Goal: Task Accomplishment & Management: Manage account settings

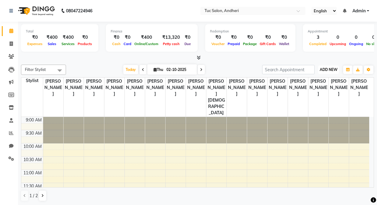
click at [336, 68] on span "ADD NEW" at bounding box center [329, 69] width 18 height 5
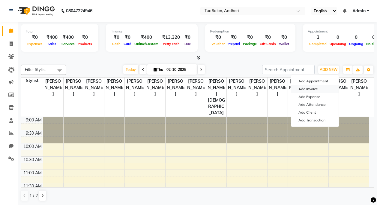
click at [312, 88] on link "Add Invoice" at bounding box center [314, 89] width 47 height 8
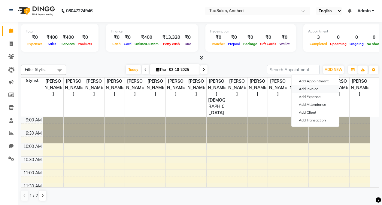
select select "9101"
select select "service"
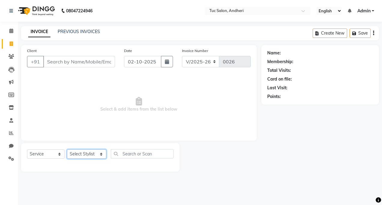
click at [101, 155] on select "Select Stylist [PERSON_NAME] [PERSON_NAME] [PERSON_NAME] [PERSON_NAME] [PERSON_…" at bounding box center [86, 153] width 39 height 9
click at [51, 157] on select "Select Service Product Membership Package Voucher Prepaid Gift Card" at bounding box center [46, 153] width 38 height 9
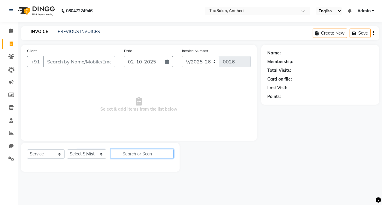
click at [131, 158] on input "text" at bounding box center [142, 153] width 63 height 9
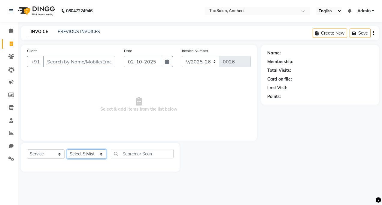
click at [99, 154] on select "Select Stylist [PERSON_NAME] [PERSON_NAME] [PERSON_NAME] [PERSON_NAME] [PERSON_…" at bounding box center [86, 153] width 39 height 9
click at [14, 31] on span at bounding box center [11, 31] width 11 height 7
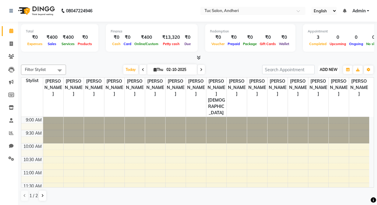
click at [328, 68] on span "ADD NEW" at bounding box center [329, 69] width 18 height 5
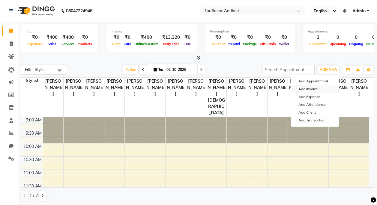
click at [307, 89] on link "Add Invoice" at bounding box center [314, 89] width 47 height 8
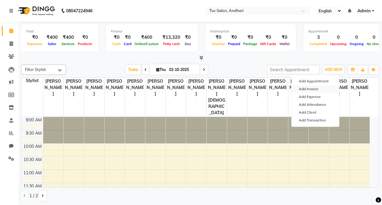
select select "service"
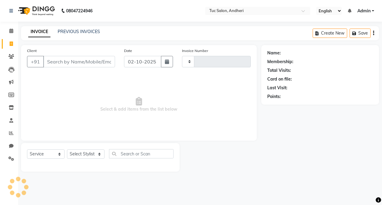
type input "0026"
select select "9101"
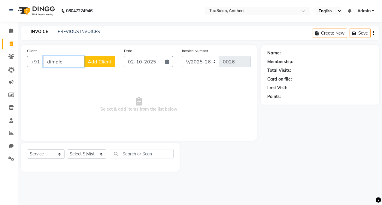
type input "dimple"
click at [100, 59] on span "Add Client" at bounding box center [100, 62] width 24 height 6
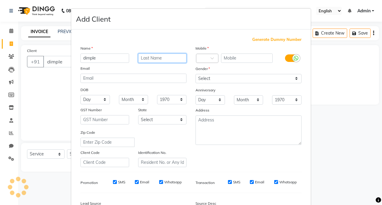
click at [166, 60] on input "text" at bounding box center [162, 57] width 49 height 9
type input "Khatao"
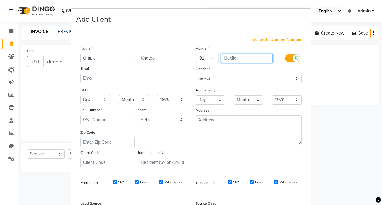
click at [229, 59] on input "text" at bounding box center [247, 57] width 52 height 9
type input "9167343370"
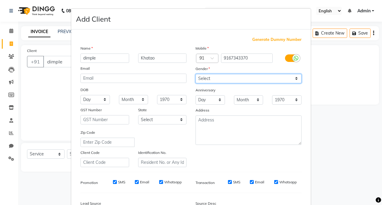
click at [215, 79] on select "Select [DEMOGRAPHIC_DATA] [DEMOGRAPHIC_DATA] Other Prefer Not To Say" at bounding box center [248, 78] width 106 height 9
select select "[DEMOGRAPHIC_DATA]"
click at [195, 74] on select "Select [DEMOGRAPHIC_DATA] [DEMOGRAPHIC_DATA] Other Prefer Not To Say" at bounding box center [248, 78] width 106 height 9
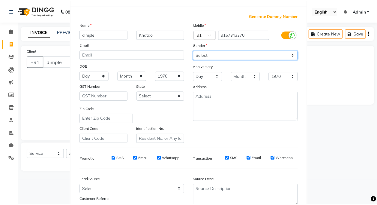
scroll to position [72, 0]
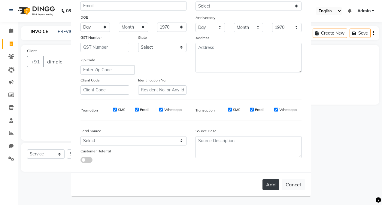
click at [267, 181] on button "Add" at bounding box center [270, 184] width 17 height 11
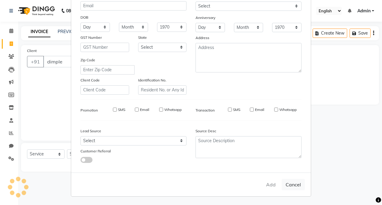
type input "9167343370"
select select
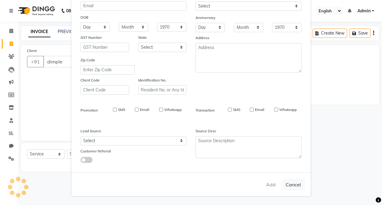
select select
checkbox input "false"
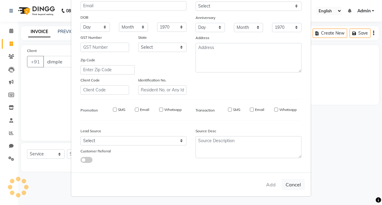
checkbox input "false"
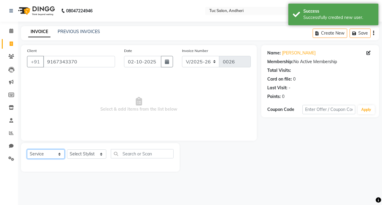
click at [34, 156] on select "Select Service Product Membership Package Voucher Prepaid Gift Card" at bounding box center [46, 153] width 38 height 9
click at [27, 149] on select "Select Service Product Membership Package Voucher Prepaid Gift Card" at bounding box center [46, 153] width 38 height 9
drag, startPoint x: 84, startPoint y: 155, endPoint x: 87, endPoint y: 150, distance: 5.8
click at [84, 155] on select "Select Stylist [PERSON_NAME] [PERSON_NAME] [PERSON_NAME] [PERSON_NAME] [PERSON_…" at bounding box center [86, 153] width 39 height 9
select select "93123"
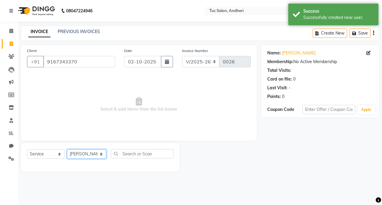
click at [67, 149] on select "Select Stylist [PERSON_NAME] [PERSON_NAME] [PERSON_NAME] [PERSON_NAME] [PERSON_…" at bounding box center [86, 153] width 39 height 9
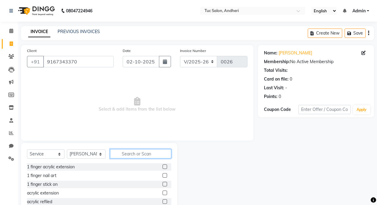
click at [128, 153] on input "text" at bounding box center [140, 153] width 61 height 9
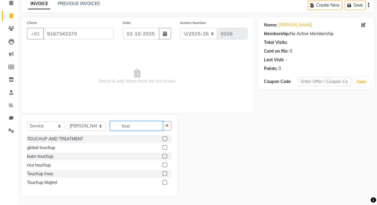
type input "touc"
click at [164, 182] on label at bounding box center [165, 182] width 5 height 5
click at [164, 182] on input "checkbox" at bounding box center [165, 182] width 4 height 4
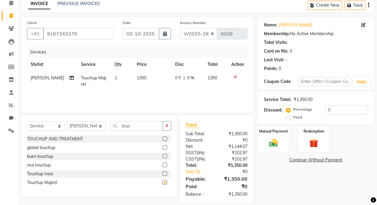
checkbox input "false"
click at [137, 128] on input "touc" at bounding box center [136, 125] width 53 height 9
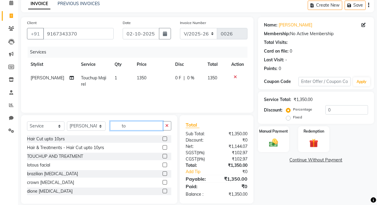
type input "t"
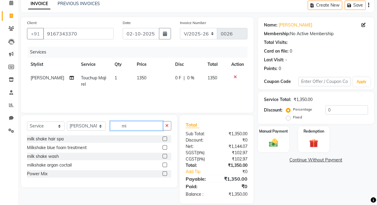
type input "mi"
click at [164, 165] on label at bounding box center [165, 164] width 5 height 5
click at [164, 165] on input "checkbox" at bounding box center [165, 165] width 4 height 4
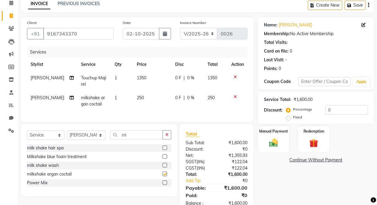
checkbox input "false"
click at [139, 138] on input "mi" at bounding box center [136, 134] width 53 height 9
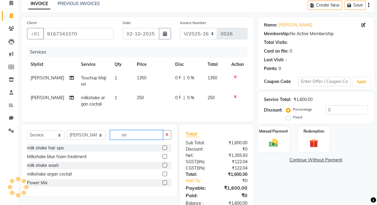
type input "m"
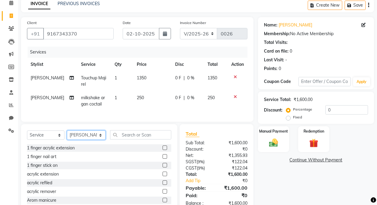
click at [97, 140] on select "Select Stylist [PERSON_NAME] [PERSON_NAME] [PERSON_NAME] [PERSON_NAME] [PERSON_…" at bounding box center [86, 134] width 39 height 9
select select "93126"
click at [67, 135] on select "Select Stylist [PERSON_NAME] [PERSON_NAME] [PERSON_NAME] [PERSON_NAME] [PERSON_…" at bounding box center [86, 134] width 39 height 9
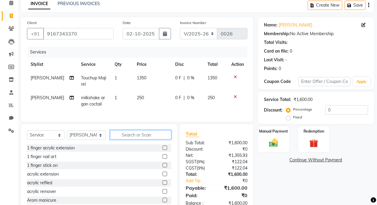
click at [125, 139] on input "text" at bounding box center [140, 134] width 61 height 9
type input "g"
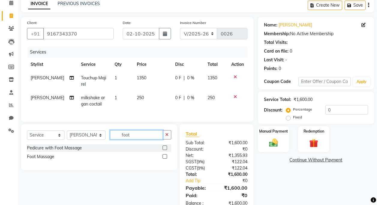
type input "foot"
click at [165, 158] on label at bounding box center [165, 156] width 5 height 5
click at [165, 158] on input "checkbox" at bounding box center [165, 157] width 4 height 4
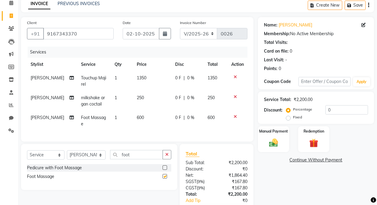
checkbox input "false"
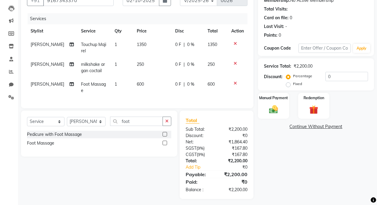
scroll to position [62, 0]
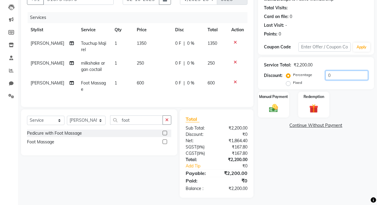
click at [331, 77] on input "0" at bounding box center [347, 75] width 43 height 9
click at [323, 76] on div "Percentage Fixed" at bounding box center [306, 79] width 38 height 16
click at [326, 76] on input "0" at bounding box center [347, 75] width 43 height 9
type input "1"
click at [324, 85] on div "Percentage Fixed 20" at bounding box center [327, 79] width 81 height 16
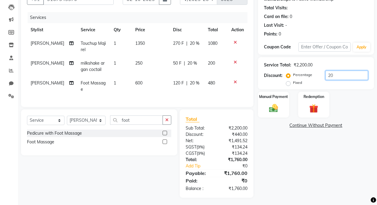
click at [333, 75] on input "20" at bounding box center [347, 75] width 43 height 9
type input "2"
click at [142, 44] on td "1350" at bounding box center [152, 47] width 39 height 20
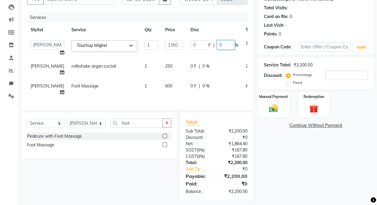
click at [217, 47] on input "0" at bounding box center [226, 44] width 18 height 9
type input "200"
click at [230, 72] on tr "Daya Singh milkshake argan coctail 1 250 0 F | 0 % 250" at bounding box center [153, 69] width 252 height 20
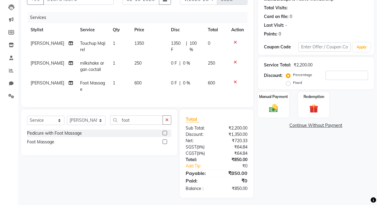
click at [189, 76] on td "0 F | 0 %" at bounding box center [185, 66] width 37 height 20
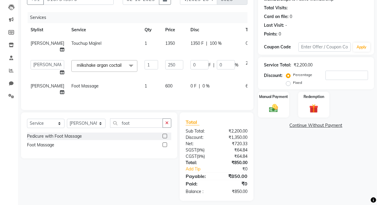
click at [187, 39] on td "1350 F | 100 %" at bounding box center [214, 47] width 55 height 20
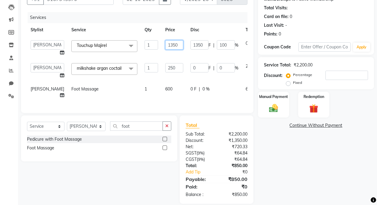
click at [165, 45] on input "1350" at bounding box center [174, 44] width 18 height 9
type input "1080"
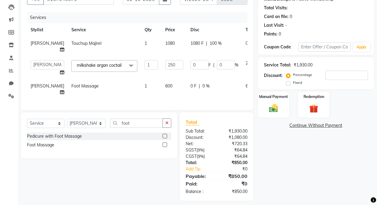
click at [242, 56] on td "0" at bounding box center [250, 47] width 17 height 20
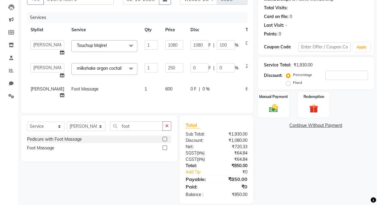
click at [266, 42] on icon at bounding box center [267, 42] width 3 height 4
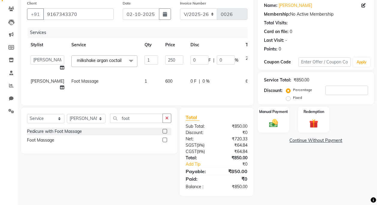
scroll to position [52, 0]
click at [100, 117] on select "Select Stylist [PERSON_NAME] [PERSON_NAME] [PERSON_NAME] [PERSON_NAME] [PERSON_…" at bounding box center [86, 118] width 39 height 9
select select "93123"
click at [67, 114] on select "Select Stylist [PERSON_NAME] [PERSON_NAME] [PERSON_NAME] [PERSON_NAME] [PERSON_…" at bounding box center [86, 118] width 39 height 9
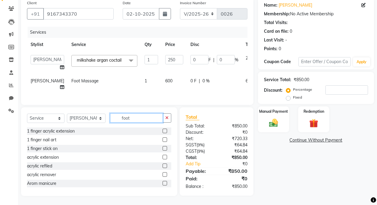
click at [135, 118] on input "foot" at bounding box center [136, 117] width 53 height 9
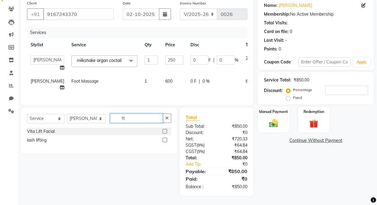
type input "f"
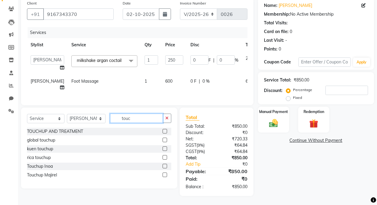
type input "touc"
click at [66, 174] on div "Touchup Majirel" at bounding box center [99, 175] width 144 height 8
click at [168, 175] on div at bounding box center [167, 175] width 9 height 8
click at [167, 175] on label at bounding box center [165, 174] width 5 height 5
click at [167, 175] on input "checkbox" at bounding box center [165, 175] width 4 height 4
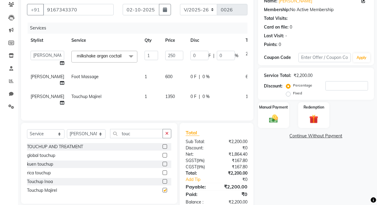
checkbox input "false"
click at [191, 95] on div "0 F | 0 %" at bounding box center [215, 96] width 48 height 6
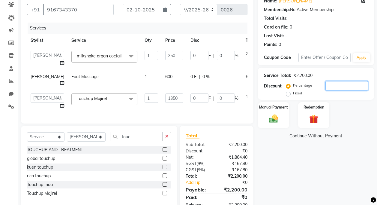
click at [331, 85] on input "number" at bounding box center [347, 85] width 43 height 9
type input "2"
type input "5"
type input "2"
type input "27"
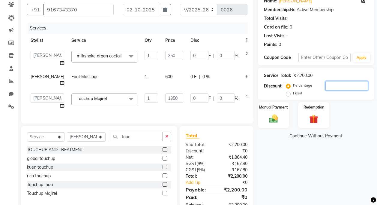
type input "2"
type input "20"
type input "50"
type input "20"
type input "270"
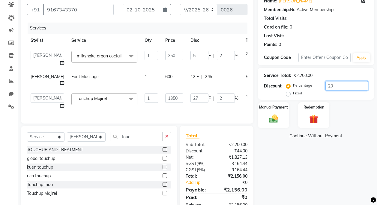
type input "20"
type input "2"
type input "5"
type input "2"
type input "27"
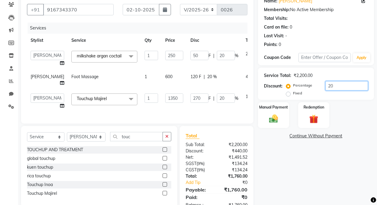
type input "2"
type input "0"
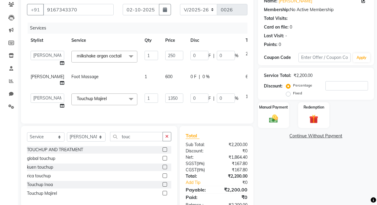
click at [212, 79] on div "0 F | 0 %" at bounding box center [215, 77] width 48 height 6
select select "93126"
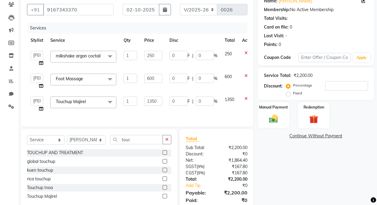
click at [237, 99] on td "1350" at bounding box center [229, 104] width 17 height 23
click at [293, 94] on label "Fixed" at bounding box center [297, 92] width 9 height 5
click at [288, 94] on input "Fixed" at bounding box center [289, 93] width 4 height 4
radio input "true"
click at [339, 87] on input "number" at bounding box center [347, 85] width 43 height 9
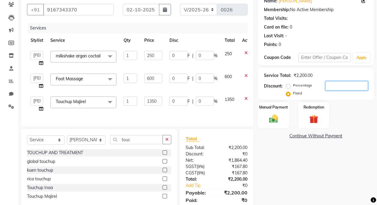
type input "2"
type input "0.23"
type input "0.09"
type input "1.23"
type input "0.09"
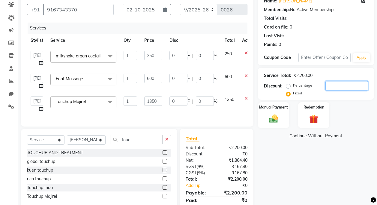
type input "0.55"
type input "0.09"
type input "0"
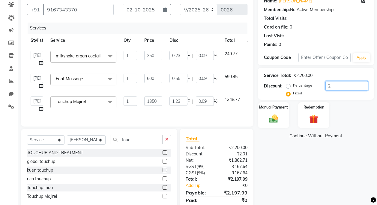
type input "0"
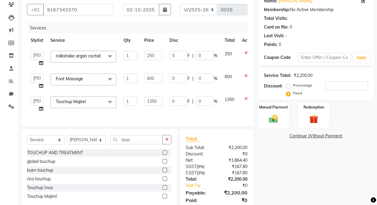
click at [204, 106] on td "0 F | 0 %" at bounding box center [193, 104] width 55 height 23
click at [293, 84] on label "Percentage" at bounding box center [302, 85] width 19 height 5
click at [288, 84] on input "Percentage" at bounding box center [289, 85] width 4 height 4
radio input "true"
click at [245, 74] on icon at bounding box center [246, 76] width 3 height 4
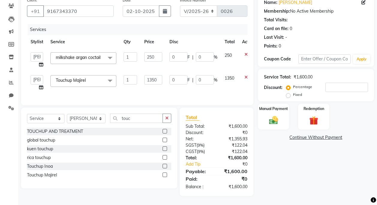
click at [246, 53] on icon at bounding box center [246, 54] width 3 height 4
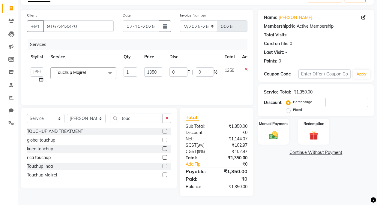
scroll to position [35, 0]
click at [329, 104] on input "number" at bounding box center [347, 102] width 43 height 9
type input "2"
type input "27"
type input "2"
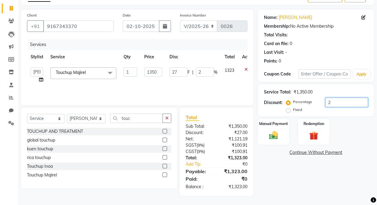
type input "20"
type input "270"
type input "20"
click at [226, 86] on td "1080" at bounding box center [229, 75] width 17 height 23
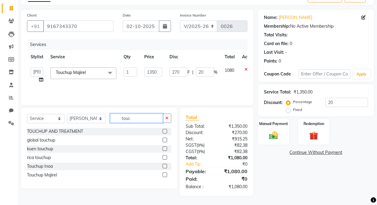
click at [132, 120] on input "touc" at bounding box center [136, 117] width 53 height 9
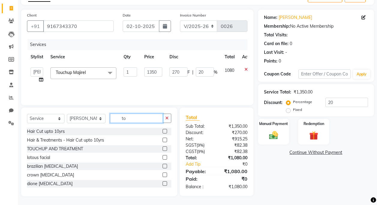
type input "t"
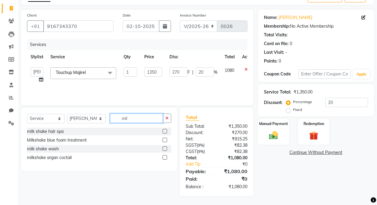
type input "mil"
click at [163, 157] on label at bounding box center [165, 157] width 5 height 5
click at [163, 157] on input "checkbox" at bounding box center [165, 157] width 4 height 4
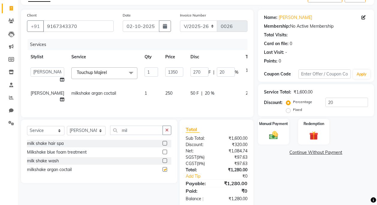
checkbox input "false"
click at [336, 102] on input "20" at bounding box center [347, 102] width 43 height 9
type input "2"
type input "27"
type input "2"
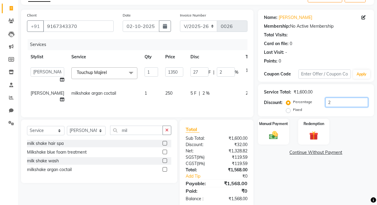
type input "0"
click at [106, 99] on td "milkshake argan coctail" at bounding box center [104, 96] width 73 height 20
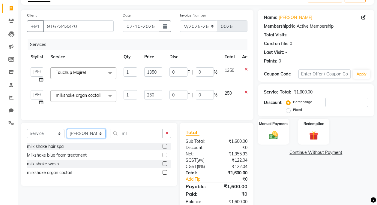
click at [100, 138] on select "Select Stylist [PERSON_NAME] [PERSON_NAME] [PERSON_NAME] [PERSON_NAME] [PERSON_…" at bounding box center [86, 133] width 39 height 9
select select "93126"
click at [67, 133] on select "Select Stylist [PERSON_NAME] [PERSON_NAME] [PERSON_NAME] [PERSON_NAME] [PERSON_…" at bounding box center [86, 133] width 39 height 9
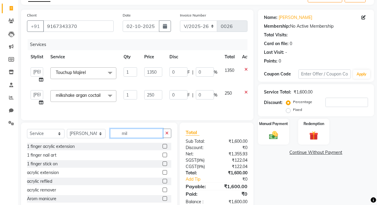
click at [132, 138] on input "mil" at bounding box center [136, 132] width 53 height 9
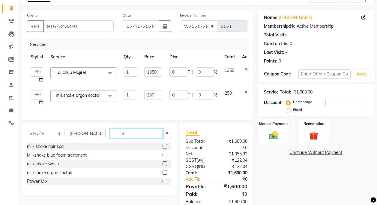
type input "m"
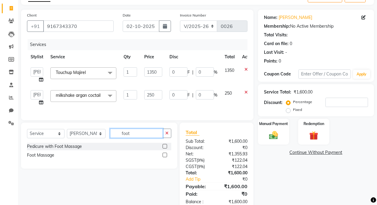
type input "foot"
click at [164, 157] on label at bounding box center [165, 154] width 5 height 5
click at [164, 157] on input "checkbox" at bounding box center [165, 155] width 4 height 4
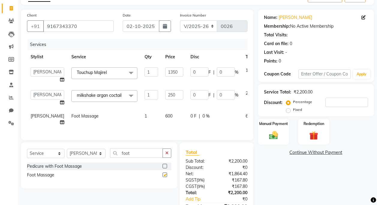
checkbox input "false"
click at [165, 74] on input "1350" at bounding box center [174, 71] width 18 height 9
type input "1080"
click at [214, 111] on tbody "Daya Singh Dheeraj Mishra Manisha Kaudare manish pal Nawaz Khan Neeta Kaudare R…" at bounding box center [153, 96] width 252 height 65
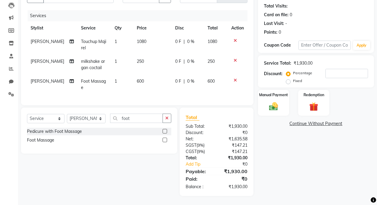
scroll to position [62, 0]
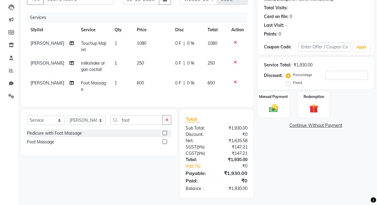
click at [155, 75] on tbody "Daya Singh Touchup Majirel 1 1080 0 F | 0 % 1080 Daya Singh milkshake argan coc…" at bounding box center [137, 66] width 221 height 59
click at [142, 83] on td "600" at bounding box center [152, 86] width 39 height 20
select select "93126"
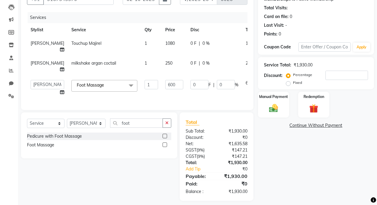
scroll to position [78, 0]
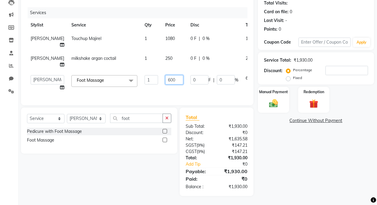
click at [165, 81] on input "600" at bounding box center [174, 79] width 18 height 9
type input "500"
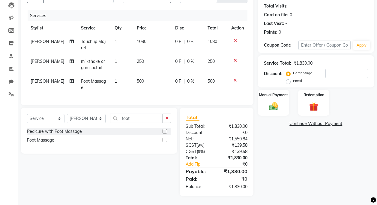
click at [192, 95] on div "Services Stylist Service Qty Price Disc Total Action Daya Singh Touchup Majirel…" at bounding box center [137, 54] width 221 height 89
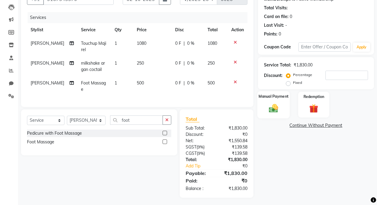
click at [270, 108] on img at bounding box center [273, 108] width 15 height 11
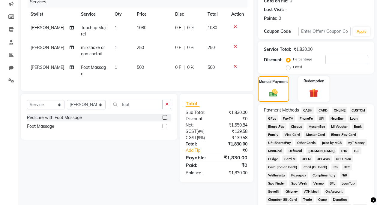
click at [313, 109] on span "CASH" at bounding box center [308, 110] width 13 height 7
click at [273, 119] on span "GPay" at bounding box center [272, 118] width 12 height 7
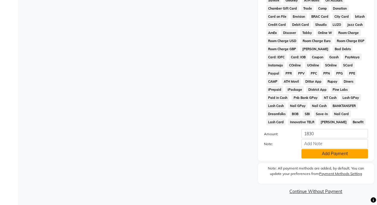
click at [333, 152] on button "Add Payment" at bounding box center [335, 153] width 67 height 9
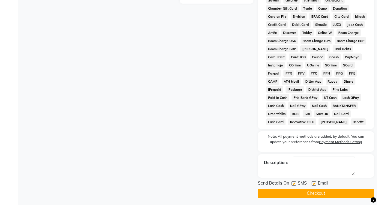
drag, startPoint x: 292, startPoint y: 182, endPoint x: 335, endPoint y: 186, distance: 43.1
click at [294, 183] on label at bounding box center [294, 183] width 5 height 5
click at [294, 183] on input "checkbox" at bounding box center [294, 184] width 4 height 4
checkbox input "false"
click at [316, 184] on label at bounding box center [314, 183] width 5 height 5
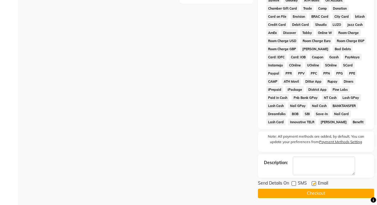
click at [316, 184] on input "checkbox" at bounding box center [314, 184] width 4 height 4
checkbox input "false"
click at [313, 194] on button "Checkout" at bounding box center [316, 192] width 116 height 9
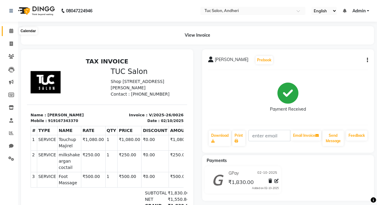
click at [11, 32] on icon at bounding box center [11, 31] width 4 height 5
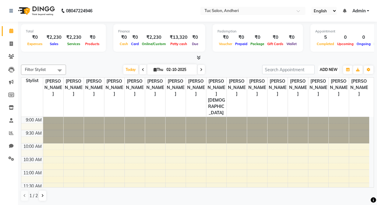
click at [333, 71] on span "ADD NEW" at bounding box center [329, 69] width 18 height 5
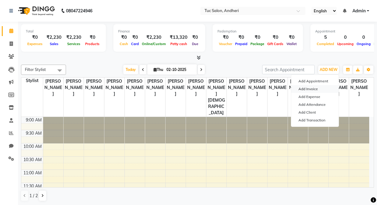
click at [317, 88] on link "Add Invoice" at bounding box center [314, 89] width 47 height 8
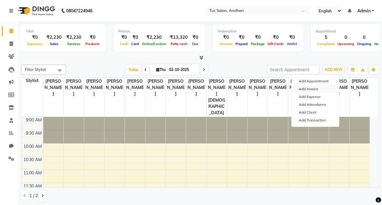
select select "9101"
select select "service"
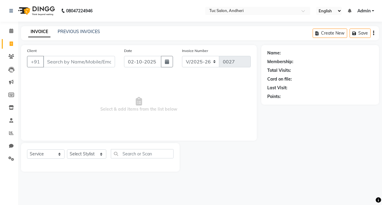
click at [62, 59] on input "Client" at bounding box center [79, 61] width 72 height 11
click at [95, 60] on input "Client" at bounding box center [79, 61] width 72 height 11
select select "9101"
select select "service"
click at [72, 60] on input "Client" at bounding box center [79, 61] width 72 height 11
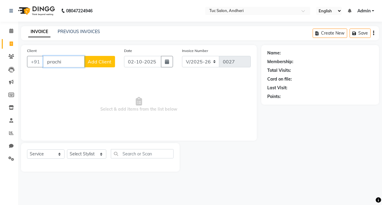
type input "prachi"
click at [86, 61] on button "Add Client" at bounding box center [99, 61] width 31 height 11
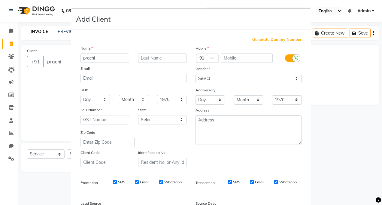
click at [158, 71] on div "Email" at bounding box center [133, 69] width 115 height 8
click at [235, 60] on input "text" at bounding box center [247, 57] width 52 height 9
type input "7010555357"
click at [211, 82] on select "Select [DEMOGRAPHIC_DATA] [DEMOGRAPHIC_DATA] Other Prefer Not To Say" at bounding box center [248, 78] width 106 height 9
select select "[DEMOGRAPHIC_DATA]"
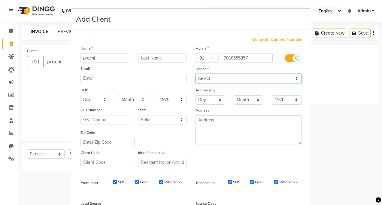
click at [195, 74] on select "Select [DEMOGRAPHIC_DATA] [DEMOGRAPHIC_DATA] Other Prefer Not To Say" at bounding box center [248, 78] width 106 height 9
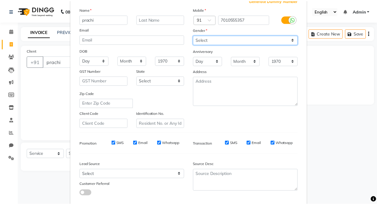
scroll to position [72, 0]
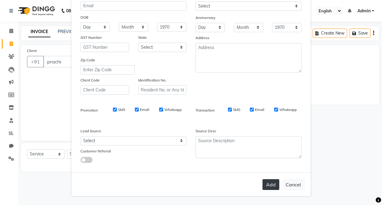
click at [265, 184] on button "Add" at bounding box center [270, 184] width 17 height 11
type input "7010555357"
select select
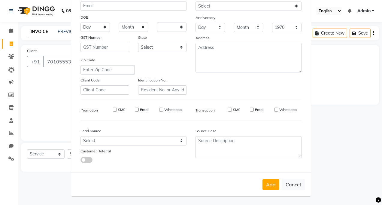
select select
checkbox input "false"
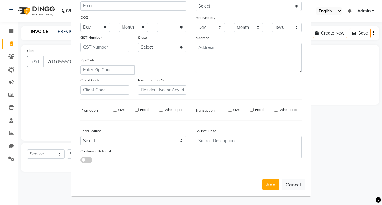
checkbox input "false"
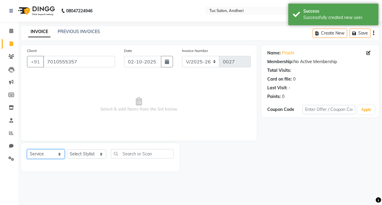
click at [56, 155] on select "Select Service Product Membership Package Voucher Prepaid Gift Card" at bounding box center [46, 153] width 38 height 9
click at [27, 149] on select "Select Service Product Membership Package Voucher Prepaid Gift Card" at bounding box center [46, 153] width 38 height 9
click at [100, 153] on select "Select Stylist [PERSON_NAME] [PERSON_NAME] [PERSON_NAME] [PERSON_NAME] [PERSON_…" at bounding box center [86, 153] width 39 height 9
select select "93129"
click at [67, 149] on select "Select Stylist [PERSON_NAME] [PERSON_NAME] [PERSON_NAME] [PERSON_NAME] [PERSON_…" at bounding box center [86, 153] width 39 height 9
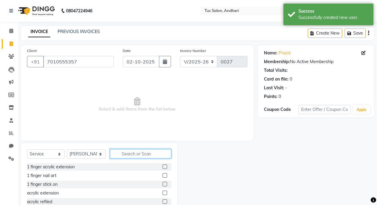
click at [149, 152] on input "text" at bounding box center [140, 153] width 61 height 9
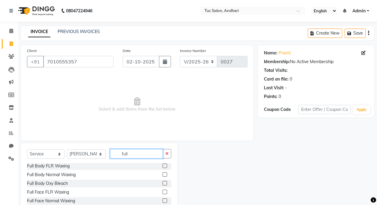
scroll to position [60, 0]
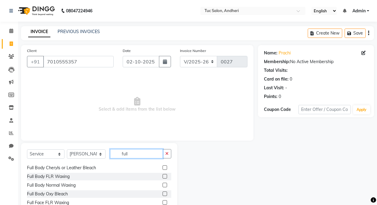
type input "full"
click at [163, 177] on label at bounding box center [165, 176] width 5 height 5
click at [163, 177] on input "checkbox" at bounding box center [165, 176] width 4 height 4
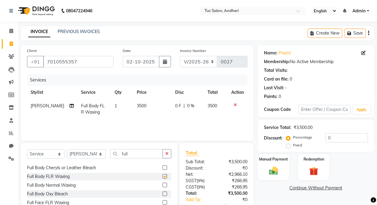
checkbox input "false"
click at [98, 153] on select "Select Stylist [PERSON_NAME] [PERSON_NAME] [PERSON_NAME] [PERSON_NAME] [PERSON_…" at bounding box center [86, 153] width 39 height 9
select select "93121"
click at [67, 149] on select "Select Stylist [PERSON_NAME] [PERSON_NAME] [PERSON_NAME] [PERSON_NAME] [PERSON_…" at bounding box center [86, 153] width 39 height 9
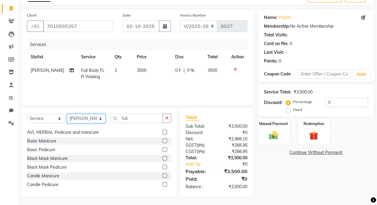
scroll to position [36, 0]
click at [126, 119] on input "full" at bounding box center [136, 117] width 53 height 9
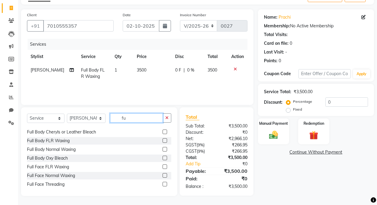
type input "f"
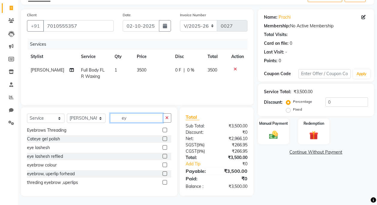
type input "ey"
click at [163, 173] on label at bounding box center [165, 173] width 5 height 5
click at [163, 173] on input "checkbox" at bounding box center [165, 174] width 4 height 4
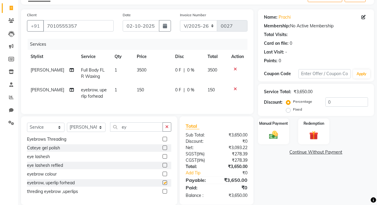
checkbox input "false"
click at [143, 69] on td "3500" at bounding box center [152, 73] width 39 height 20
select select "93129"
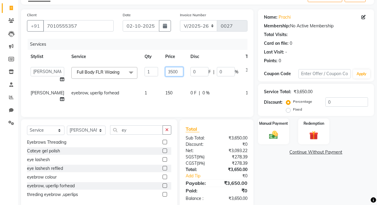
click at [165, 71] on input "3500" at bounding box center [174, 71] width 18 height 9
type input "3000"
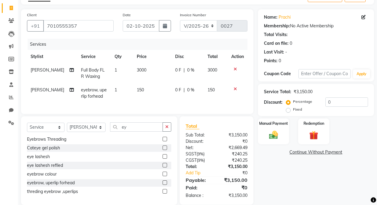
click at [200, 97] on td "0 F | 0 %" at bounding box center [188, 93] width 32 height 20
select select "93121"
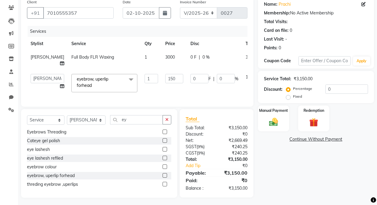
scroll to position [61, 0]
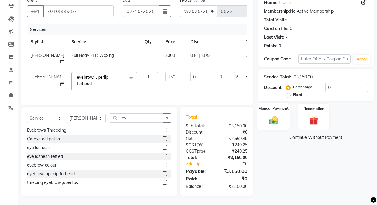
click at [278, 115] on img at bounding box center [273, 120] width 15 height 11
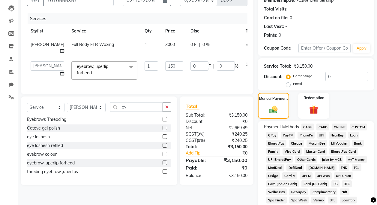
click at [310, 128] on span "CASH" at bounding box center [308, 126] width 13 height 7
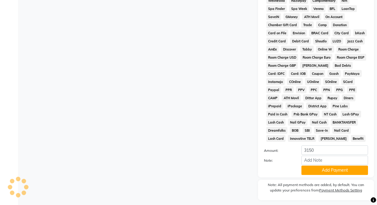
scroll to position [269, 0]
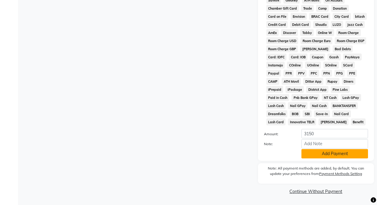
click at [319, 152] on button "Add Payment" at bounding box center [335, 153] width 67 height 9
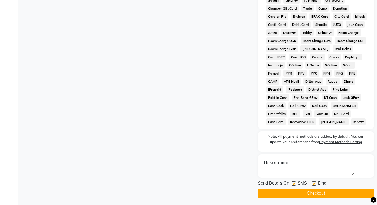
click at [293, 184] on label at bounding box center [294, 183] width 5 height 5
click at [293, 184] on input "checkbox" at bounding box center [294, 184] width 4 height 4
checkbox input "false"
click at [312, 184] on label at bounding box center [314, 183] width 5 height 5
click at [312, 184] on input "checkbox" at bounding box center [314, 184] width 4 height 4
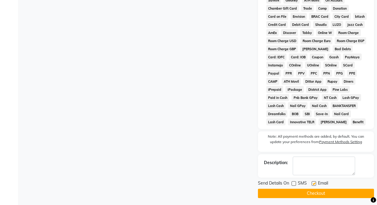
checkbox input "false"
click at [310, 194] on button "Checkout" at bounding box center [316, 192] width 116 height 9
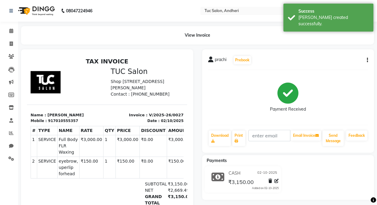
scroll to position [9, 0]
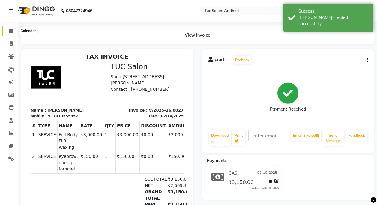
click at [11, 32] on icon at bounding box center [11, 31] width 4 height 5
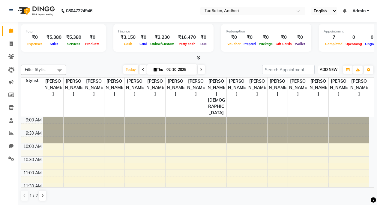
click at [328, 71] on span "ADD NEW" at bounding box center [329, 69] width 18 height 5
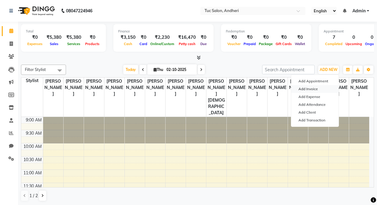
click at [321, 88] on link "Add Invoice" at bounding box center [314, 89] width 47 height 8
select select "9101"
select select "service"
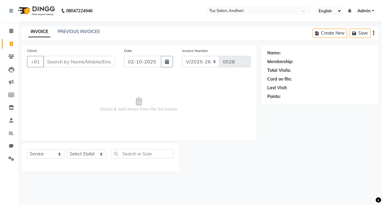
click at [83, 66] on input "Client" at bounding box center [79, 61] width 72 height 11
type input "khushi"
click at [98, 60] on span "Add Client" at bounding box center [100, 62] width 24 height 6
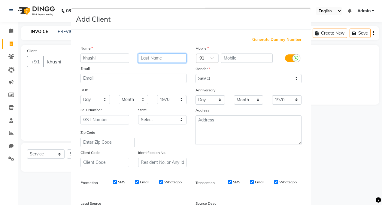
click at [149, 58] on input "text" at bounding box center [162, 57] width 49 height 9
click at [253, 52] on div "Mobile" at bounding box center [248, 49] width 115 height 8
click at [153, 58] on input "singh" at bounding box center [162, 57] width 49 height 9
type input "sing"
click at [230, 64] on div "Mobile Country Code × 91 Gender Select Male Female Other Prefer Not To Say Anni…" at bounding box center [248, 106] width 115 height 122
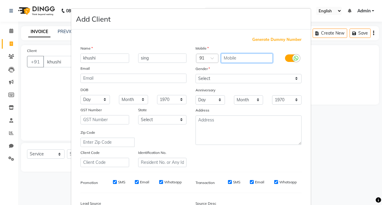
click at [232, 61] on input "text" at bounding box center [247, 57] width 52 height 9
type input "9773350006"
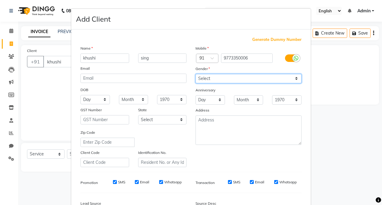
click at [211, 81] on select "Select Male Female Other Prefer Not To Say" at bounding box center [248, 78] width 106 height 9
select select "female"
click at [195, 74] on select "Select Male Female Other Prefer Not To Say" at bounding box center [248, 78] width 106 height 9
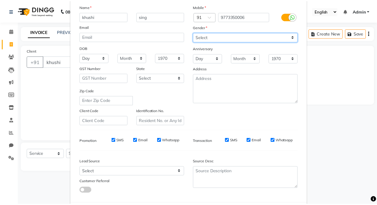
scroll to position [72, 0]
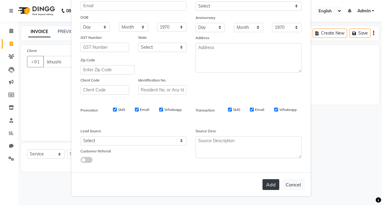
click at [275, 185] on button "Add" at bounding box center [270, 184] width 17 height 11
type input "9773350006"
select select
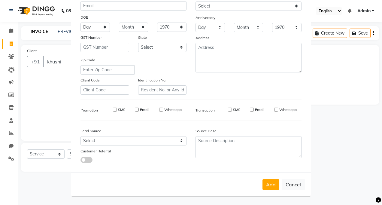
select select
checkbox input "false"
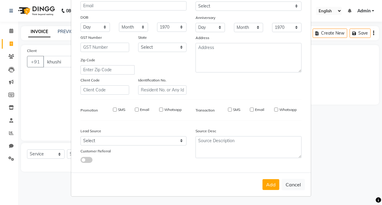
checkbox input "false"
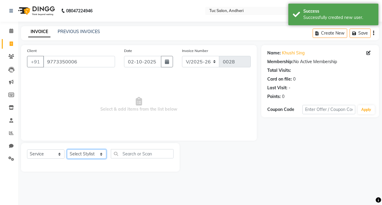
click at [94, 157] on select "Select Stylist [PERSON_NAME] [PERSON_NAME] [PERSON_NAME] [PERSON_NAME] [PERSON_…" at bounding box center [86, 153] width 39 height 9
select select "93121"
click at [67, 149] on select "Select Stylist [PERSON_NAME] [PERSON_NAME] [PERSON_NAME] [PERSON_NAME] [PERSON_…" at bounding box center [86, 153] width 39 height 9
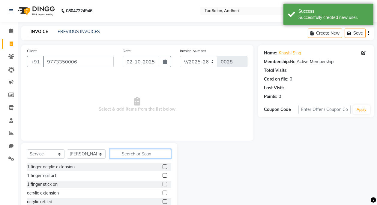
click at [140, 153] on input "text" at bounding box center [140, 153] width 61 height 9
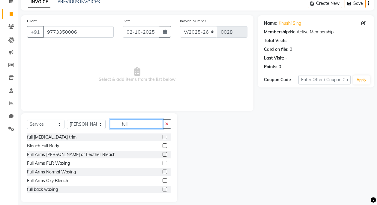
scroll to position [30, 0]
type input "full"
click at [163, 163] on label at bounding box center [165, 162] width 5 height 5
click at [163, 163] on input "checkbox" at bounding box center [165, 163] width 4 height 4
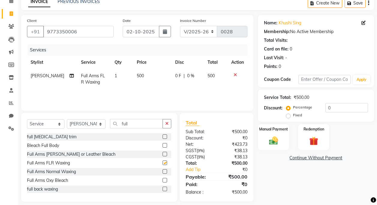
checkbox input "false"
click at [128, 122] on input "full" at bounding box center [136, 123] width 53 height 9
type input "f"
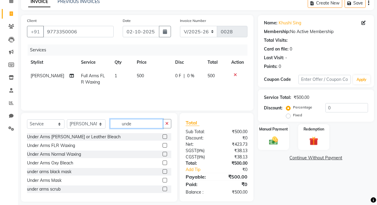
type input "unde"
click at [163, 144] on label at bounding box center [165, 145] width 5 height 5
click at [163, 144] on input "checkbox" at bounding box center [165, 145] width 4 height 4
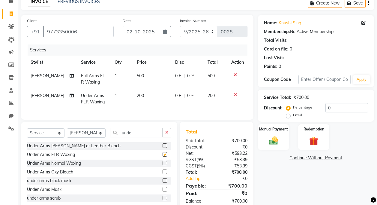
checkbox input "false"
click at [135, 136] on input "unde" at bounding box center [136, 132] width 53 height 9
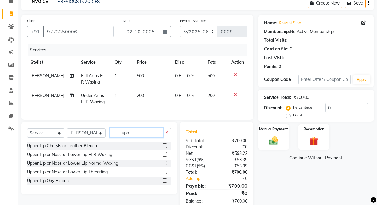
type input "upp"
click at [164, 156] on label at bounding box center [165, 154] width 5 height 5
click at [164, 156] on input "checkbox" at bounding box center [165, 154] width 4 height 4
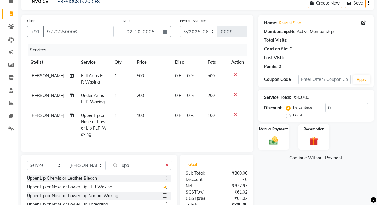
checkbox input "false"
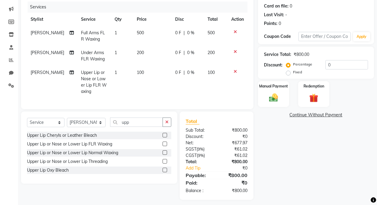
scroll to position [81, 0]
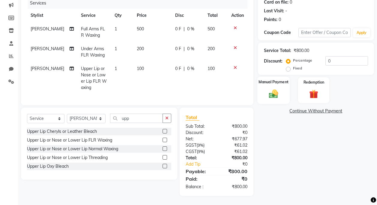
click at [275, 83] on div "Manual Payment" at bounding box center [273, 90] width 33 height 27
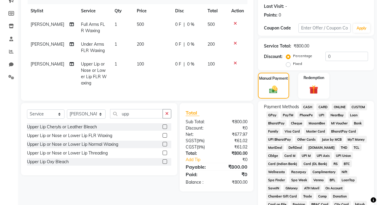
click at [274, 116] on span "GPay" at bounding box center [272, 114] width 12 height 7
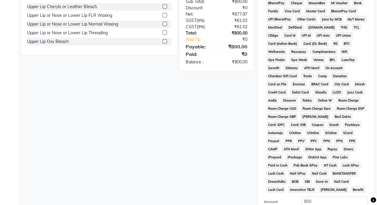
scroll to position [269, 0]
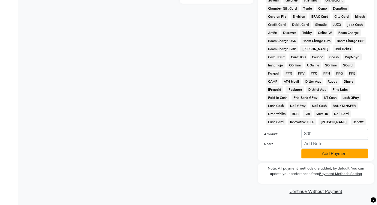
click at [331, 155] on button "Add Payment" at bounding box center [335, 153] width 67 height 9
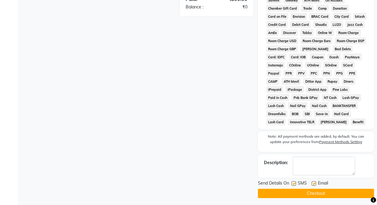
click at [293, 184] on label at bounding box center [294, 183] width 5 height 5
click at [293, 184] on input "checkbox" at bounding box center [294, 184] width 4 height 4
checkbox input "false"
click at [312, 183] on label at bounding box center [314, 183] width 5 height 5
click at [312, 183] on input "checkbox" at bounding box center [314, 184] width 4 height 4
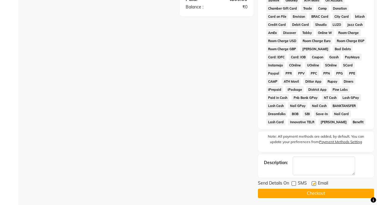
checkbox input "false"
click at [309, 195] on button "Checkout" at bounding box center [316, 192] width 116 height 9
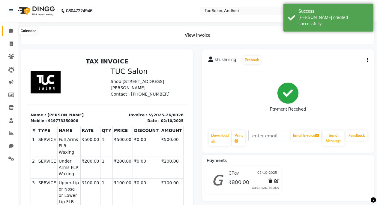
drag, startPoint x: 13, startPoint y: 30, endPoint x: 18, endPoint y: 34, distance: 6.8
click at [13, 30] on icon at bounding box center [11, 31] width 4 height 5
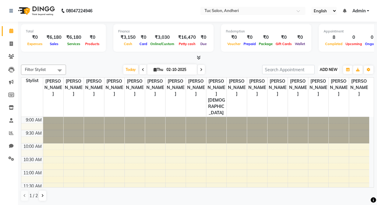
click at [328, 70] on span "ADD NEW" at bounding box center [329, 69] width 18 height 5
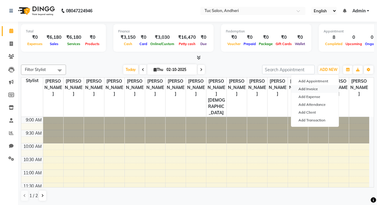
click at [304, 89] on link "Add Invoice" at bounding box center [314, 89] width 47 height 8
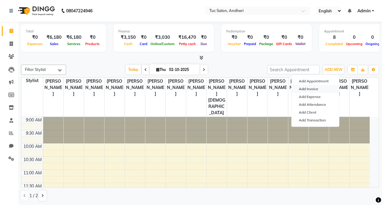
select select "9101"
select select "service"
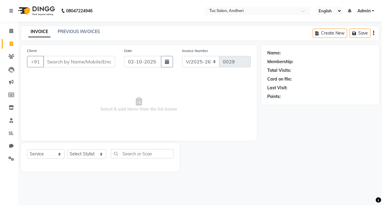
click at [64, 63] on input "Client" at bounding box center [79, 61] width 72 height 11
type input "Anju"
click at [103, 62] on span "Add Client" at bounding box center [100, 62] width 24 height 6
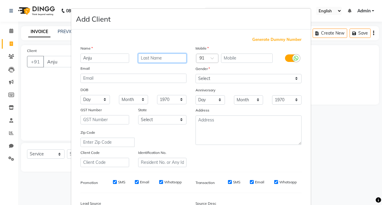
click at [151, 56] on input "text" at bounding box center [162, 57] width 49 height 9
click at [103, 60] on input "Anju" at bounding box center [104, 57] width 49 height 9
type input "Anju monga"
click at [157, 58] on input "text" at bounding box center [162, 57] width 49 height 9
type input "cc"
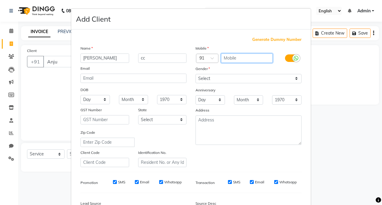
click at [237, 59] on input "text" at bounding box center [247, 57] width 52 height 9
type input "9780404625"
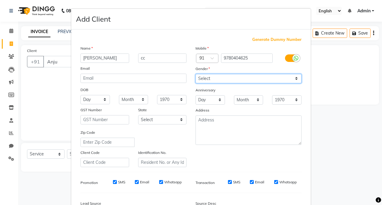
click at [204, 81] on select "Select Male Female Other Prefer Not To Say" at bounding box center [248, 78] width 106 height 9
select select "female"
click at [195, 74] on select "Select Male Female Other Prefer Not To Say" at bounding box center [248, 78] width 106 height 9
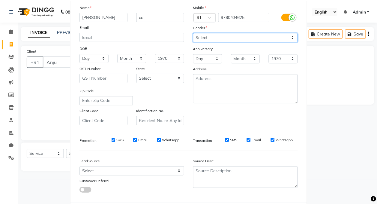
scroll to position [72, 0]
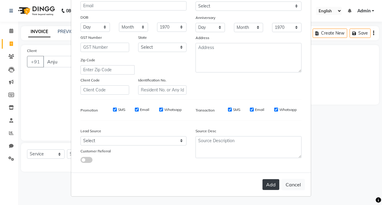
click at [271, 186] on button "Add" at bounding box center [270, 184] width 17 height 11
type input "9780404625"
select select
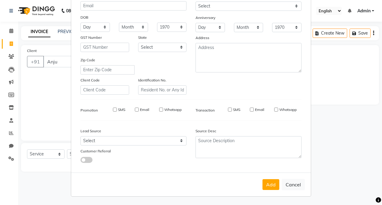
select select
checkbox input "false"
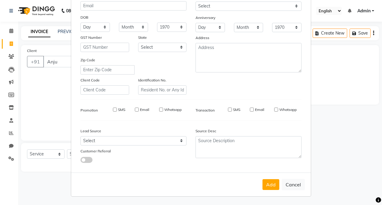
checkbox input "false"
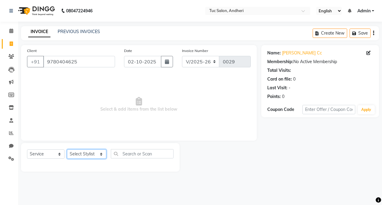
click at [87, 155] on select "Select Stylist [PERSON_NAME] [PERSON_NAME] [PERSON_NAME] [PERSON_NAME] [PERSON_…" at bounding box center [86, 153] width 39 height 9
select select "93134"
click at [67, 149] on select "Select Stylist [PERSON_NAME] [PERSON_NAME] [PERSON_NAME] [PERSON_NAME] [PERSON_…" at bounding box center [86, 153] width 39 height 9
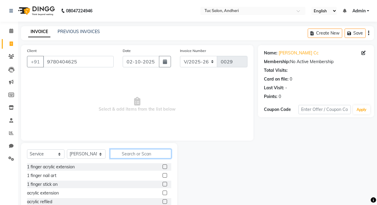
click at [137, 152] on input "text" at bounding box center [140, 153] width 61 height 9
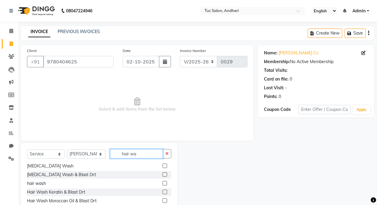
scroll to position [18, 0]
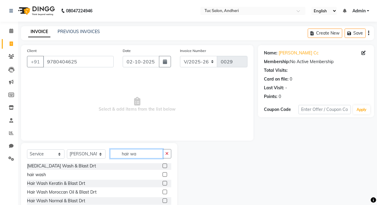
type input "hair wa"
click at [163, 200] on label at bounding box center [165, 200] width 5 height 5
click at [163, 200] on input "checkbox" at bounding box center [165, 201] width 4 height 4
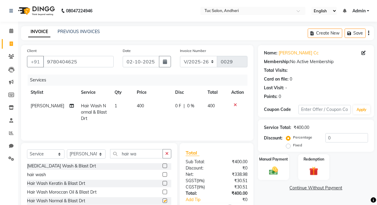
checkbox input "false"
click at [113, 104] on td "1" at bounding box center [122, 112] width 22 height 26
select select "93134"
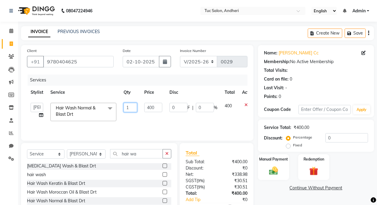
click at [131, 110] on input "1" at bounding box center [131, 107] width 14 height 9
type input "2"
click at [40, 117] on td "Daya Singh Dheeraj Mishra Manisha Kaudare manish pal Nawaz Khan Neeta Kaudare R…" at bounding box center [37, 112] width 20 height 26
select select "93134"
click at [41, 116] on icon at bounding box center [41, 115] width 4 height 4
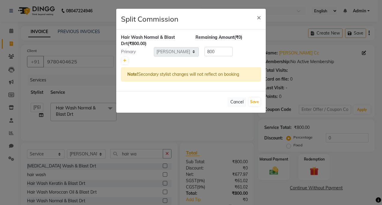
click at [187, 76] on div "Note! Secondary stylist changes will not reflect on booking" at bounding box center [191, 74] width 140 height 14
click at [254, 102] on button "Save" at bounding box center [254, 102] width 12 height 8
select select "Select"
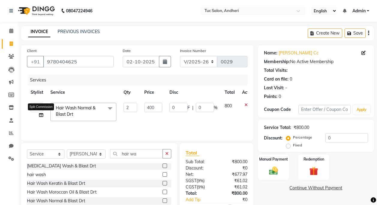
click at [42, 117] on icon at bounding box center [41, 115] width 4 height 4
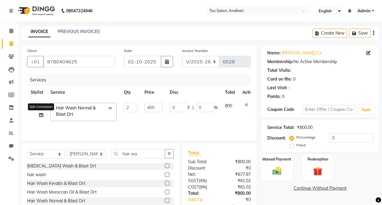
select select "93134"
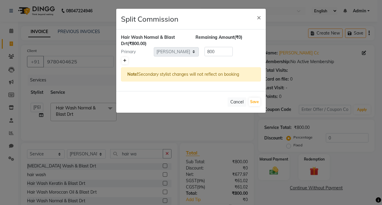
click at [123, 61] on link at bounding box center [125, 60] width 6 height 7
type input "400"
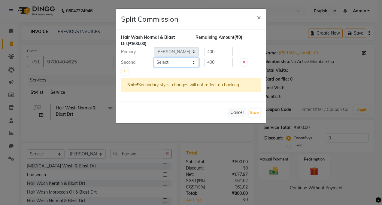
click at [194, 61] on select "Select Daya Singh Dheeraj Mishra Manisha Kaudare manish pal Nawaz Khan Neeta Ka…" at bounding box center [176, 62] width 45 height 9
select select "93127"
click at [154, 58] on select "Select Daya Singh Dheeraj Mishra Manisha Kaudare manish pal Nawaz Khan Neeta Ka…" at bounding box center [176, 62] width 45 height 9
click at [255, 113] on button "Save" at bounding box center [254, 112] width 12 height 8
select select "Select"
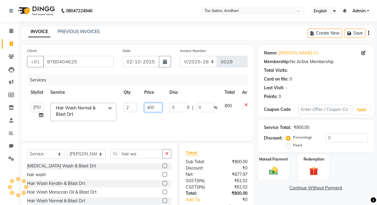
click at [154, 107] on input "400" at bounding box center [153, 107] width 18 height 9
type input "4"
type input "700"
click at [180, 121] on td "0 F | 0 %" at bounding box center [193, 112] width 55 height 26
select select "93134"
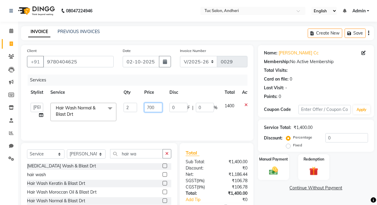
click at [156, 108] on input "700" at bounding box center [153, 107] width 18 height 9
type input "7"
type input "350"
click at [179, 114] on td "0 F | 0 %" at bounding box center [193, 112] width 55 height 26
select select "93134"
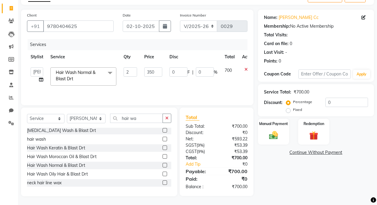
scroll to position [36, 0]
click at [275, 132] on img at bounding box center [273, 134] width 15 height 11
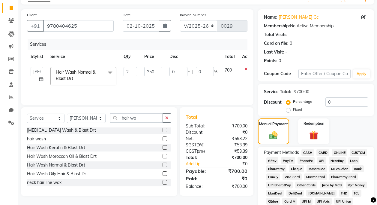
click at [271, 161] on span "GPay" at bounding box center [272, 160] width 12 height 7
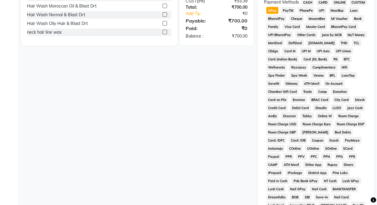
scroll to position [269, 0]
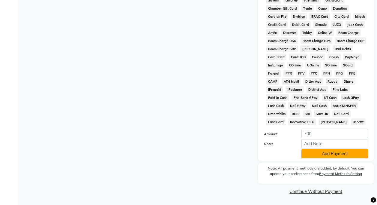
click at [323, 152] on button "Add Payment" at bounding box center [335, 153] width 67 height 9
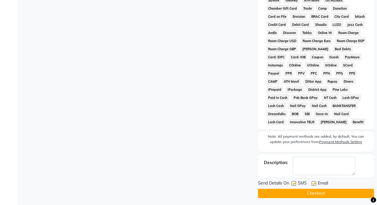
click at [294, 182] on label at bounding box center [294, 183] width 5 height 5
click at [294, 182] on input "checkbox" at bounding box center [294, 184] width 4 height 4
checkbox input "false"
click at [313, 182] on label at bounding box center [314, 183] width 5 height 5
click at [313, 182] on input "checkbox" at bounding box center [314, 184] width 4 height 4
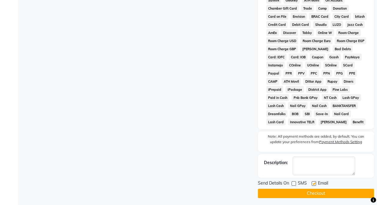
checkbox input "false"
click at [313, 194] on button "Checkout" at bounding box center [316, 192] width 116 height 9
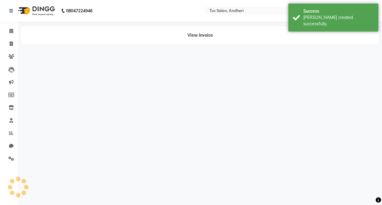
select select "93134"
select select "93127"
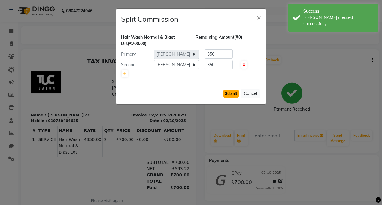
click at [233, 95] on button "Submit" at bounding box center [230, 93] width 15 height 8
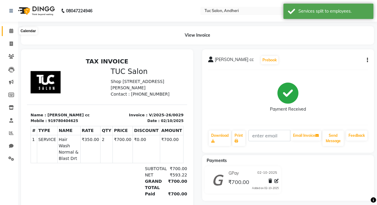
click at [10, 32] on icon at bounding box center [11, 31] width 4 height 5
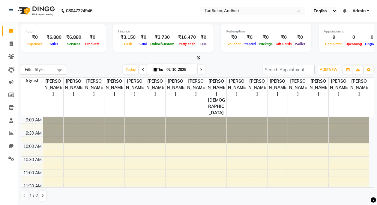
click at [327, 68] on span "ADD NEW" at bounding box center [329, 69] width 18 height 5
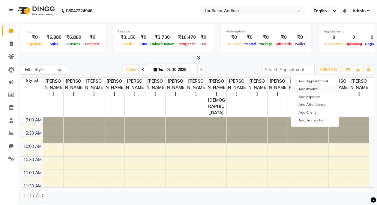
click at [310, 89] on link "Add Invoice" at bounding box center [314, 89] width 47 height 8
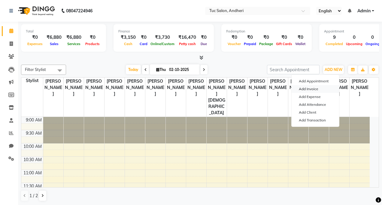
select select "9101"
select select "service"
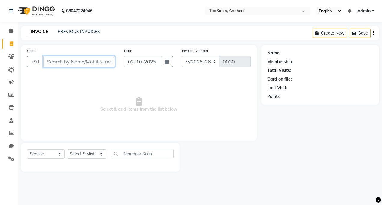
click at [56, 65] on input "Client" at bounding box center [79, 61] width 72 height 11
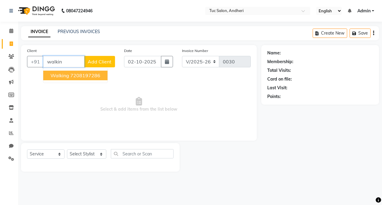
click at [69, 75] on button "walking 7208197286" at bounding box center [75, 76] width 64 height 10
type input "7208197286"
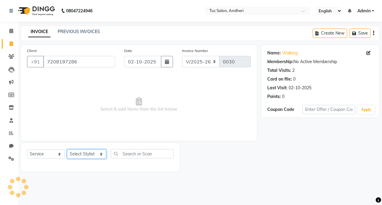
click at [86, 155] on select "Select Stylist [PERSON_NAME] [PERSON_NAME] [PERSON_NAME] [PERSON_NAME] [PERSON_…" at bounding box center [86, 153] width 39 height 9
select select "93132"
click at [67, 149] on select "Select Stylist [PERSON_NAME] [PERSON_NAME] [PERSON_NAME] [PERSON_NAME] [PERSON_…" at bounding box center [86, 153] width 39 height 9
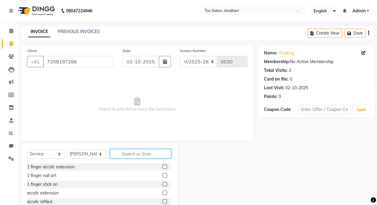
click at [124, 155] on input "text" at bounding box center [140, 153] width 61 height 9
type input "stic"
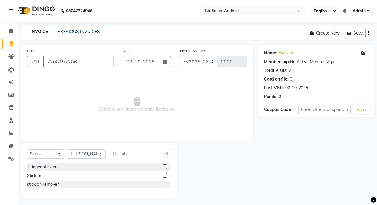
click at [165, 182] on label at bounding box center [165, 184] width 5 height 5
click at [165, 182] on input "checkbox" at bounding box center [165, 184] width 4 height 4
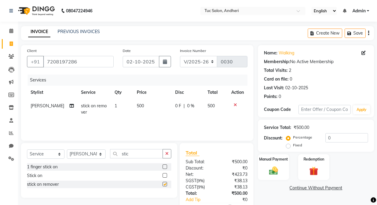
checkbox input "false"
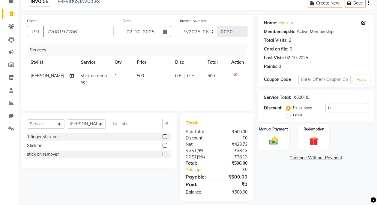
scroll to position [35, 0]
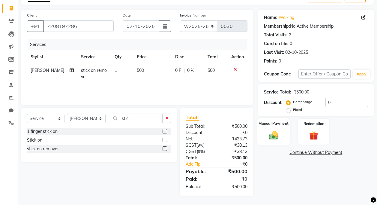
click at [280, 133] on img at bounding box center [273, 135] width 15 height 11
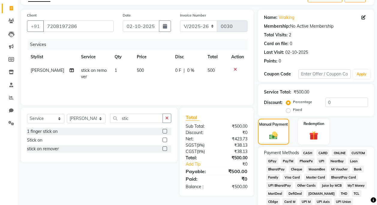
click at [306, 152] on span "CASH" at bounding box center [308, 152] width 13 height 7
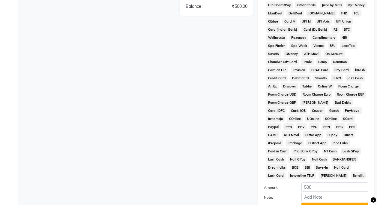
scroll to position [269, 0]
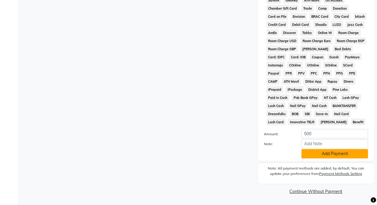
click at [327, 154] on button "Add Payment" at bounding box center [335, 153] width 67 height 9
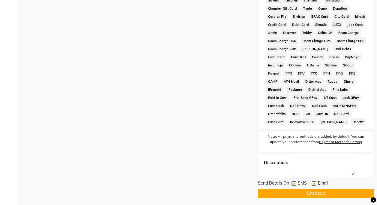
click at [295, 184] on label at bounding box center [294, 183] width 5 height 5
click at [295, 184] on input "checkbox" at bounding box center [294, 184] width 4 height 4
checkbox input "false"
click at [314, 183] on label at bounding box center [314, 183] width 5 height 5
click at [314, 183] on input "checkbox" at bounding box center [314, 184] width 4 height 4
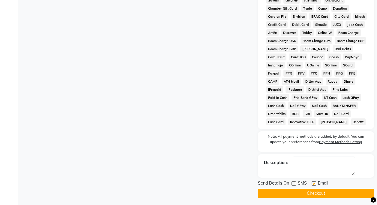
checkbox input "false"
click at [312, 196] on button "Checkout" at bounding box center [316, 192] width 116 height 9
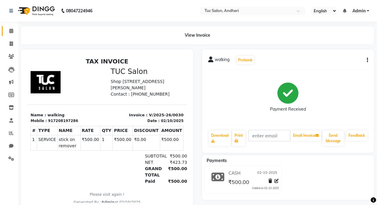
click at [11, 27] on link "Calendar" at bounding box center [9, 31] width 14 height 10
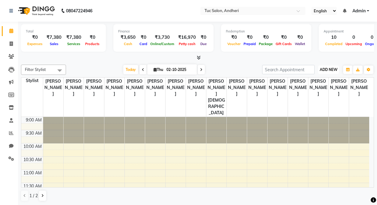
click at [331, 71] on span "ADD NEW" at bounding box center [329, 69] width 18 height 5
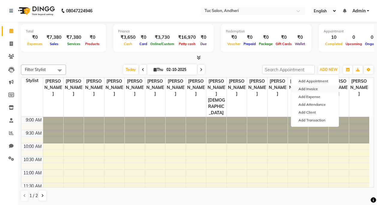
click at [317, 88] on link "Add Invoice" at bounding box center [314, 89] width 47 height 8
select select "9101"
select select "service"
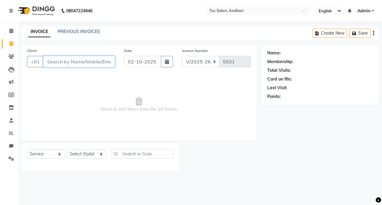
click at [77, 61] on input "Client" at bounding box center [79, 61] width 72 height 11
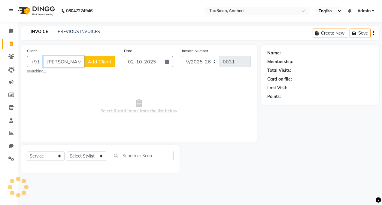
type input "wood rose"
click at [91, 62] on span "Add Client" at bounding box center [100, 62] width 24 height 6
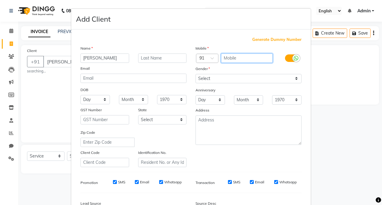
click at [245, 56] on input "text" at bounding box center [247, 57] width 52 height 9
click at [93, 59] on input "wood rose" at bounding box center [104, 57] width 49 height 9
type input "woodrose"
click at [243, 58] on input "text" at bounding box center [247, 57] width 52 height 9
type input "9930917566"
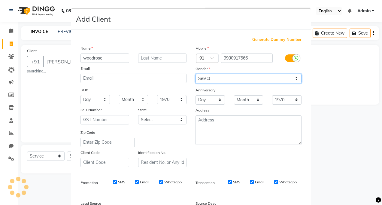
click at [207, 77] on select "Select Male Female Other Prefer Not To Say" at bounding box center [248, 78] width 106 height 9
select select "female"
click at [195, 74] on select "Select Male Female Other Prefer Not To Say" at bounding box center [248, 78] width 106 height 9
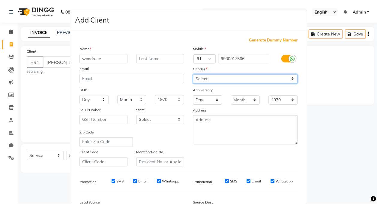
scroll to position [72, 0]
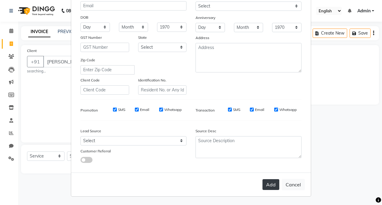
click at [276, 185] on button "Add" at bounding box center [270, 184] width 17 height 11
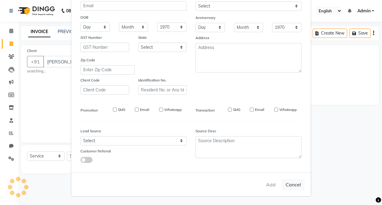
type input "9930917566"
select select
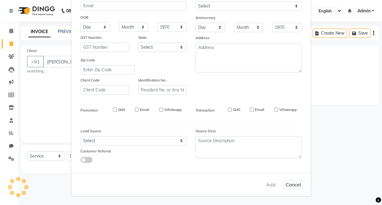
select select
checkbox input "false"
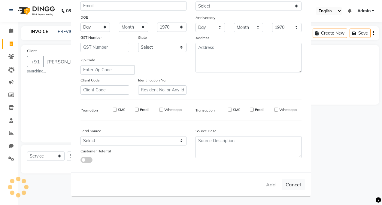
checkbox input "false"
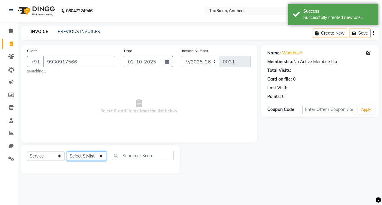
click at [92, 158] on select "Select Stylist [PERSON_NAME] [PERSON_NAME] [PERSON_NAME] [PERSON_NAME] [PERSON_…" at bounding box center [86, 155] width 39 height 9
select select "93127"
click at [67, 151] on select "Select Stylist [PERSON_NAME] [PERSON_NAME] [PERSON_NAME] [PERSON_NAME] [PERSON_…" at bounding box center [86, 155] width 39 height 9
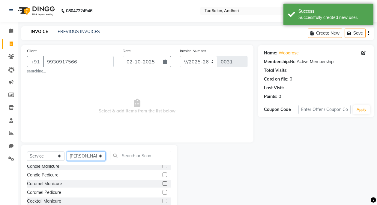
scroll to position [120, 0]
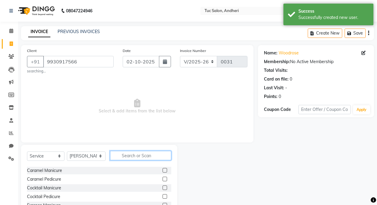
click at [121, 154] on input "text" at bounding box center [140, 155] width 61 height 9
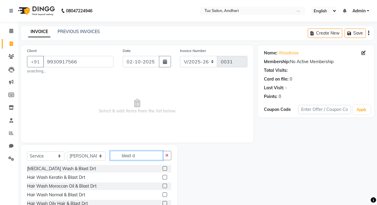
scroll to position [0, 0]
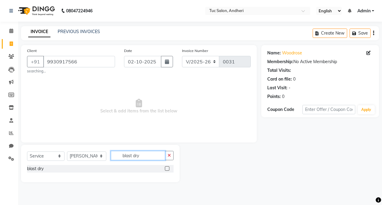
type input "blast dry"
click at [167, 168] on label at bounding box center [167, 168] width 5 height 5
click at [167, 168] on input "checkbox" at bounding box center [167, 169] width 4 height 4
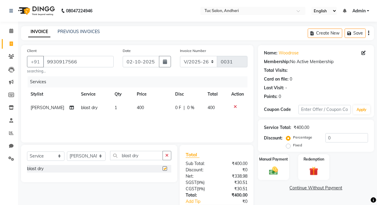
checkbox input "false"
click at [137, 107] on span "400" at bounding box center [140, 107] width 7 height 5
select select "93127"
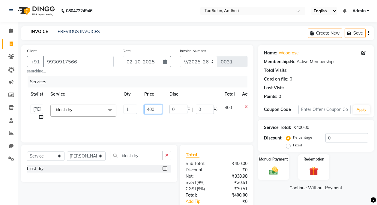
click at [149, 110] on input "400" at bounding box center [153, 108] width 18 height 9
type input "300"
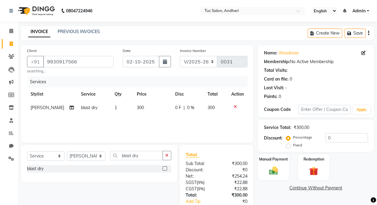
click at [194, 129] on div "Services Stylist Service Qty Price Disc Total Action Sachin Shinde blast dry 1 …" at bounding box center [137, 106] width 221 height 60
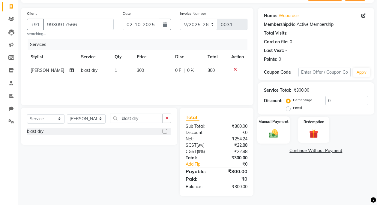
click at [281, 137] on div "Manual Payment" at bounding box center [273, 129] width 33 height 27
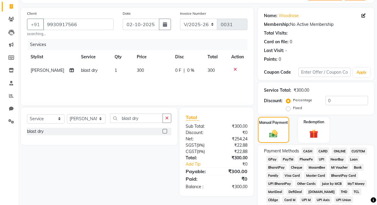
click at [271, 159] on span "GPay" at bounding box center [272, 158] width 12 height 7
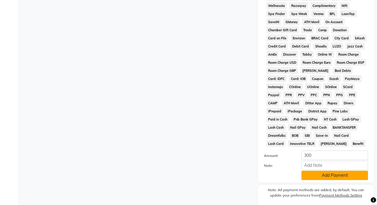
click at [331, 174] on button "Add Payment" at bounding box center [335, 174] width 67 height 9
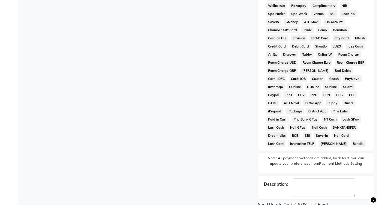
scroll to position [271, 0]
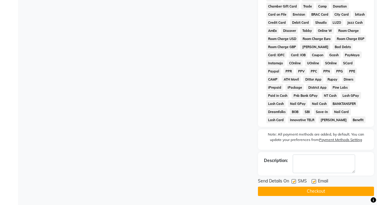
click at [293, 180] on label at bounding box center [294, 181] width 5 height 5
click at [293, 180] on input "checkbox" at bounding box center [294, 181] width 4 height 4
checkbox input "false"
click at [315, 180] on label at bounding box center [314, 181] width 5 height 5
click at [315, 180] on input "checkbox" at bounding box center [314, 181] width 4 height 4
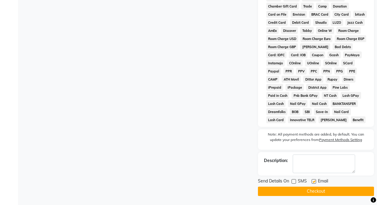
checkbox input "false"
click at [313, 189] on button "Checkout" at bounding box center [316, 190] width 116 height 9
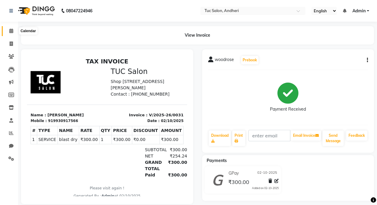
click at [15, 32] on span at bounding box center [11, 31] width 11 height 7
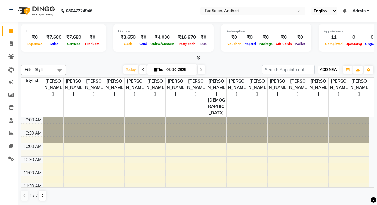
click at [331, 70] on span "ADD NEW" at bounding box center [329, 69] width 18 height 5
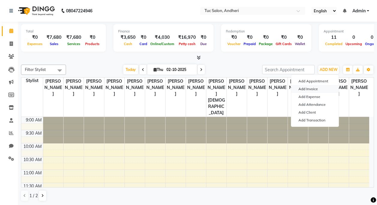
click at [319, 89] on link "Add Invoice" at bounding box center [314, 89] width 47 height 8
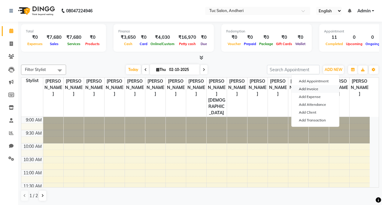
select select "9101"
select select "service"
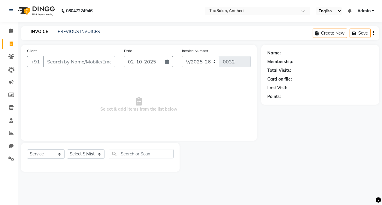
click at [80, 62] on input "Client" at bounding box center [79, 61] width 72 height 11
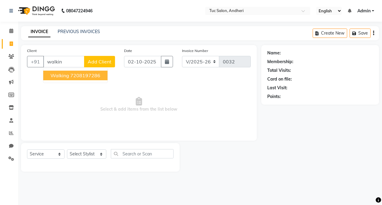
click at [89, 76] on ngb-highlight "7208197286" at bounding box center [85, 75] width 30 height 6
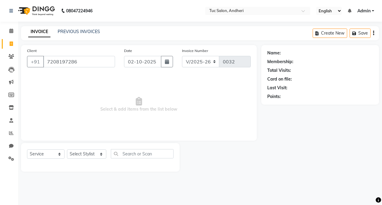
type input "7208197286"
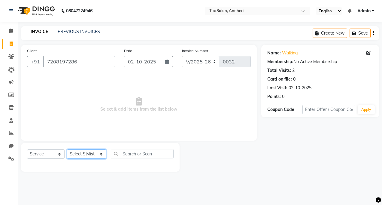
click at [102, 154] on select "Select Stylist [PERSON_NAME] [PERSON_NAME] [PERSON_NAME] [PERSON_NAME] [PERSON_…" at bounding box center [86, 153] width 39 height 9
select select "93127"
click at [67, 149] on select "Select Stylist [PERSON_NAME] [PERSON_NAME] [PERSON_NAME] [PERSON_NAME] [PERSON_…" at bounding box center [86, 153] width 39 height 9
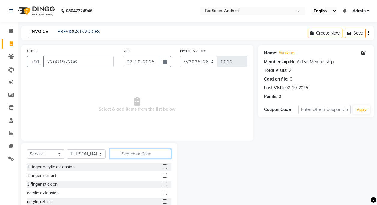
click at [127, 152] on input "text" at bounding box center [140, 153] width 61 height 9
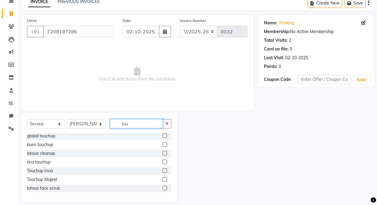
type input "tou"
click at [163, 169] on label at bounding box center [165, 170] width 5 height 5
click at [163, 169] on input "checkbox" at bounding box center [165, 171] width 4 height 4
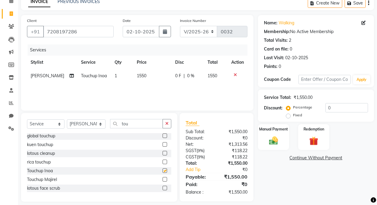
checkbox input "false"
click at [141, 77] on span "1550" at bounding box center [142, 75] width 10 height 5
select select "93127"
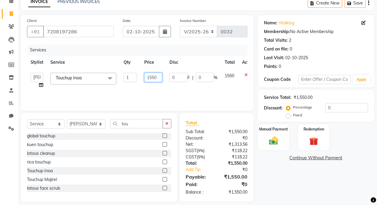
click at [152, 80] on input "1550" at bounding box center [153, 77] width 18 height 9
click at [154, 80] on input "1550" at bounding box center [153, 77] width 18 height 9
type input "1200"
click at [227, 83] on div "Services Stylist Service Qty Price Disc Total Action Daya Singh Dheeraj Mishra …" at bounding box center [137, 74] width 221 height 60
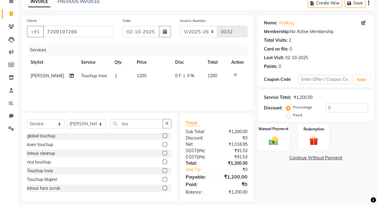
click at [280, 138] on img at bounding box center [273, 140] width 15 height 11
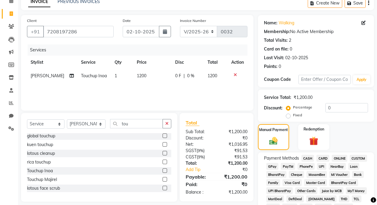
click at [274, 165] on span "GPay" at bounding box center [272, 166] width 12 height 7
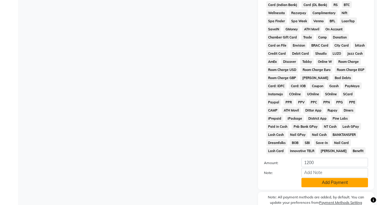
click at [321, 182] on button "Add Payment" at bounding box center [335, 182] width 67 height 9
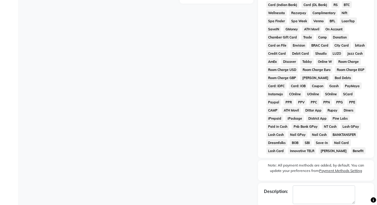
scroll to position [271, 0]
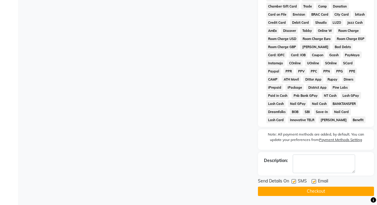
click at [295, 182] on label at bounding box center [294, 181] width 5 height 5
click at [295, 182] on input "checkbox" at bounding box center [294, 181] width 4 height 4
checkbox input "false"
click at [313, 181] on label at bounding box center [314, 181] width 5 height 5
click at [313, 181] on input "checkbox" at bounding box center [314, 181] width 4 height 4
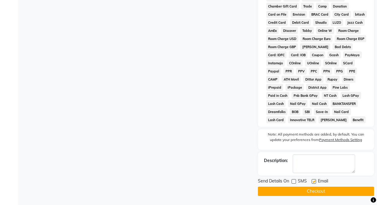
checkbox input "false"
click at [312, 191] on button "Checkout" at bounding box center [316, 190] width 116 height 9
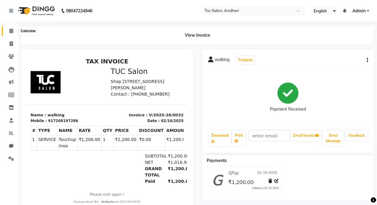
click at [11, 32] on icon at bounding box center [11, 31] width 4 height 5
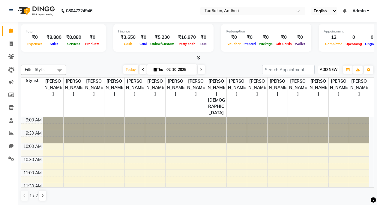
click at [323, 69] on span "ADD NEW" at bounding box center [329, 69] width 18 height 5
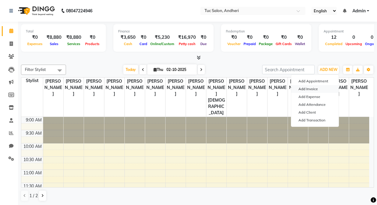
click at [312, 89] on link "Add Invoice" at bounding box center [314, 89] width 47 height 8
select select "service"
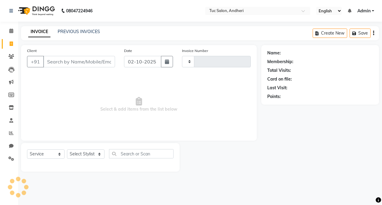
type input "0033"
select select "9101"
click at [85, 66] on input "Client" at bounding box center [79, 61] width 72 height 11
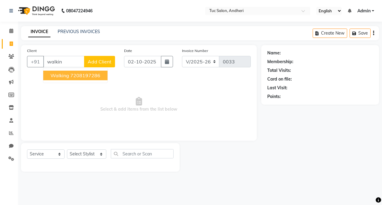
click at [62, 76] on span "walking" at bounding box center [59, 75] width 19 height 6
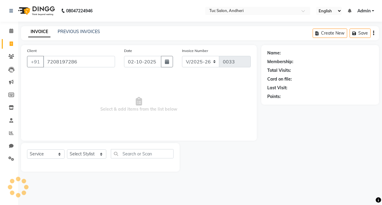
type input "7208197286"
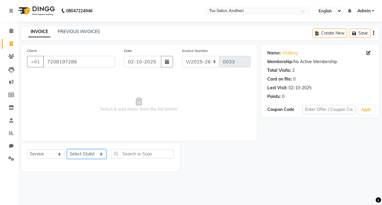
click at [93, 156] on select "Select Stylist [PERSON_NAME] [PERSON_NAME] [PERSON_NAME] [PERSON_NAME] [PERSON_…" at bounding box center [86, 153] width 39 height 9
select select "93131"
click at [67, 149] on select "Select Stylist [PERSON_NAME] [PERSON_NAME] [PERSON_NAME] [PERSON_NAME] [PERSON_…" at bounding box center [86, 153] width 39 height 9
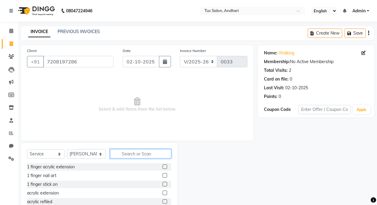
click at [126, 153] on input "text" at bounding box center [140, 153] width 61 height 9
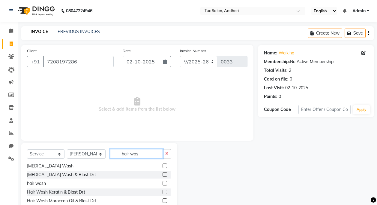
scroll to position [30, 0]
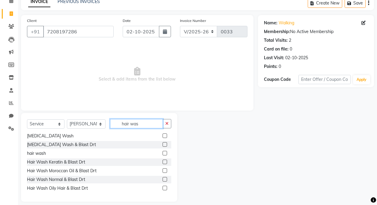
type input "hair was"
click at [163, 179] on label at bounding box center [165, 179] width 5 height 5
click at [163, 179] on input "checkbox" at bounding box center [165, 179] width 4 height 4
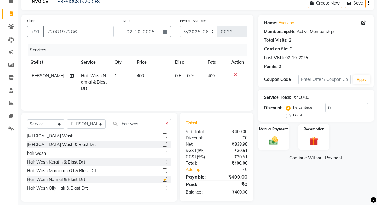
checkbox input "false"
click at [276, 142] on img at bounding box center [273, 140] width 15 height 11
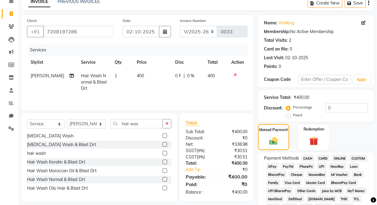
scroll to position [60, 0]
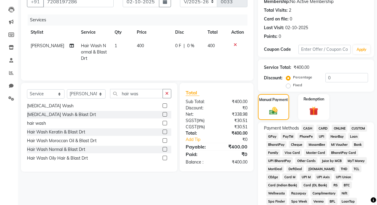
click at [308, 127] on span "CASH" at bounding box center [308, 128] width 13 height 7
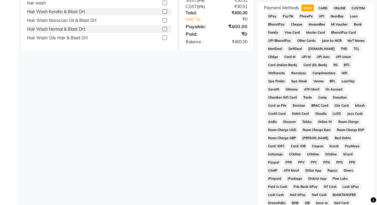
scroll to position [269, 0]
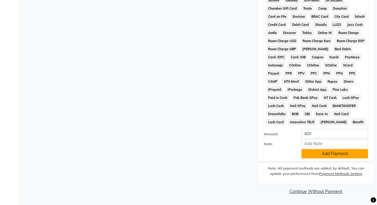
click at [325, 152] on button "Add Payment" at bounding box center [335, 153] width 67 height 9
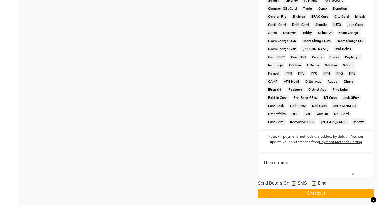
click at [295, 185] on label at bounding box center [294, 183] width 5 height 5
click at [295, 185] on input "checkbox" at bounding box center [294, 184] width 4 height 4
checkbox input "false"
click at [315, 183] on label at bounding box center [314, 183] width 5 height 5
click at [315, 183] on input "checkbox" at bounding box center [314, 184] width 4 height 4
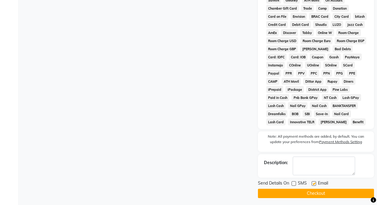
checkbox input "false"
click at [312, 190] on button "Checkout" at bounding box center [316, 192] width 116 height 9
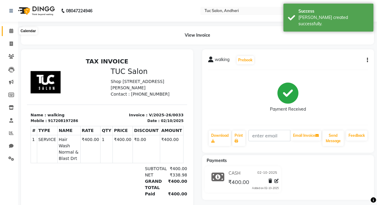
click at [11, 30] on icon at bounding box center [11, 31] width 4 height 5
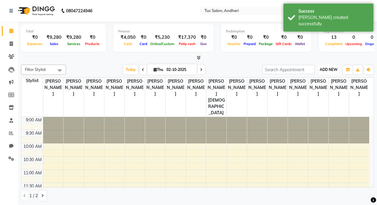
click at [326, 67] on span "ADD NEW" at bounding box center [329, 69] width 18 height 5
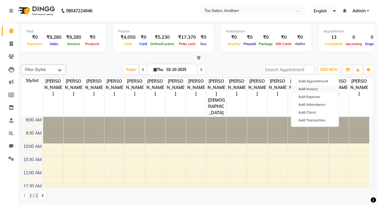
click at [316, 89] on link "Add Invoice" at bounding box center [314, 89] width 47 height 8
select select "9101"
select select "service"
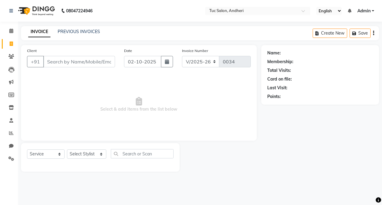
drag, startPoint x: 231, startPoint y: 155, endPoint x: 231, endPoint y: 158, distance: 3.6
click at [231, 158] on div at bounding box center [220, 157] width 82 height 29
click at [74, 65] on input "Client" at bounding box center [79, 61] width 72 height 11
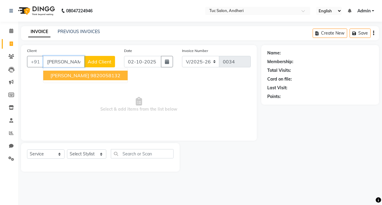
click at [90, 77] on ngb-highlight "9820058132" at bounding box center [105, 75] width 30 height 6
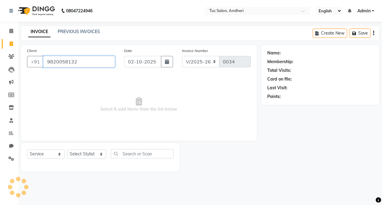
type input "9820058132"
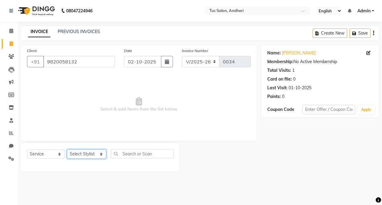
click at [100, 156] on select "Select Stylist [PERSON_NAME] [PERSON_NAME] [PERSON_NAME] [PERSON_NAME] [PERSON_…" at bounding box center [86, 153] width 39 height 9
select select "93134"
click at [67, 149] on select "Select Stylist [PERSON_NAME] [PERSON_NAME] [PERSON_NAME] [PERSON_NAME] [PERSON_…" at bounding box center [86, 153] width 39 height 9
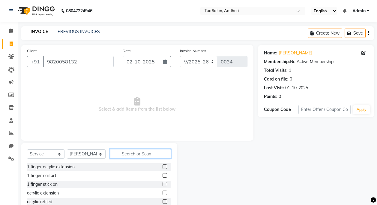
click at [124, 155] on input "text" at bounding box center [140, 153] width 61 height 9
type input "head"
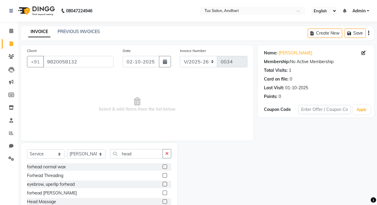
click at [165, 201] on label at bounding box center [165, 201] width 5 height 5
click at [165, 201] on input "checkbox" at bounding box center [165, 202] width 4 height 4
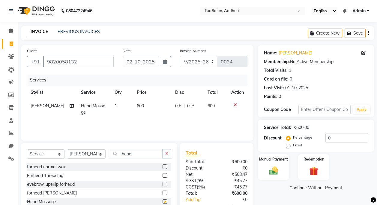
checkbox input "false"
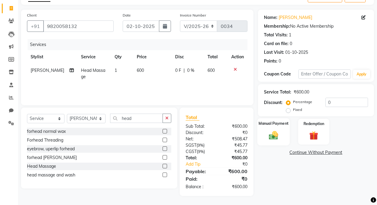
click at [271, 134] on img at bounding box center [273, 135] width 15 height 11
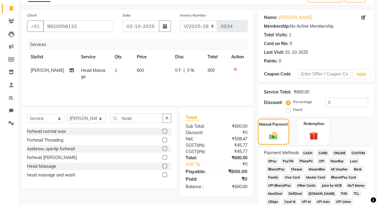
click at [275, 161] on span "GPay" at bounding box center [272, 160] width 12 height 7
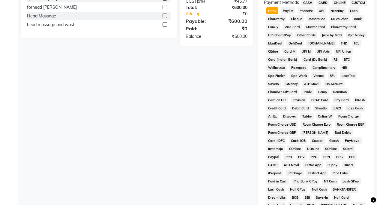
scroll to position [269, 0]
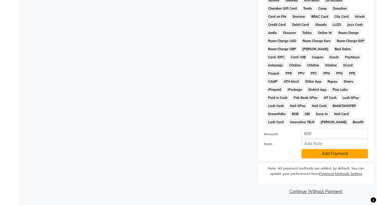
click at [332, 152] on button "Add Payment" at bounding box center [335, 153] width 67 height 9
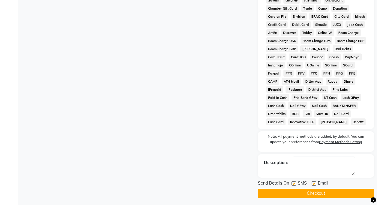
click at [293, 183] on label at bounding box center [294, 183] width 5 height 5
click at [293, 183] on input "checkbox" at bounding box center [294, 184] width 4 height 4
checkbox input "false"
click at [313, 183] on label at bounding box center [314, 183] width 5 height 5
click at [313, 183] on input "checkbox" at bounding box center [314, 184] width 4 height 4
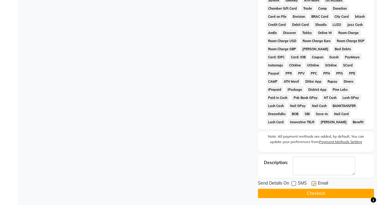
checkbox input "false"
click at [313, 193] on button "Checkout" at bounding box center [316, 192] width 116 height 9
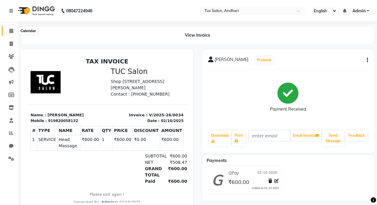
click at [10, 31] on icon at bounding box center [11, 31] width 4 height 5
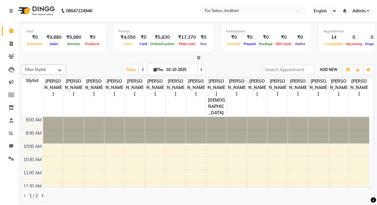
click at [331, 67] on span "ADD NEW" at bounding box center [329, 69] width 18 height 5
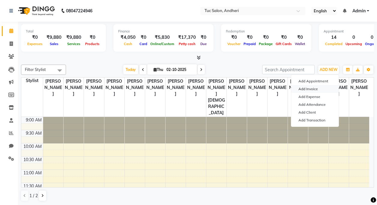
click at [313, 90] on link "Add Invoice" at bounding box center [314, 89] width 47 height 8
select select "service"
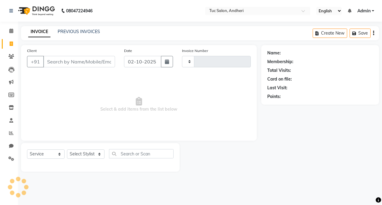
type input "0035"
select select "9101"
click at [57, 64] on input "Client" at bounding box center [79, 61] width 72 height 11
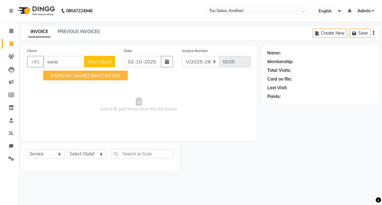
click at [65, 78] on button "sonal thakur 9892107393" at bounding box center [85, 76] width 84 height 10
type input "9892107393"
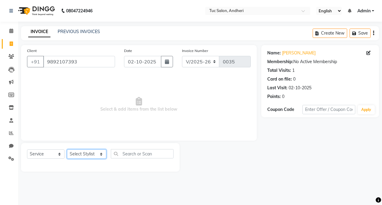
click at [79, 155] on select "Select Stylist [PERSON_NAME] [PERSON_NAME] [PERSON_NAME] [PERSON_NAME] [PERSON_…" at bounding box center [86, 153] width 39 height 9
select select "93123"
click at [67, 149] on select "Select Stylist [PERSON_NAME] [PERSON_NAME] [PERSON_NAME] [PERSON_NAME] [PERSON_…" at bounding box center [86, 153] width 39 height 9
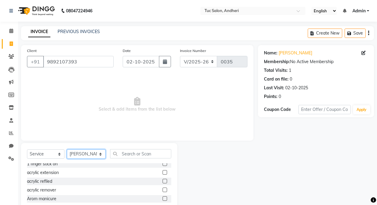
scroll to position [30, 0]
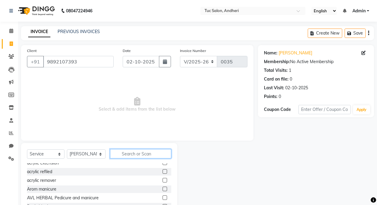
click at [145, 154] on input "text" at bounding box center [140, 153] width 61 height 9
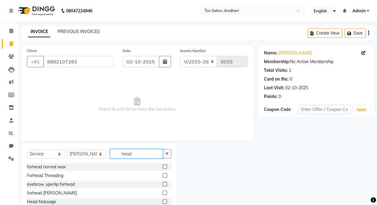
scroll to position [28, 0]
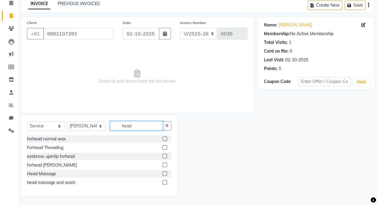
type input "head"
click at [164, 173] on label at bounding box center [165, 173] width 5 height 5
click at [164, 173] on input "checkbox" at bounding box center [165, 174] width 4 height 4
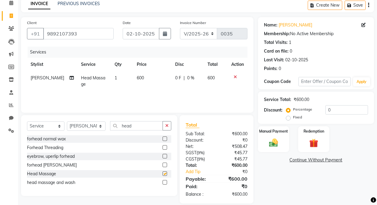
checkbox input "false"
click at [131, 126] on input "head" at bounding box center [136, 125] width 53 height 9
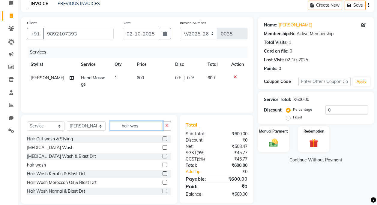
type input "hair was"
click at [163, 190] on label at bounding box center [165, 190] width 5 height 5
click at [163, 190] on input "checkbox" at bounding box center [165, 191] width 4 height 4
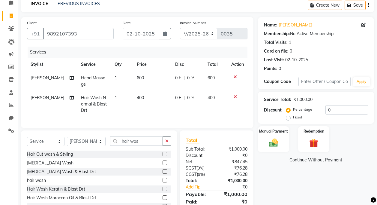
checkbox input "false"
click at [101, 146] on select "Select Stylist [PERSON_NAME] [PERSON_NAME] [PERSON_NAME] [PERSON_NAME] [PERSON_…" at bounding box center [86, 141] width 39 height 9
select select "93472"
click at [67, 141] on select "Select Stylist [PERSON_NAME] [PERSON_NAME] [PERSON_NAME] [PERSON_NAME] [PERSON_…" at bounding box center [86, 141] width 39 height 9
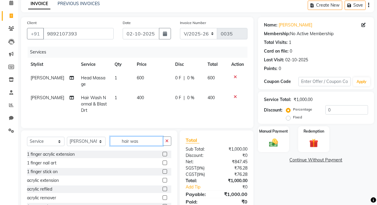
click at [145, 146] on input "hair was" at bounding box center [136, 140] width 53 height 9
type input "h"
type input "pedicu"
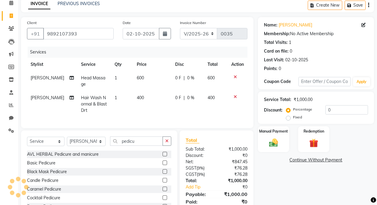
click at [163, 165] on label at bounding box center [165, 162] width 5 height 5
click at [163, 165] on input "checkbox" at bounding box center [165, 163] width 4 height 4
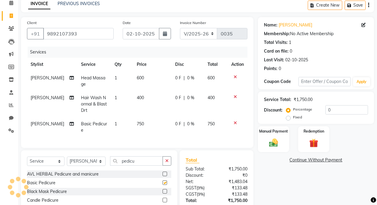
checkbox input "false"
type input "p"
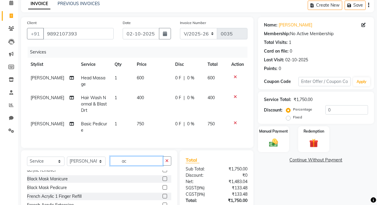
scroll to position [60, 0]
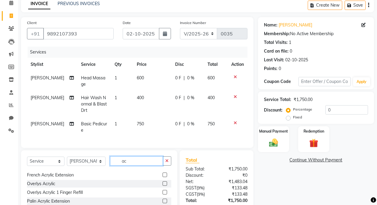
type input "a"
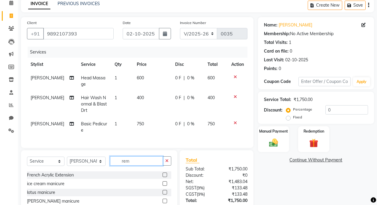
scroll to position [0, 0]
type input "rem"
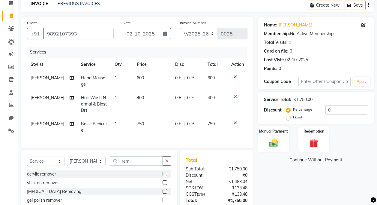
click at [164, 176] on label at bounding box center [165, 173] width 5 height 5
click at [164, 176] on input "checkbox" at bounding box center [165, 174] width 4 height 4
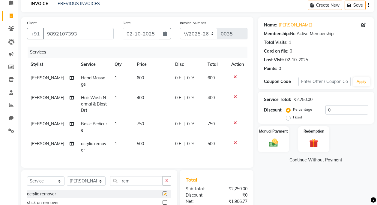
checkbox input "false"
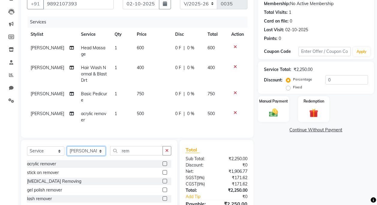
click at [100, 155] on select "Select Stylist [PERSON_NAME] [PERSON_NAME] [PERSON_NAME] [PERSON_NAME] [PERSON_…" at bounding box center [86, 150] width 39 height 9
select select "93129"
click at [67, 151] on select "Select Stylist [PERSON_NAME] [PERSON_NAME] [PERSON_NAME] [PERSON_NAME] [PERSON_…" at bounding box center [86, 150] width 39 height 9
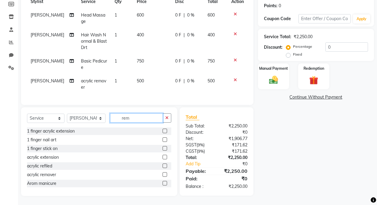
click at [128, 118] on input "rem" at bounding box center [136, 117] width 53 height 9
type input "r"
type input "ey"
click at [163, 139] on label at bounding box center [165, 139] width 5 height 5
click at [163, 139] on input "checkbox" at bounding box center [165, 140] width 4 height 4
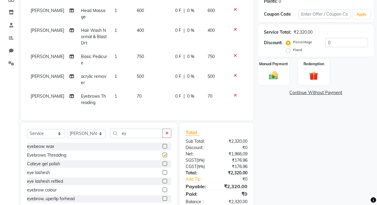
checkbox input "false"
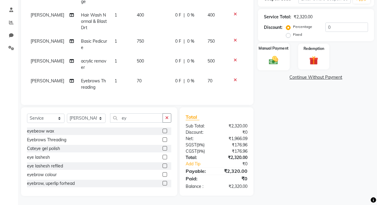
click at [269, 59] on img at bounding box center [273, 60] width 15 height 11
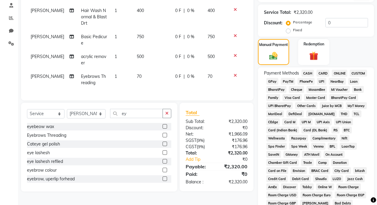
click at [274, 82] on span "GPay" at bounding box center [272, 81] width 12 height 7
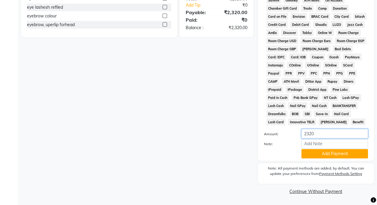
click at [321, 132] on input "2320" at bounding box center [335, 133] width 67 height 9
type input "20"
click at [327, 154] on button "Add Payment" at bounding box center [335, 153] width 67 height 9
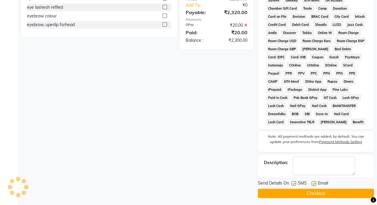
click at [294, 184] on label at bounding box center [294, 183] width 5 height 5
click at [294, 184] on input "checkbox" at bounding box center [294, 184] width 4 height 4
checkbox input "false"
click at [315, 183] on label at bounding box center [314, 183] width 5 height 5
click at [315, 183] on input "checkbox" at bounding box center [314, 184] width 4 height 4
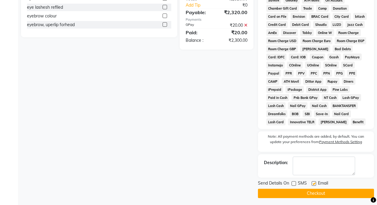
checkbox input "false"
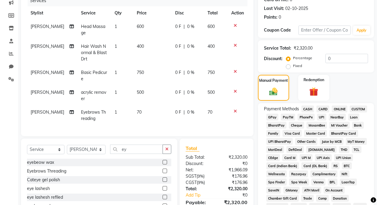
scroll to position [61, 0]
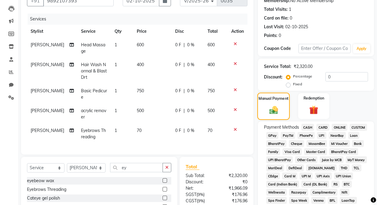
click at [279, 102] on div "Manual Payment" at bounding box center [273, 105] width 33 height 27
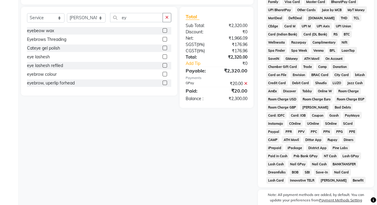
scroll to position [121, 0]
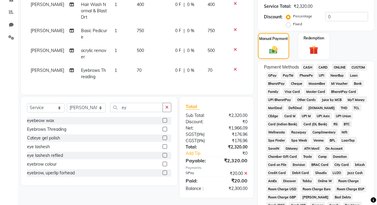
click at [271, 67] on span "Payment Methods" at bounding box center [281, 67] width 35 height 6
click at [309, 67] on span "CASH" at bounding box center [308, 67] width 13 height 7
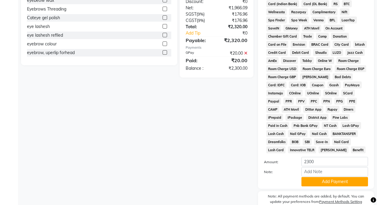
scroll to position [271, 0]
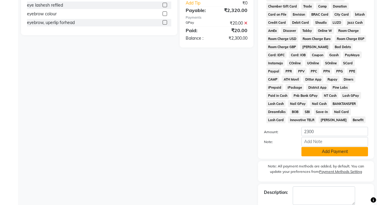
click at [339, 152] on button "Add Payment" at bounding box center [335, 151] width 67 height 9
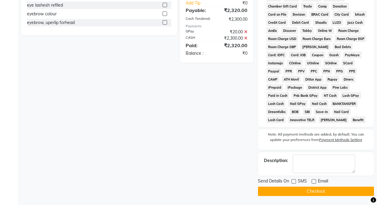
click at [328, 192] on button "Checkout" at bounding box center [316, 190] width 116 height 9
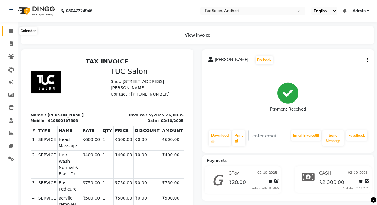
drag, startPoint x: 12, startPoint y: 29, endPoint x: 20, endPoint y: 33, distance: 9.3
click at [12, 29] on icon at bounding box center [11, 31] width 4 height 5
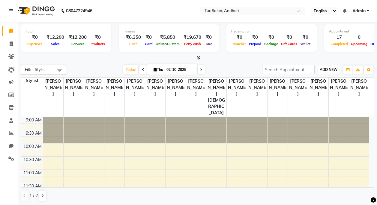
click at [322, 70] on span "ADD NEW" at bounding box center [329, 69] width 18 height 5
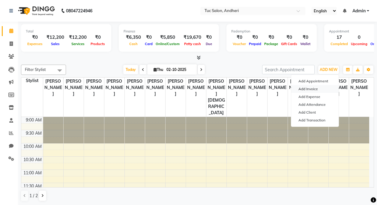
click at [314, 90] on link "Add Invoice" at bounding box center [314, 89] width 47 height 8
select select "service"
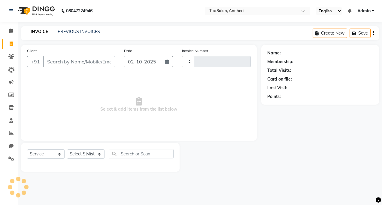
type input "0036"
select select "9101"
click at [71, 63] on input "Client" at bounding box center [79, 61] width 72 height 11
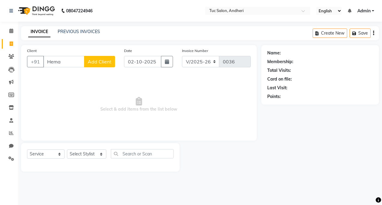
type input "Hema"
click at [100, 60] on span "Add Client" at bounding box center [100, 62] width 24 height 6
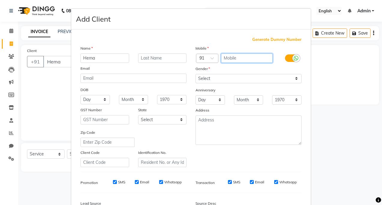
click at [235, 60] on input "text" at bounding box center [247, 57] width 52 height 9
click at [59, 58] on ngb-modal-window "Add Client Generate Dummy Number Name Hema Email DOB Day 01 02 03 04 05 06 07 0…" at bounding box center [191, 102] width 382 height 205
click at [62, 61] on ngb-modal-window "Add Client Generate Dummy Number Name Hema Email DOB Day 01 02 03 04 05 06 07 0…" at bounding box center [191, 102] width 382 height 205
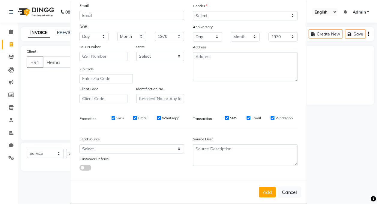
scroll to position [72, 0]
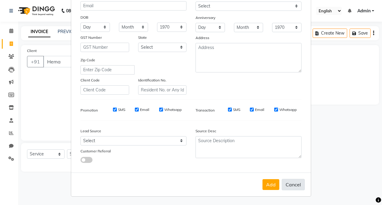
click at [302, 185] on button "Cancel" at bounding box center [292, 184] width 23 height 11
select select
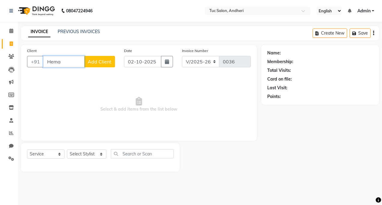
click at [77, 61] on input "Hema" at bounding box center [63, 61] width 41 height 11
click at [69, 77] on button "walking 7208197286" at bounding box center [75, 76] width 64 height 10
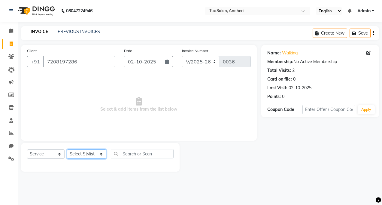
click at [98, 154] on select "Select Stylist [PERSON_NAME] [PERSON_NAME] [PERSON_NAME] [PERSON_NAME] [PERSON_…" at bounding box center [86, 153] width 39 height 9
click at [67, 149] on select "Select Stylist [PERSON_NAME] [PERSON_NAME] [PERSON_NAME] [PERSON_NAME] [PERSON_…" at bounding box center [86, 153] width 39 height 9
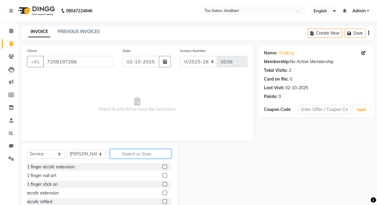
click at [135, 158] on input "text" at bounding box center [140, 153] width 61 height 9
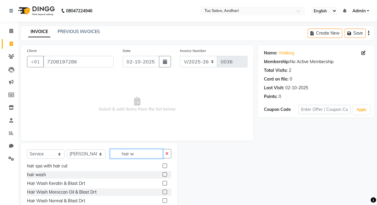
scroll to position [30, 0]
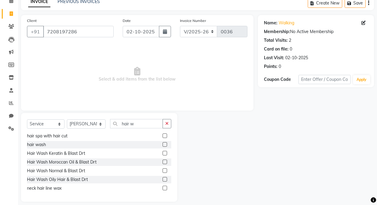
click at [163, 170] on label at bounding box center [165, 170] width 5 height 5
click at [163, 170] on input "checkbox" at bounding box center [165, 171] width 4 height 4
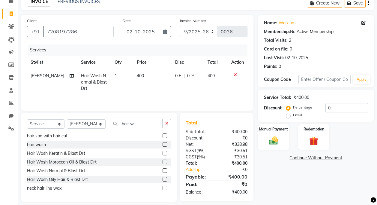
click at [142, 74] on td "400" at bounding box center [152, 82] width 39 height 26
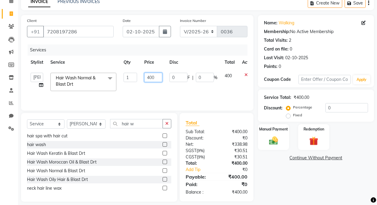
click at [150, 77] on input "400" at bounding box center [153, 77] width 18 height 9
click at [152, 78] on input "400" at bounding box center [153, 77] width 18 height 9
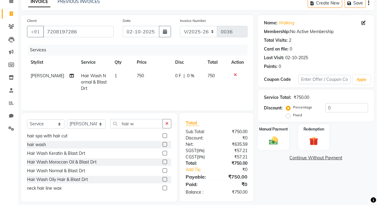
drag, startPoint x: 232, startPoint y: 89, endPoint x: 246, endPoint y: 84, distance: 14.2
click at [233, 89] on tr "Nawaz Khan Hair Wash Normal & Blast Drt 1 750 0 F | 0 % 750" at bounding box center [137, 82] width 221 height 26
click at [275, 138] on img at bounding box center [273, 140] width 15 height 11
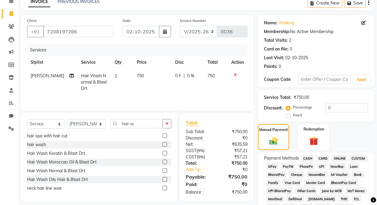
scroll to position [150, 0]
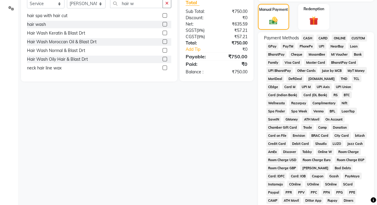
click at [276, 46] on span "GPay" at bounding box center [272, 46] width 12 height 7
click at [311, 38] on span "CASH" at bounding box center [308, 38] width 13 height 7
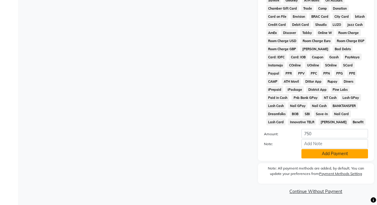
click at [324, 154] on button "Add Payment" at bounding box center [335, 153] width 67 height 9
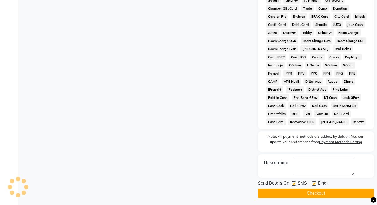
click at [294, 182] on label at bounding box center [294, 183] width 5 height 5
click at [294, 182] on input "checkbox" at bounding box center [294, 184] width 4 height 4
click at [315, 184] on label at bounding box center [314, 183] width 5 height 5
click at [315, 184] on input "checkbox" at bounding box center [314, 184] width 4 height 4
click at [310, 194] on button "Checkout" at bounding box center [316, 192] width 116 height 9
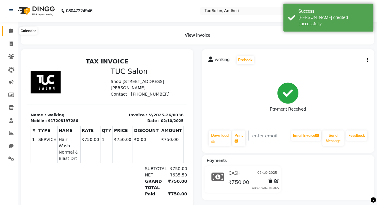
click at [11, 32] on icon at bounding box center [11, 31] width 4 height 5
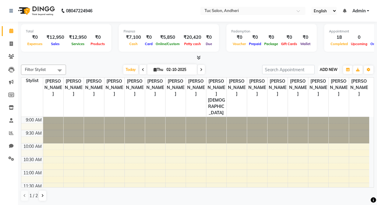
click at [324, 71] on span "ADD NEW" at bounding box center [329, 69] width 18 height 5
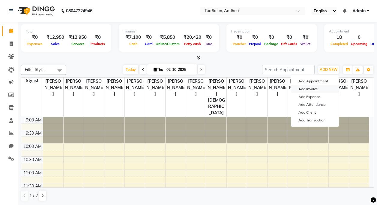
click at [312, 90] on link "Add Invoice" at bounding box center [314, 89] width 47 height 8
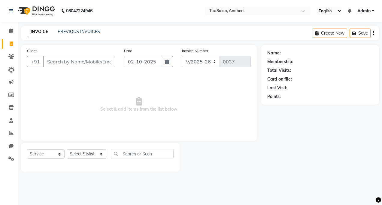
click at [69, 63] on input "Client" at bounding box center [79, 61] width 72 height 11
click at [61, 60] on input "Client" at bounding box center [79, 61] width 72 height 11
click at [107, 64] on span "Add Client" at bounding box center [100, 62] width 24 height 6
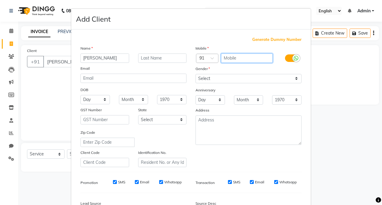
click at [239, 62] on input "text" at bounding box center [247, 57] width 52 height 9
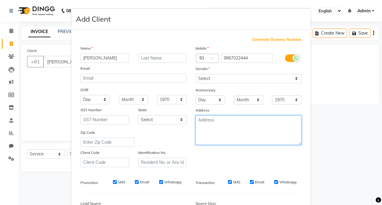
click at [218, 127] on textarea at bounding box center [248, 129] width 106 height 29
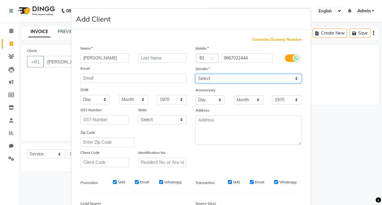
click at [197, 74] on select "Select Male Female Other Prefer Not To Say" at bounding box center [248, 78] width 106 height 9
click at [195, 74] on select "Select Male Female Other Prefer Not To Say" at bounding box center [248, 78] width 106 height 9
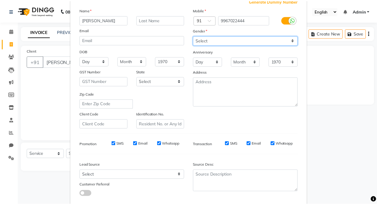
scroll to position [72, 0]
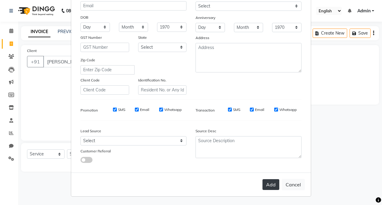
click at [266, 183] on button "Add" at bounding box center [270, 184] width 17 height 11
click at [266, 183] on div "Add Cancel" at bounding box center [190, 184] width 239 height 24
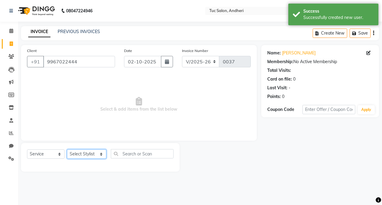
drag, startPoint x: 77, startPoint y: 153, endPoint x: 78, endPoint y: 148, distance: 5.2
click at [77, 153] on select "Select Stylist [PERSON_NAME] [PERSON_NAME] [PERSON_NAME] [PERSON_NAME] [PERSON_…" at bounding box center [86, 153] width 39 height 9
click at [67, 149] on select "Select Stylist [PERSON_NAME] [PERSON_NAME] [PERSON_NAME] [PERSON_NAME] [PERSON_…" at bounding box center [86, 153] width 39 height 9
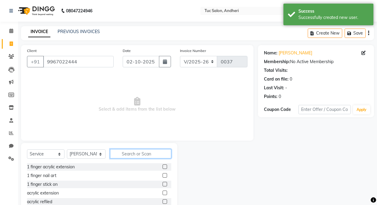
click at [135, 152] on input "text" at bounding box center [140, 153] width 61 height 9
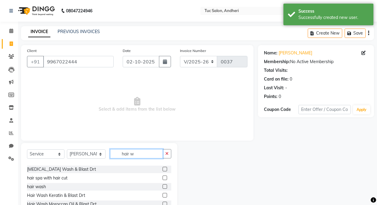
scroll to position [27, 0]
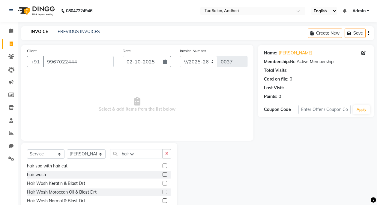
click at [163, 200] on label at bounding box center [165, 200] width 5 height 5
click at [163, 200] on input "checkbox" at bounding box center [165, 201] width 4 height 4
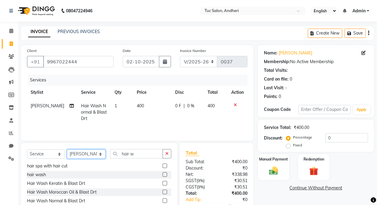
click at [99, 153] on select "Select Stylist [PERSON_NAME] [PERSON_NAME] [PERSON_NAME] [PERSON_NAME] [PERSON_…" at bounding box center [86, 153] width 39 height 9
click at [67, 149] on select "Select Stylist [PERSON_NAME] [PERSON_NAME] [PERSON_NAME] [PERSON_NAME] [PERSON_…" at bounding box center [86, 153] width 39 height 9
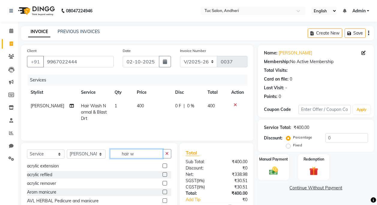
click at [138, 156] on input "hair w" at bounding box center [136, 153] width 53 height 9
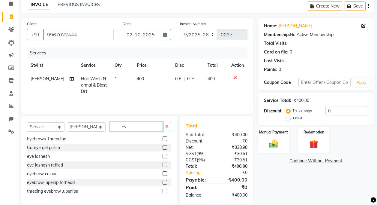
scroll to position [30, 0]
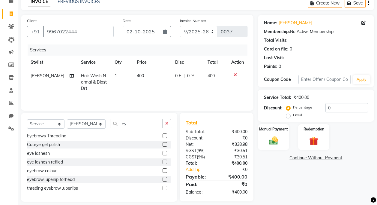
click at [163, 189] on label at bounding box center [165, 187] width 5 height 5
click at [163, 189] on input "checkbox" at bounding box center [165, 188] width 4 height 4
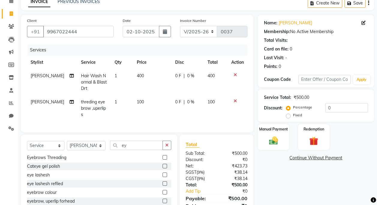
scroll to position [56, 0]
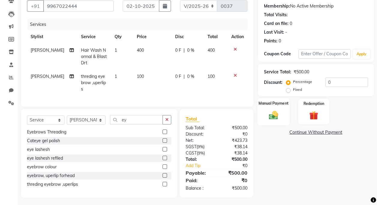
click at [273, 116] on img at bounding box center [273, 115] width 15 height 11
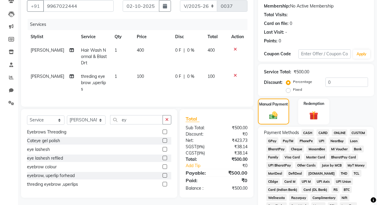
click at [309, 132] on span "CASH" at bounding box center [308, 132] width 13 height 7
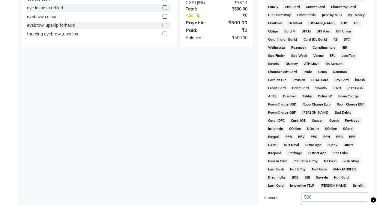
scroll to position [269, 0]
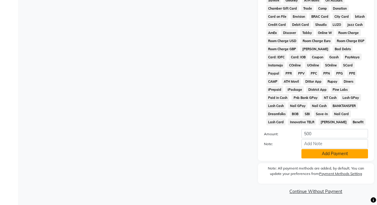
click at [323, 156] on button "Add Payment" at bounding box center [335, 153] width 67 height 9
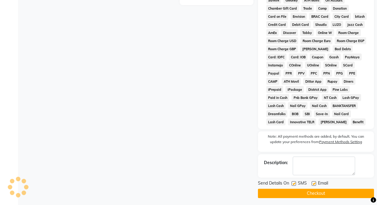
click at [295, 185] on label at bounding box center [294, 183] width 5 height 5
click at [295, 185] on input "checkbox" at bounding box center [294, 184] width 4 height 4
click at [313, 183] on label at bounding box center [314, 183] width 5 height 5
click at [313, 183] on input "checkbox" at bounding box center [314, 184] width 4 height 4
click at [315, 192] on button "Checkout" at bounding box center [316, 192] width 116 height 9
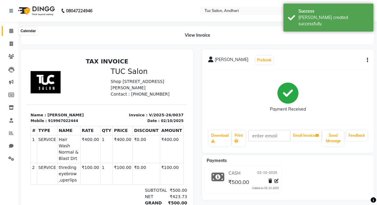
click at [11, 32] on icon at bounding box center [11, 31] width 4 height 5
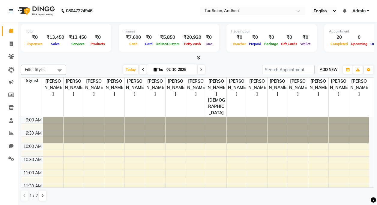
click at [328, 68] on span "ADD NEW" at bounding box center [329, 69] width 18 height 5
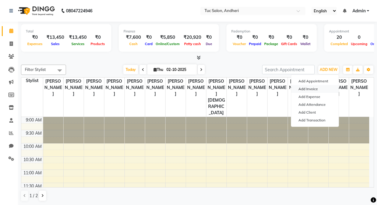
click at [301, 90] on link "Add Invoice" at bounding box center [314, 89] width 47 height 8
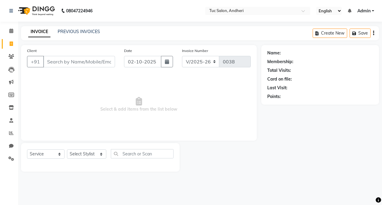
click at [68, 62] on input "Client" at bounding box center [79, 61] width 72 height 11
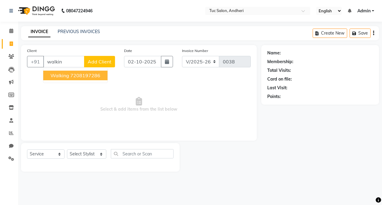
click at [56, 73] on span "walking" at bounding box center [59, 75] width 19 height 6
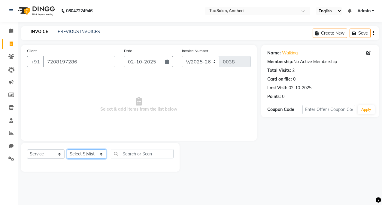
click at [80, 155] on select "Select Stylist [PERSON_NAME] [PERSON_NAME] [PERSON_NAME] [PERSON_NAME] [PERSON_…" at bounding box center [86, 153] width 39 height 9
click at [67, 149] on select "Select Stylist [PERSON_NAME] [PERSON_NAME] [PERSON_NAME] [PERSON_NAME] [PERSON_…" at bounding box center [86, 153] width 39 height 9
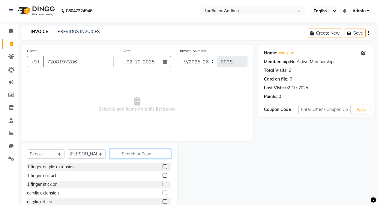
click at [128, 156] on input "text" at bounding box center [140, 153] width 61 height 9
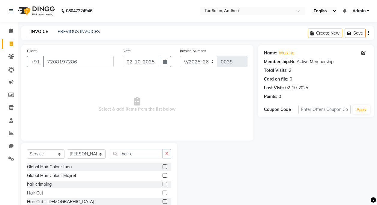
click at [50, 191] on div "Hair Cut" at bounding box center [99, 193] width 144 height 8
click at [163, 191] on label at bounding box center [165, 192] width 5 height 5
click at [163, 191] on input "checkbox" at bounding box center [165, 193] width 4 height 4
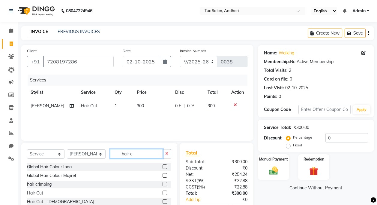
click at [137, 155] on input "hair c" at bounding box center [136, 153] width 53 height 9
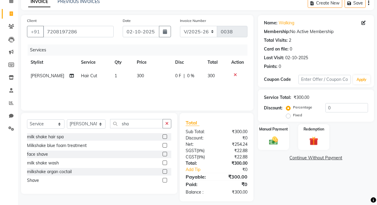
click at [164, 182] on label at bounding box center [165, 180] width 5 height 5
click at [164, 182] on input "checkbox" at bounding box center [165, 180] width 4 height 4
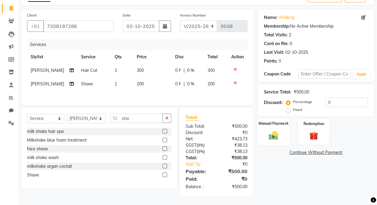
click at [274, 132] on img at bounding box center [273, 135] width 15 height 11
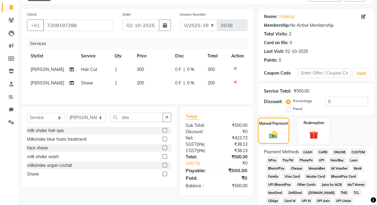
click at [275, 160] on span "GPay" at bounding box center [272, 159] width 12 height 7
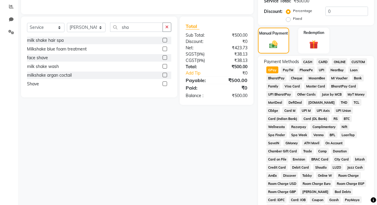
scroll to position [269, 0]
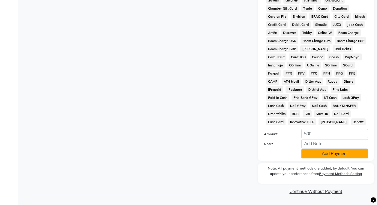
click at [322, 153] on button "Add Payment" at bounding box center [335, 153] width 67 height 9
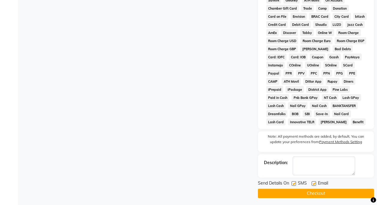
click at [294, 182] on label at bounding box center [294, 183] width 5 height 5
click at [294, 182] on input "checkbox" at bounding box center [294, 184] width 4 height 4
click at [314, 184] on label at bounding box center [314, 183] width 5 height 5
click at [314, 184] on input "checkbox" at bounding box center [314, 184] width 4 height 4
click at [311, 196] on button "Checkout" at bounding box center [316, 192] width 116 height 9
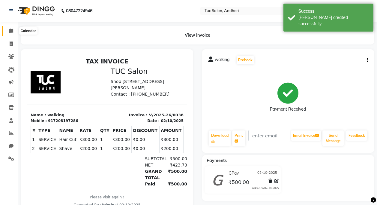
click at [10, 30] on icon at bounding box center [11, 31] width 4 height 5
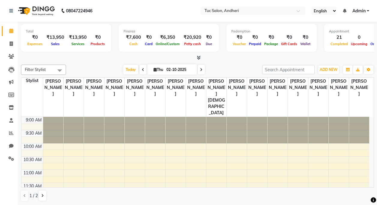
scroll to position [0, 0]
click at [336, 68] on span "ADD NEW" at bounding box center [329, 69] width 18 height 5
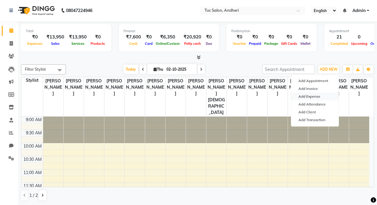
click at [318, 97] on link "Add Expense" at bounding box center [314, 96] width 47 height 8
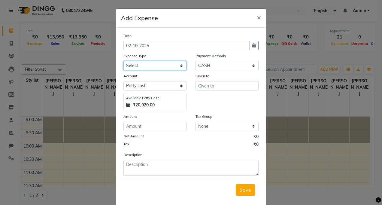
click at [179, 65] on select "Select Advance Salary Bank charges Car maintenance Cash transfer to bank Cash t…" at bounding box center [154, 65] width 63 height 9
click at [257, 18] on span "×" at bounding box center [259, 17] width 4 height 9
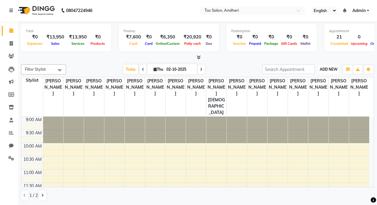
click at [322, 69] on span "ADD NEW" at bounding box center [329, 69] width 18 height 5
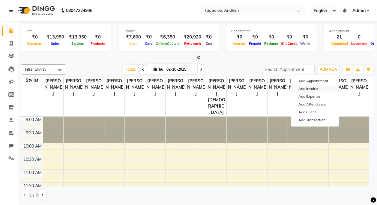
click at [327, 88] on link "Add Invoice" at bounding box center [314, 89] width 47 height 8
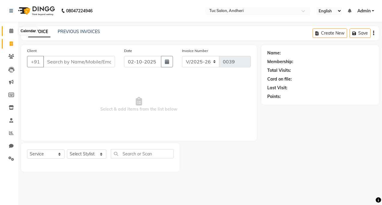
drag, startPoint x: 9, startPoint y: 31, endPoint x: 12, endPoint y: 34, distance: 3.6
click at [9, 31] on icon at bounding box center [11, 31] width 4 height 5
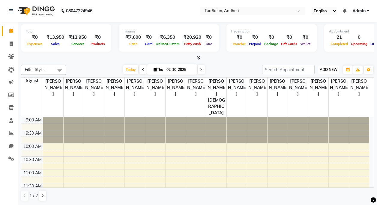
click at [334, 69] on span "ADD NEW" at bounding box center [329, 69] width 18 height 5
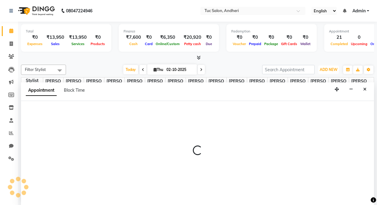
scroll to position [0, 0]
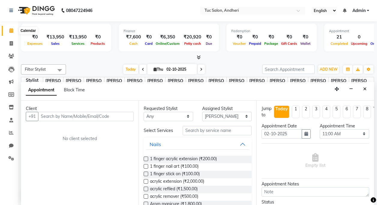
click at [12, 29] on icon at bounding box center [11, 30] width 4 height 5
click at [11, 42] on icon at bounding box center [11, 43] width 3 height 5
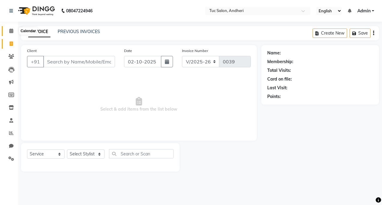
click at [13, 29] on icon at bounding box center [11, 31] width 4 height 5
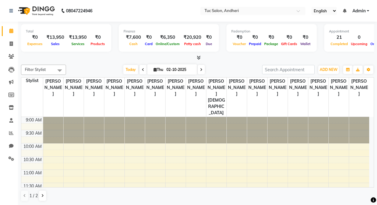
click at [350, 37] on div "0" at bounding box center [360, 37] width 20 height 7
click at [366, 53] on div "Total ₹0 Expenses ₹13,950 Sales ₹13,950 Services ₹0 Products Finance ₹7,600 Cas…" at bounding box center [197, 38] width 353 height 29
drag, startPoint x: 367, startPoint y: 56, endPoint x: 367, endPoint y: 61, distance: 4.5
click at [367, 61] on div at bounding box center [197, 58] width 353 height 6
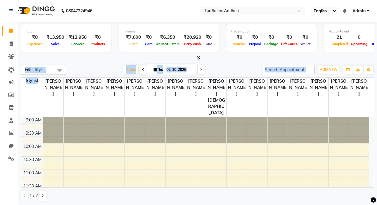
drag, startPoint x: 367, startPoint y: 61, endPoint x: 371, endPoint y: 64, distance: 5.5
click at [371, 64] on div "Total ₹0 Expenses ₹13,950 Sales ₹13,950 Services ₹0 Products Finance ₹7,600 Cas…" at bounding box center [197, 113] width 359 height 183
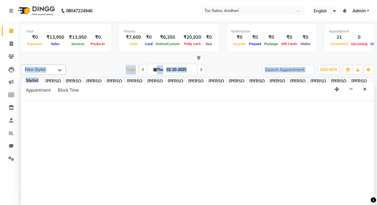
click at [330, 143] on div at bounding box center [197, 153] width 353 height 104
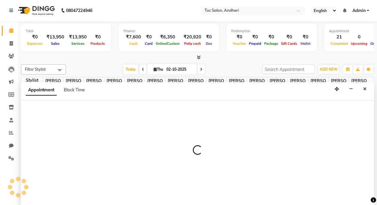
drag, startPoint x: 366, startPoint y: 124, endPoint x: 279, endPoint y: 131, distance: 86.4
click at [324, 141] on div at bounding box center [197, 153] width 353 height 104
click at [279, 131] on div at bounding box center [197, 153] width 353 height 104
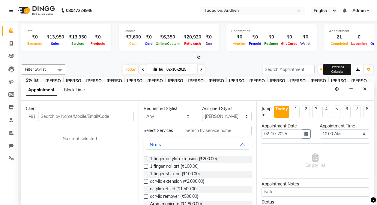
click at [355, 68] on button "button" at bounding box center [358, 69] width 10 height 8
drag, startPoint x: 331, startPoint y: 72, endPoint x: 332, endPoint y: 68, distance: 3.9
click at [331, 72] on button "ADD NEW Toggle Dropdown" at bounding box center [328, 69] width 21 height 8
click at [330, 83] on div "Appointment Block Time" at bounding box center [197, 91] width 353 height 19
click at [323, 71] on span "ADD NEW" at bounding box center [329, 69] width 18 height 5
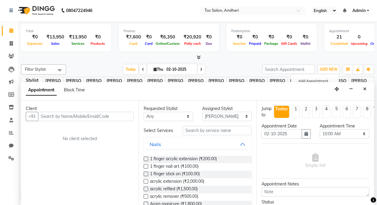
click at [66, 123] on div "Client +91 No client selected" at bounding box center [80, 153] width 118 height 104
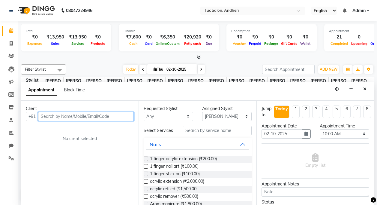
click at [64, 119] on input "text" at bounding box center [86, 116] width 96 height 9
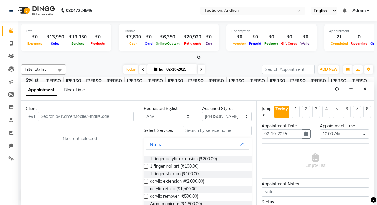
click at [68, 110] on div "Client" at bounding box center [80, 108] width 108 height 6
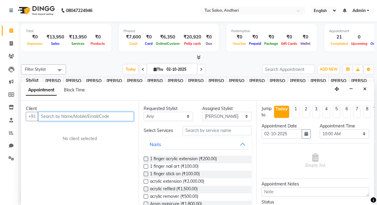
click at [55, 114] on input "text" at bounding box center [86, 116] width 96 height 9
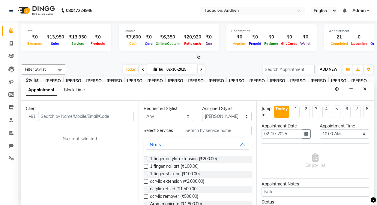
click at [327, 70] on span "ADD NEW" at bounding box center [329, 69] width 18 height 5
click at [3, 35] on link "Calendar" at bounding box center [9, 31] width 14 height 10
click at [10, 30] on icon at bounding box center [11, 30] width 4 height 5
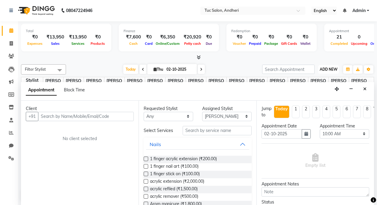
click at [334, 70] on span "ADD NEW" at bounding box center [329, 69] width 18 height 5
click at [328, 71] on span "ADD NEW" at bounding box center [329, 69] width 18 height 5
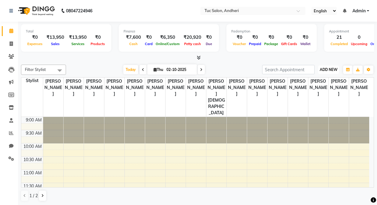
click at [327, 69] on span "ADD NEW" at bounding box center [329, 69] width 18 height 5
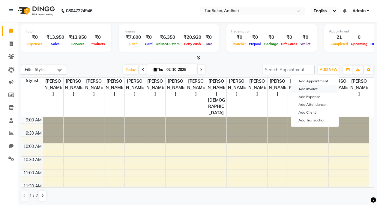
click at [301, 91] on link "Add Invoice" at bounding box center [314, 89] width 47 height 8
select select "service"
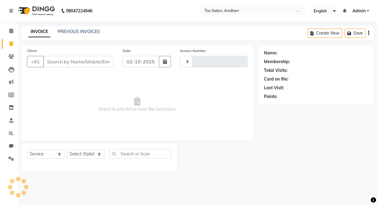
type input "0039"
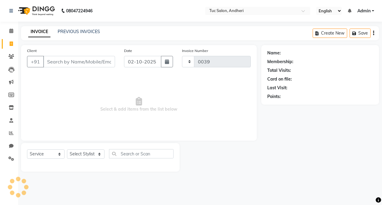
select select "9101"
click at [56, 60] on input "Client" at bounding box center [79, 61] width 72 height 11
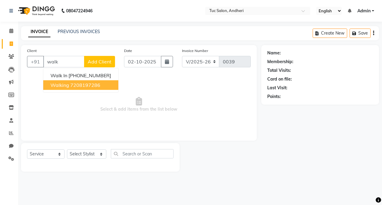
click at [78, 89] on button "walking 7208197286" at bounding box center [80, 85] width 75 height 10
type input "7208197286"
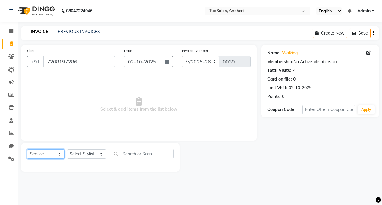
click at [45, 151] on select "Select Service Product Membership Package Voucher Prepaid Gift Card" at bounding box center [46, 153] width 38 height 9
click at [83, 153] on select "Select Stylist [PERSON_NAME] [PERSON_NAME] [PERSON_NAME] [PERSON_NAME] [PERSON_…" at bounding box center [86, 153] width 39 height 9
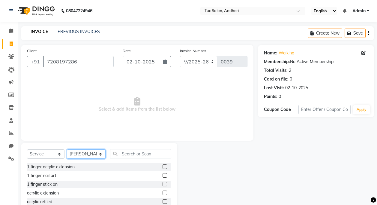
click at [90, 150] on select "Select Stylist [PERSON_NAME] [PERSON_NAME] [PERSON_NAME] [PERSON_NAME] [PERSON_…" at bounding box center [86, 153] width 39 height 9
click at [84, 153] on select "Select Stylist [PERSON_NAME] [PERSON_NAME] [PERSON_NAME] [PERSON_NAME] [PERSON_…" at bounding box center [86, 153] width 39 height 9
select select "93121"
click at [67, 149] on select "Select Stylist [PERSON_NAME] [PERSON_NAME] [PERSON_NAME] [PERSON_NAME] [PERSON_…" at bounding box center [86, 153] width 39 height 9
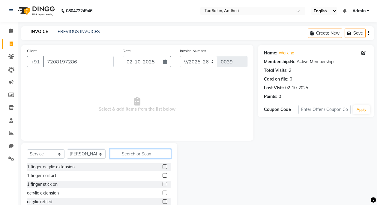
click at [131, 155] on input "text" at bounding box center [140, 153] width 61 height 9
type input "acr"
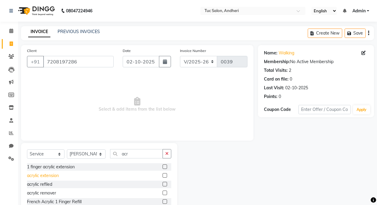
click at [59, 175] on div "acrylic extension" at bounding box center [43, 175] width 32 height 6
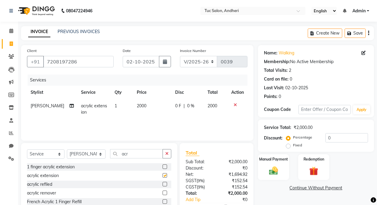
checkbox input "false"
click at [137, 104] on span "2000" at bounding box center [142, 105] width 10 height 5
select select "93121"
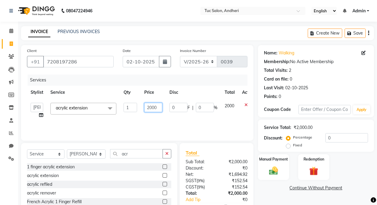
click at [153, 107] on input "2000" at bounding box center [153, 107] width 18 height 9
type input "2500"
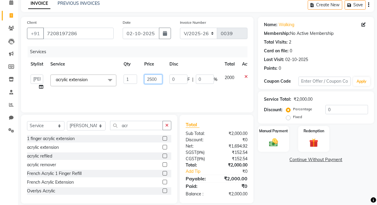
scroll to position [36, 0]
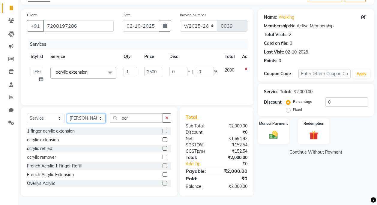
click at [96, 120] on select "Select Stylist [PERSON_NAME] [PERSON_NAME] [PERSON_NAME] [PERSON_NAME] [PERSON_…" at bounding box center [86, 117] width 39 height 9
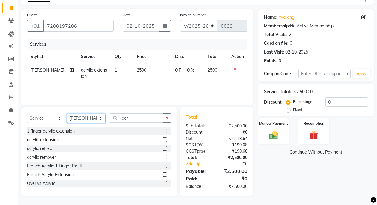
select select "93123"
drag, startPoint x: 125, startPoint y: 117, endPoint x: 127, endPoint y: 122, distance: 4.7
click at [127, 122] on input "acr" at bounding box center [136, 117] width 53 height 9
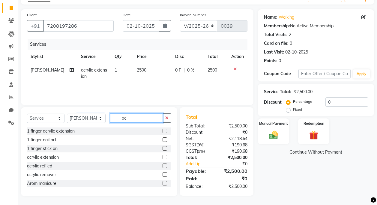
type input "a"
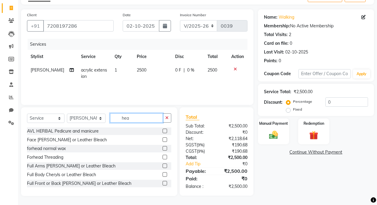
scroll to position [35, 0]
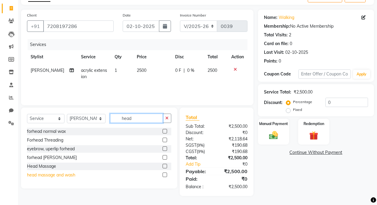
type input "head"
click at [62, 175] on div "head massage and wash" at bounding box center [51, 175] width 48 height 6
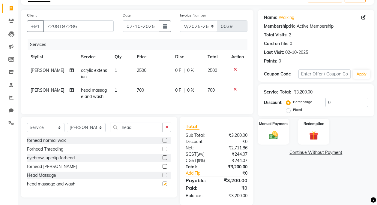
checkbox input "false"
click at [208, 93] on td "700" at bounding box center [216, 93] width 24 height 20
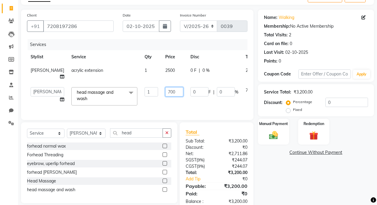
click at [165, 96] on input "700" at bounding box center [174, 91] width 18 height 9
type input "1000"
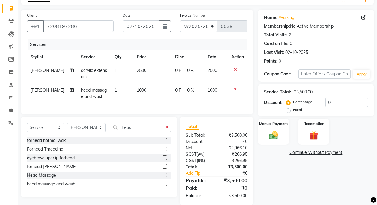
click at [234, 96] on tr "Daya Singh head massage and wash 1 1000 0 F | 0 % 1000" at bounding box center [137, 93] width 221 height 20
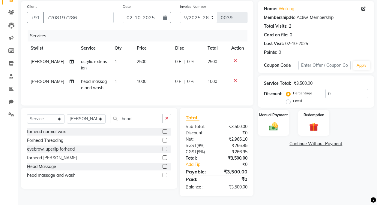
scroll to position [49, 0]
click at [276, 112] on label "Manual Payment" at bounding box center [274, 114] width 30 height 6
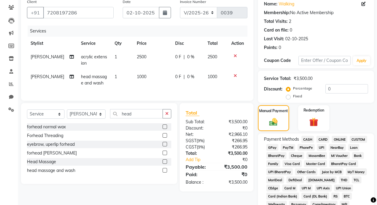
drag, startPoint x: 276, startPoint y: 112, endPoint x: 310, endPoint y: 143, distance: 45.9
click at [310, 143] on span "CASH" at bounding box center [308, 139] width 13 height 7
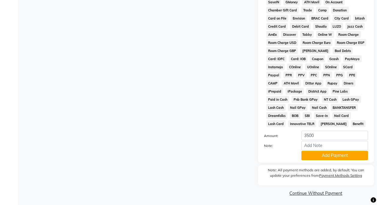
scroll to position [239, 0]
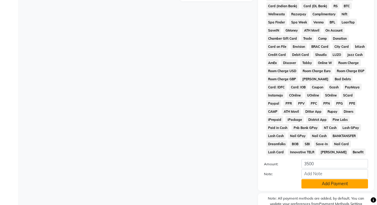
click at [335, 185] on button "Add Payment" at bounding box center [335, 183] width 67 height 9
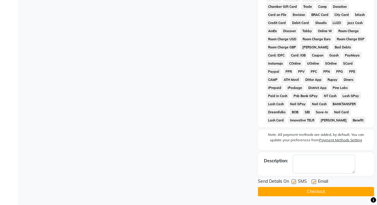
scroll to position [271, 0]
click at [295, 180] on label at bounding box center [294, 181] width 5 height 5
click at [295, 180] on input "checkbox" at bounding box center [294, 181] width 4 height 4
checkbox input "false"
click at [315, 180] on label at bounding box center [314, 181] width 5 height 5
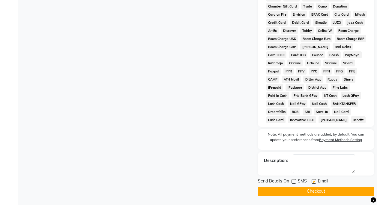
click at [315, 180] on input "checkbox" at bounding box center [314, 181] width 4 height 4
checkbox input "false"
click at [318, 194] on button "Checkout" at bounding box center [316, 190] width 116 height 9
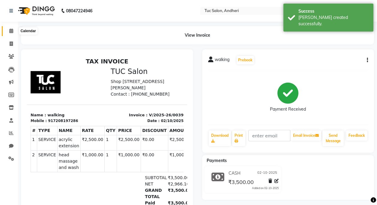
click at [13, 31] on icon at bounding box center [11, 31] width 4 height 5
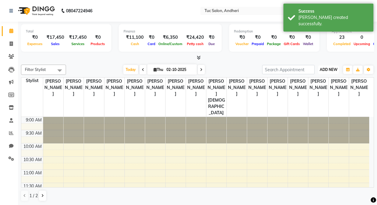
click at [327, 72] on button "ADD NEW Toggle Dropdown" at bounding box center [328, 69] width 21 height 8
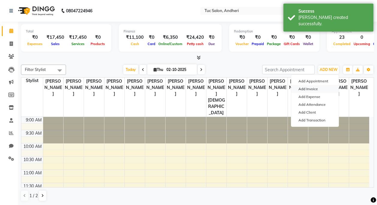
click at [321, 90] on link "Add Invoice" at bounding box center [314, 89] width 47 height 8
select select "9101"
select select "service"
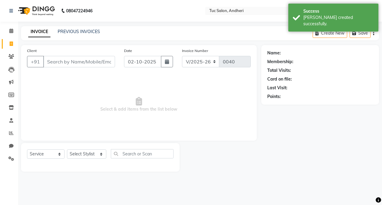
click at [60, 65] on input "Client" at bounding box center [79, 61] width 72 height 11
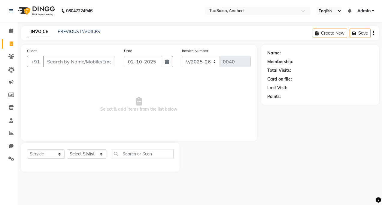
type input "o"
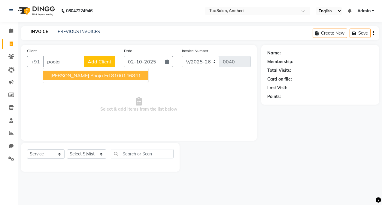
click at [107, 78] on button "sanchita pooja fd 8100146841" at bounding box center [95, 76] width 105 height 10
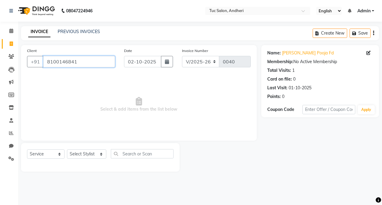
click at [78, 62] on input "8100146841" at bounding box center [79, 61] width 72 height 11
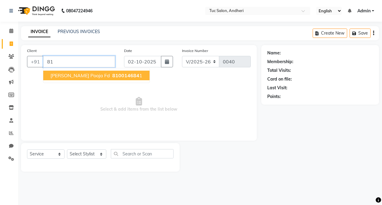
type input "8"
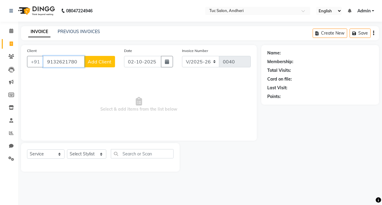
type input "9132621780"
click at [100, 62] on span "Add Client" at bounding box center [100, 62] width 24 height 6
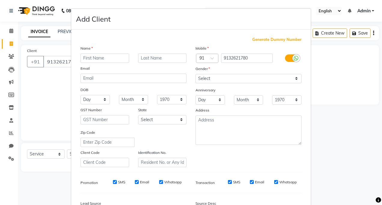
click at [104, 58] on input "text" at bounding box center [104, 57] width 49 height 9
type input "pooja"
drag, startPoint x: 233, startPoint y: 76, endPoint x: 234, endPoint y: 80, distance: 3.8
click at [234, 80] on select "Select [DEMOGRAPHIC_DATA] [DEMOGRAPHIC_DATA] Other Prefer Not To Say" at bounding box center [248, 78] width 106 height 9
select select "[DEMOGRAPHIC_DATA]"
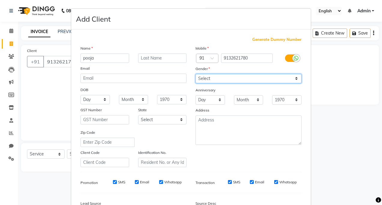
click at [195, 74] on select "Select [DEMOGRAPHIC_DATA] [DEMOGRAPHIC_DATA] Other Prefer Not To Say" at bounding box center [248, 78] width 106 height 9
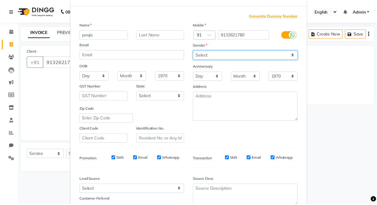
scroll to position [72, 0]
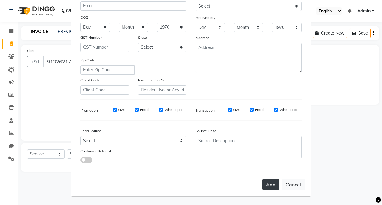
click at [269, 184] on button "Add" at bounding box center [270, 184] width 17 height 11
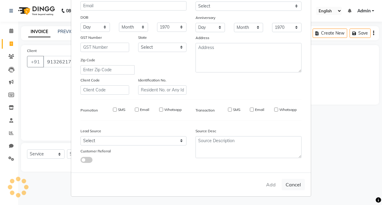
select select
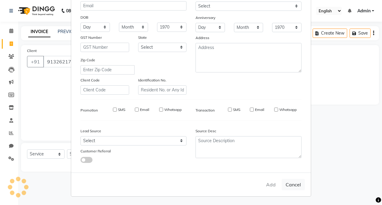
select select
checkbox input "false"
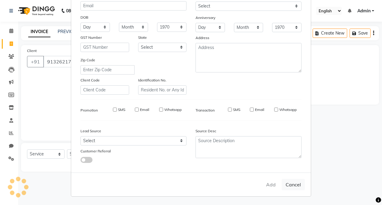
checkbox input "false"
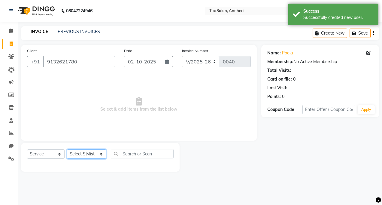
click at [96, 153] on select "Select Stylist [PERSON_NAME] [PERSON_NAME] [PERSON_NAME] [PERSON_NAME] [PERSON_…" at bounding box center [86, 153] width 39 height 9
select select "93121"
click at [67, 149] on select "Select Stylist [PERSON_NAME] [PERSON_NAME] [PERSON_NAME] [PERSON_NAME] [PERSON_…" at bounding box center [86, 153] width 39 height 9
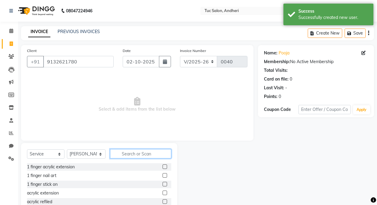
click at [133, 157] on input "text" at bounding box center [140, 153] width 61 height 9
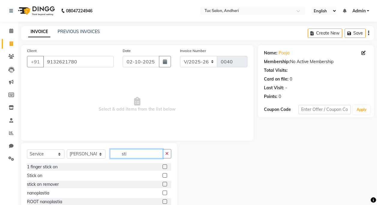
type input "sti"
click at [44, 175] on div "Stick on" at bounding box center [99, 176] width 144 height 8
click at [44, 176] on div "Stick on" at bounding box center [99, 176] width 144 height 8
click at [164, 165] on label at bounding box center [165, 166] width 5 height 5
click at [164, 165] on input "checkbox" at bounding box center [165, 167] width 4 height 4
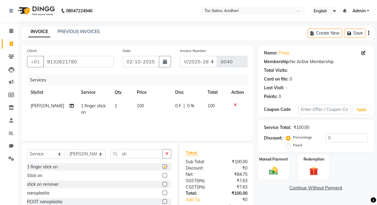
checkbox input "false"
click at [236, 104] on icon at bounding box center [235, 105] width 3 height 4
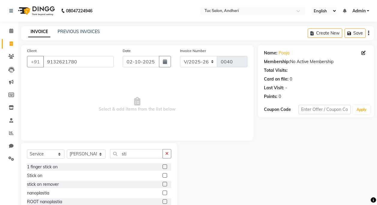
click at [167, 173] on label at bounding box center [165, 175] width 5 height 5
click at [167, 173] on input "checkbox" at bounding box center [165, 175] width 4 height 4
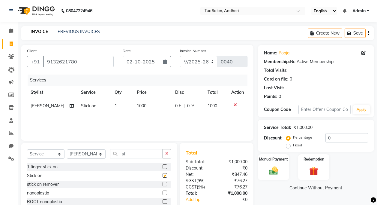
checkbox input "false"
click at [135, 101] on td "1000" at bounding box center [152, 106] width 39 height 14
select select "93121"
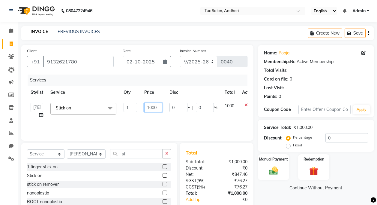
click at [149, 109] on input "1000" at bounding box center [153, 107] width 18 height 9
type input "2000"
click at [134, 155] on input "sti" at bounding box center [136, 153] width 53 height 9
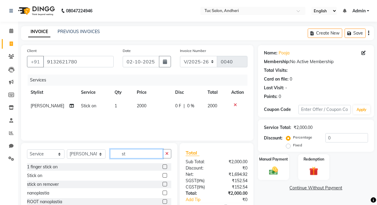
type input "s"
type input "re"
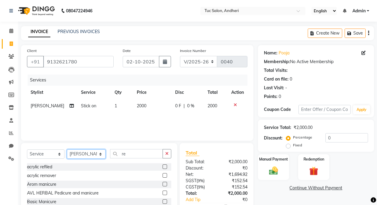
click at [91, 152] on select "Select Stylist [PERSON_NAME] [PERSON_NAME] [PERSON_NAME] [PERSON_NAME] [PERSON_…" at bounding box center [86, 153] width 39 height 9
click at [67, 149] on select "Select Stylist [PERSON_NAME] [PERSON_NAME] [PERSON_NAME] [PERSON_NAME] [PERSON_…" at bounding box center [86, 153] width 39 height 9
click at [83, 154] on select "Select Stylist [PERSON_NAME] [PERSON_NAME] [PERSON_NAME] [PERSON_NAME] [PERSON_…" at bounding box center [86, 153] width 39 height 9
select select "93132"
click at [67, 149] on select "Select Stylist [PERSON_NAME] [PERSON_NAME] [PERSON_NAME] [PERSON_NAME] [PERSON_…" at bounding box center [86, 153] width 39 height 9
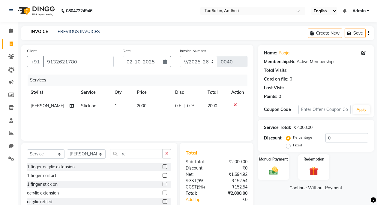
click at [136, 149] on div "Select Service Product Membership Package Voucher Prepaid Gift Card Select Styl…" at bounding box center [99, 187] width 156 height 89
click at [135, 151] on input "re" at bounding box center [136, 153] width 53 height 9
type input "r"
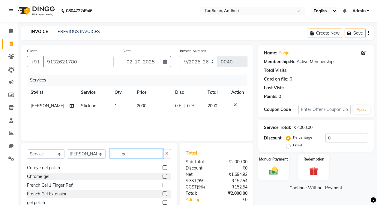
scroll to position [30, 0]
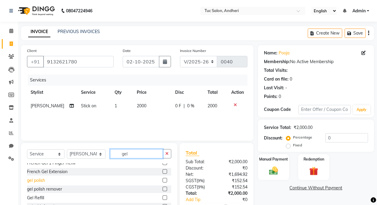
type input "gel"
click at [44, 180] on div "gel polish" at bounding box center [36, 180] width 18 height 6
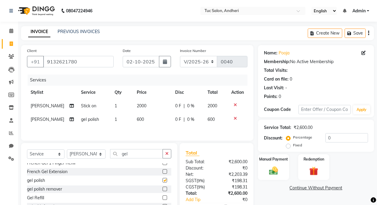
checkbox input "false"
click at [92, 156] on select "Select Stylist [PERSON_NAME] [PERSON_NAME] [PERSON_NAME] [PERSON_NAME] [PERSON_…" at bounding box center [86, 153] width 39 height 9
select select "93134"
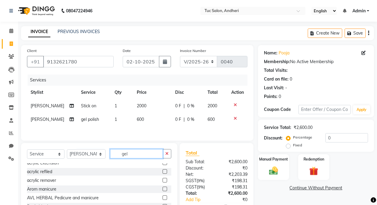
click at [137, 152] on input "gel" at bounding box center [136, 153] width 53 height 9
type input "g"
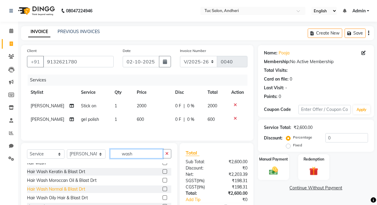
type input "wash"
click at [67, 189] on div "Hair Wash Normal & Blast Drt" at bounding box center [56, 189] width 58 height 6
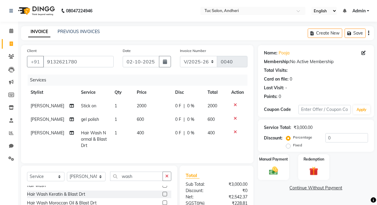
scroll to position [63, 0]
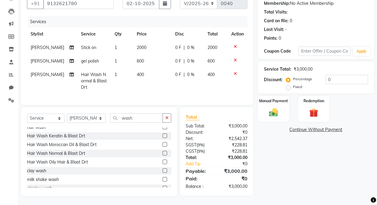
click at [163, 154] on label at bounding box center [165, 153] width 5 height 5
click at [163, 154] on input "checkbox" at bounding box center [165, 153] width 4 height 4
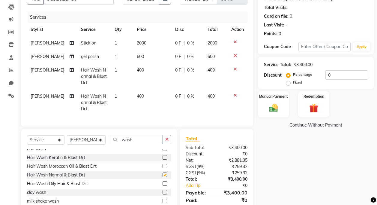
checkbox input "false"
click at [96, 143] on select "Select Stylist [PERSON_NAME] [PERSON_NAME] [PERSON_NAME] [PERSON_NAME] [PERSON_…" at bounding box center [86, 139] width 39 height 9
select select "93123"
click at [128, 142] on input "wash" at bounding box center [136, 139] width 53 height 9
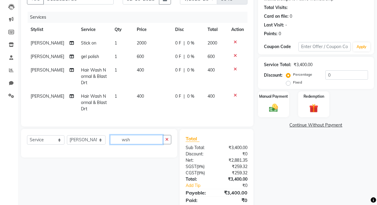
scroll to position [0, 0]
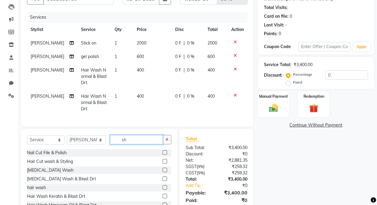
click at [137, 144] on input "sh" at bounding box center [136, 139] width 53 height 9
type input "s"
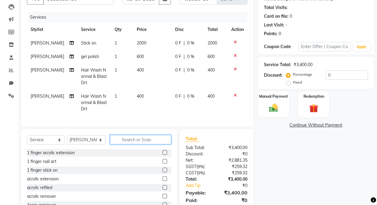
click at [128, 143] on input "text" at bounding box center [140, 139] width 61 height 9
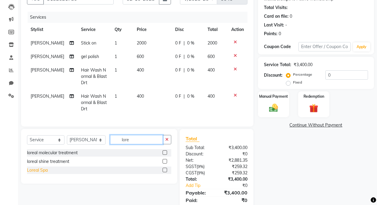
type input "lore"
click at [43, 173] on div "Loreal Spa" at bounding box center [37, 170] width 21 height 6
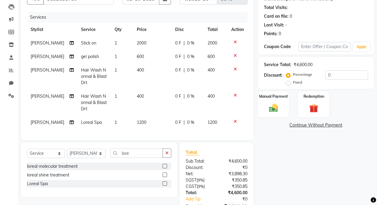
click at [166, 185] on label at bounding box center [165, 183] width 5 height 5
click at [166, 185] on input "checkbox" at bounding box center [165, 184] width 4 height 4
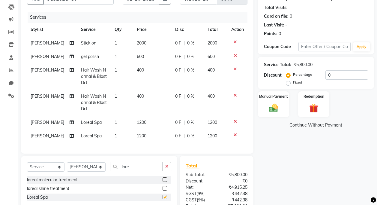
checkbox input "false"
click at [234, 136] on icon at bounding box center [235, 135] width 3 height 4
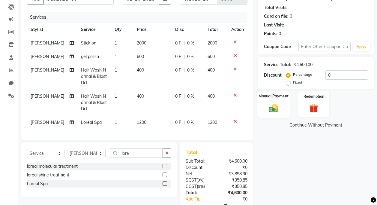
click at [276, 106] on img at bounding box center [273, 107] width 15 height 11
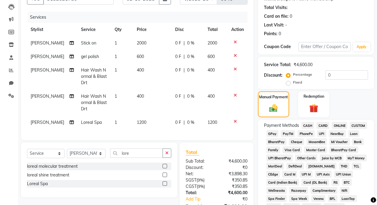
click at [235, 93] on icon at bounding box center [235, 95] width 3 height 4
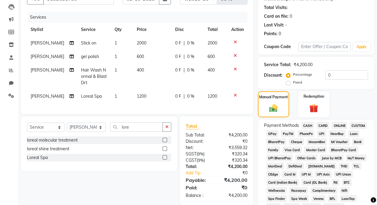
click at [272, 134] on span "GPay" at bounding box center [272, 133] width 12 height 7
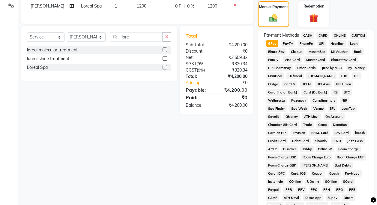
scroll to position [269, 0]
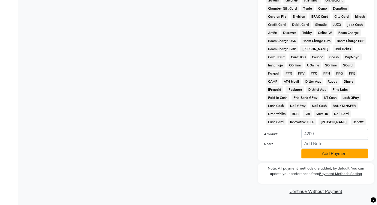
click at [323, 158] on button "Add Payment" at bounding box center [335, 153] width 67 height 9
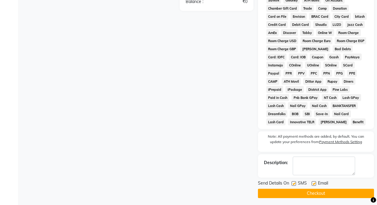
click at [292, 183] on label at bounding box center [294, 183] width 5 height 5
click at [292, 183] on input "checkbox" at bounding box center [294, 184] width 4 height 4
checkbox input "false"
click at [316, 183] on label at bounding box center [314, 183] width 5 height 5
click at [316, 183] on input "checkbox" at bounding box center [314, 184] width 4 height 4
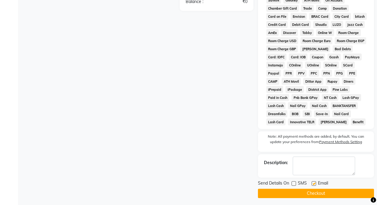
checkbox input "false"
click at [317, 189] on button "Checkout" at bounding box center [316, 192] width 116 height 9
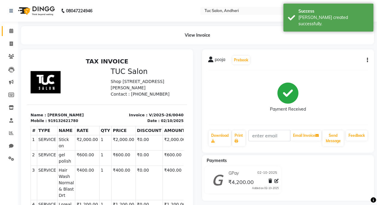
click at [10, 27] on link "Calendar" at bounding box center [9, 31] width 14 height 10
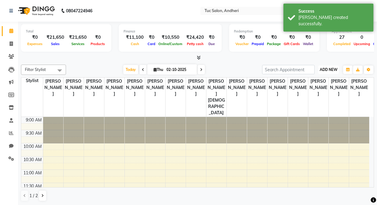
click at [338, 68] on button "ADD NEW Toggle Dropdown" at bounding box center [328, 69] width 21 height 8
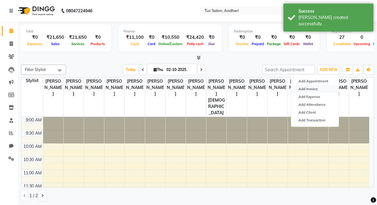
click at [321, 89] on link "Add Invoice" at bounding box center [314, 89] width 47 height 8
select select "service"
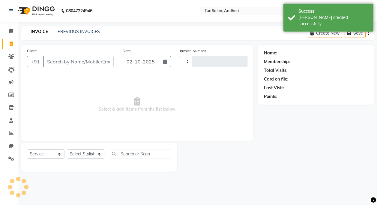
type input "0041"
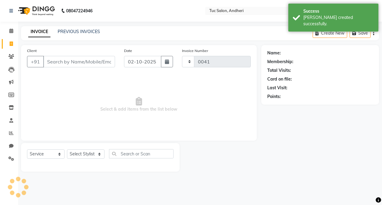
select select "9101"
click at [65, 67] on input "Client" at bounding box center [79, 61] width 72 height 11
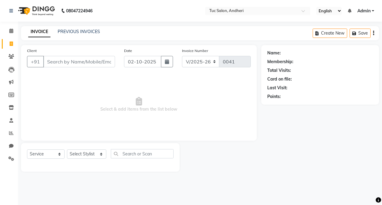
click at [69, 62] on input "Client" at bounding box center [79, 61] width 72 height 11
type input "anjali"
click at [95, 63] on span "Add Client" at bounding box center [100, 62] width 24 height 6
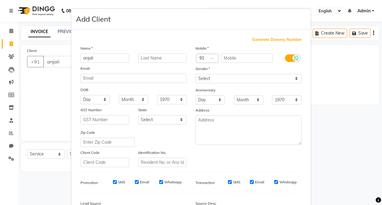
click at [58, 63] on ngb-modal-window "Add Client Generate Dummy Number Name anjali Email DOB Day 01 02 03 04 05 06 07…" at bounding box center [191, 102] width 382 height 205
click at [228, 59] on input "text" at bounding box center [247, 57] width 52 height 9
type input "9967775686"
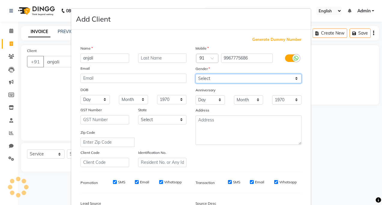
drag, startPoint x: 222, startPoint y: 80, endPoint x: 221, endPoint y: 84, distance: 4.4
click at [222, 80] on select "Select [DEMOGRAPHIC_DATA] [DEMOGRAPHIC_DATA] Other Prefer Not To Say" at bounding box center [248, 78] width 106 height 9
select select "[DEMOGRAPHIC_DATA]"
click at [195, 74] on select "Select [DEMOGRAPHIC_DATA] [DEMOGRAPHIC_DATA] Other Prefer Not To Say" at bounding box center [248, 78] width 106 height 9
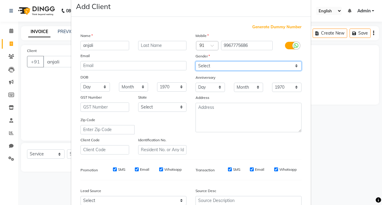
scroll to position [12, 0]
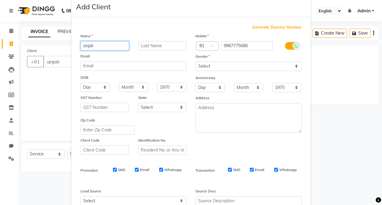
click at [102, 47] on input "anjali" at bounding box center [104, 45] width 49 height 9
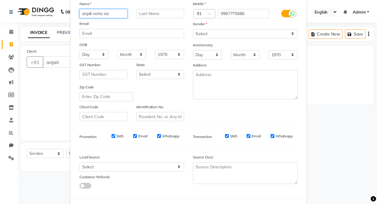
scroll to position [72, 0]
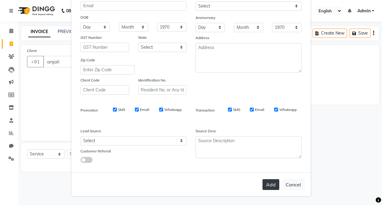
type input "anjali neha sis"
click at [273, 184] on button "Add" at bounding box center [270, 184] width 17 height 11
type input "9967775686"
select select
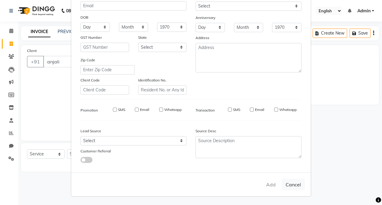
select select
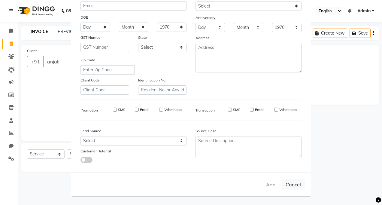
checkbox input "false"
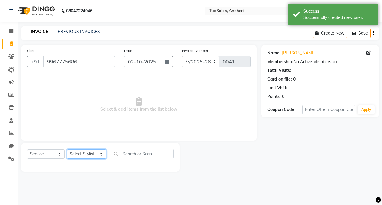
click at [83, 157] on select "Select Stylist [PERSON_NAME] [PERSON_NAME] [PERSON_NAME] [PERSON_NAME] [PERSON_…" at bounding box center [86, 153] width 39 height 9
select select "93121"
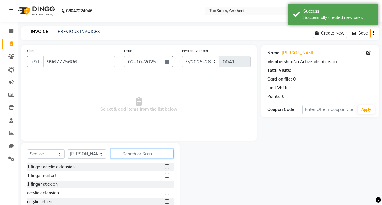
click at [116, 152] on input "text" at bounding box center [142, 153] width 63 height 9
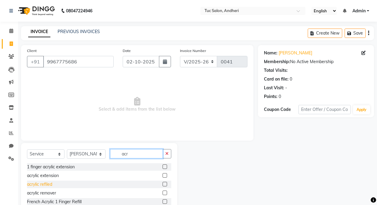
type input "acr"
click at [51, 186] on div "acrylic refiled" at bounding box center [39, 184] width 25 height 6
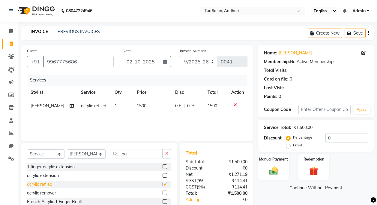
checkbox input "false"
click at [137, 105] on span "1500" at bounding box center [142, 105] width 10 height 5
select select "93121"
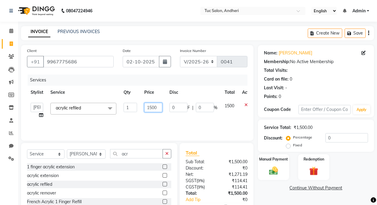
click at [154, 109] on input "1500" at bounding box center [153, 107] width 18 height 9
click at [150, 106] on input "1500" at bounding box center [153, 107] width 18 height 9
click at [152, 107] on input "1500" at bounding box center [153, 107] width 18 height 9
type input "2200"
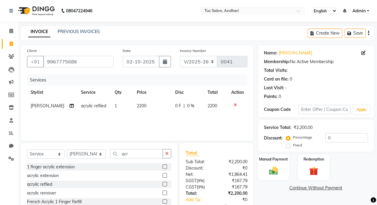
click at [220, 119] on div "Services Stylist Service Qty Price Disc Total Action Savita Kaudare acrylic ref…" at bounding box center [137, 104] width 221 height 60
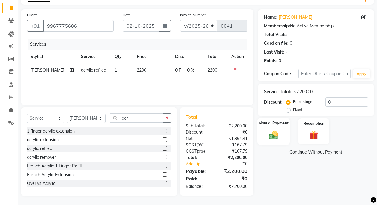
click at [278, 127] on div "Manual Payment" at bounding box center [273, 131] width 33 height 27
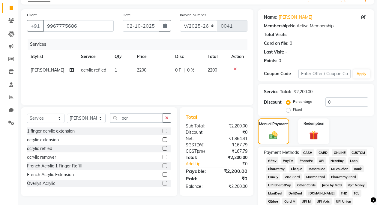
click at [309, 154] on span "CASH" at bounding box center [308, 152] width 13 height 7
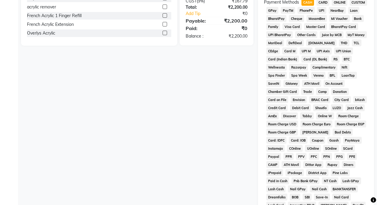
scroll to position [269, 0]
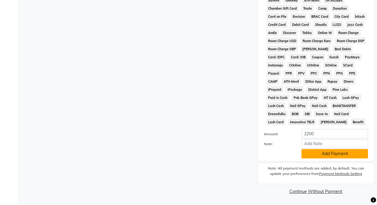
click at [337, 150] on button "Add Payment" at bounding box center [335, 153] width 67 height 9
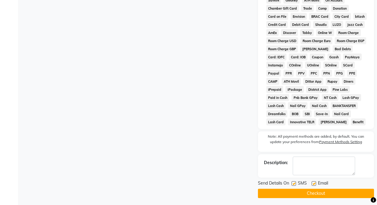
click at [318, 196] on button "Checkout" at bounding box center [316, 192] width 116 height 9
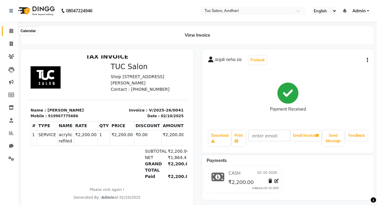
click at [11, 29] on icon at bounding box center [11, 31] width 4 height 5
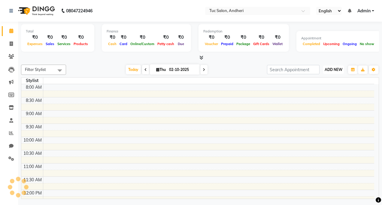
click at [329, 69] on span "ADD NEW" at bounding box center [333, 69] width 18 height 5
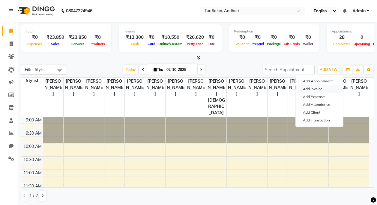
click at [319, 86] on link "Add Invoice" at bounding box center [319, 89] width 47 height 8
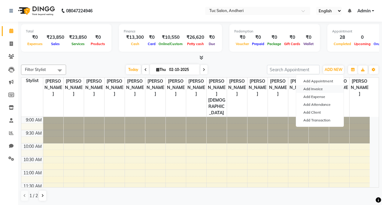
select select "9101"
select select "service"
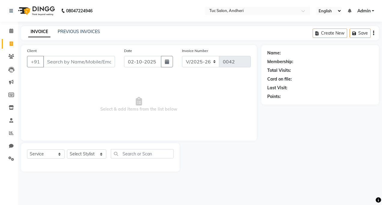
click at [76, 58] on input "Client" at bounding box center [79, 61] width 72 height 11
click at [83, 23] on div "08047224946 Select Location × Tuc Salon, Andheri English ENGLISH Español العربي…" at bounding box center [191, 102] width 382 height 205
click at [78, 31] on link "PREVIOUS INVOICES" at bounding box center [79, 31] width 42 height 5
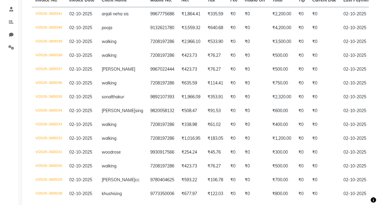
scroll to position [21, 0]
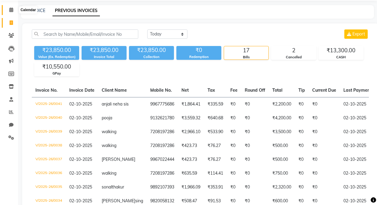
click at [10, 8] on icon at bounding box center [11, 10] width 4 height 5
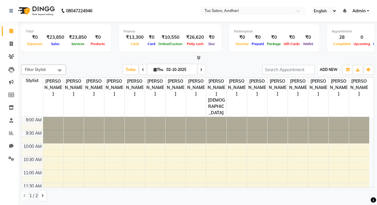
click at [322, 70] on span "ADD NEW" at bounding box center [329, 69] width 18 height 5
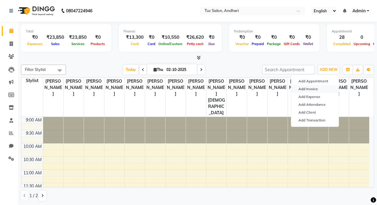
click at [317, 87] on link "Add Invoice" at bounding box center [314, 89] width 47 height 8
select select "service"
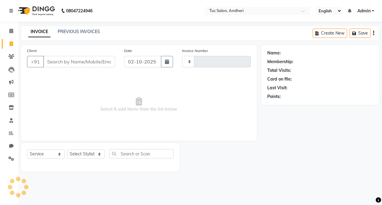
type input "0042"
select select "9101"
click at [84, 66] on input "Client" at bounding box center [79, 61] width 72 height 11
click at [76, 59] on input "Client" at bounding box center [79, 61] width 72 height 11
click at [74, 33] on link "PREVIOUS INVOICES" at bounding box center [79, 31] width 42 height 5
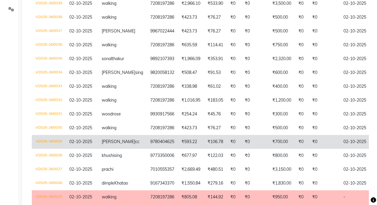
scroll to position [150, 0]
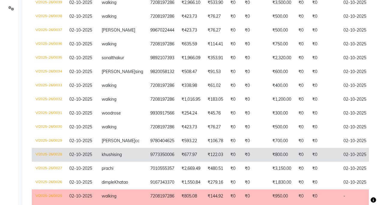
click at [340, 161] on td "02-10-2025" at bounding box center [363, 155] width 46 height 14
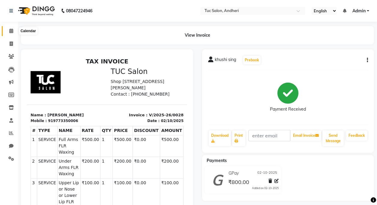
click at [10, 31] on icon at bounding box center [11, 31] width 4 height 5
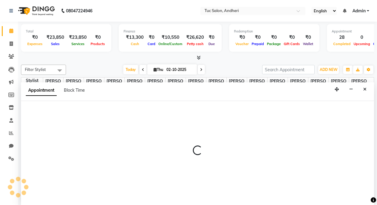
scroll to position [0, 0]
select select "93129"
select select "tentative"
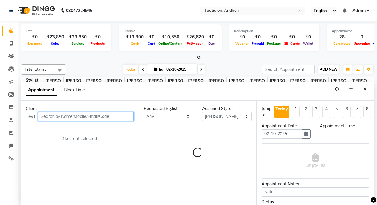
select select "630"
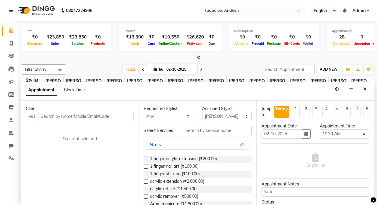
click at [328, 71] on span "ADD NEW" at bounding box center [329, 69] width 18 height 5
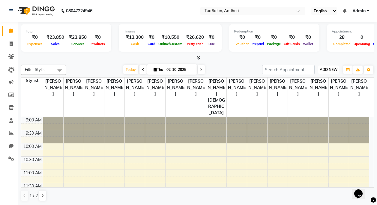
click at [330, 68] on span "ADD NEW" at bounding box center [329, 69] width 18 height 5
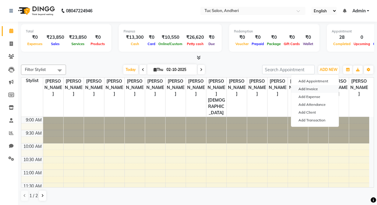
click at [308, 90] on link "Add Invoice" at bounding box center [314, 89] width 47 height 8
select select "9101"
select select "service"
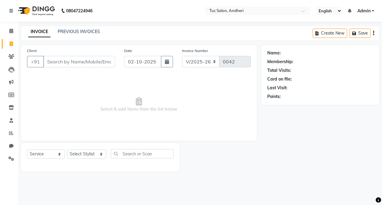
click at [72, 62] on input "Client" at bounding box center [79, 61] width 72 height 11
type input "[PERSON_NAME]"
click at [99, 66] on button "Add Client" at bounding box center [99, 61] width 31 height 11
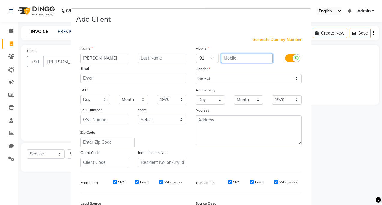
click at [235, 61] on input "text" at bounding box center [247, 57] width 52 height 9
type input "9870095041"
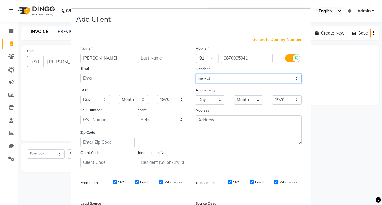
click at [206, 77] on select "Select [DEMOGRAPHIC_DATA] [DEMOGRAPHIC_DATA] Other Prefer Not To Say" at bounding box center [248, 78] width 106 height 9
select select "[DEMOGRAPHIC_DATA]"
click at [195, 74] on select "Select [DEMOGRAPHIC_DATA] [DEMOGRAPHIC_DATA] Other Prefer Not To Say" at bounding box center [248, 78] width 106 height 9
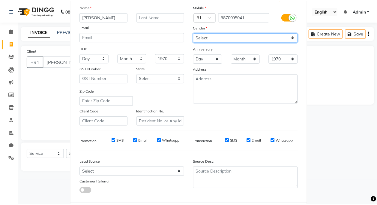
scroll to position [72, 0]
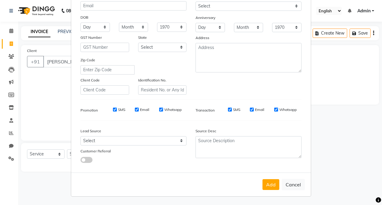
click at [271, 186] on button "Add" at bounding box center [270, 184] width 17 height 11
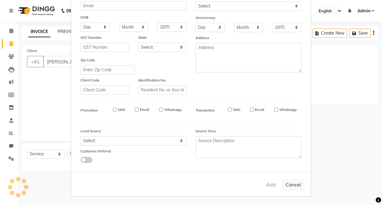
type input "9870095041"
select select
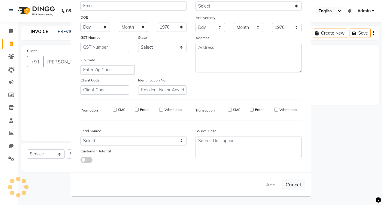
select select
checkbox input "false"
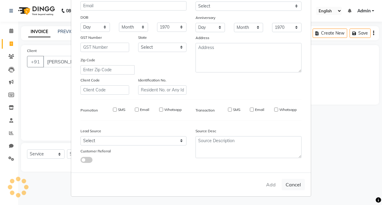
checkbox input "false"
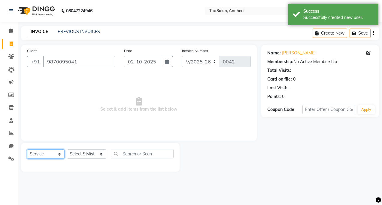
click at [54, 151] on select "Select Service Product Membership Package Voucher Prepaid Gift Card" at bounding box center [46, 153] width 38 height 9
click at [84, 151] on select "Select Stylist [PERSON_NAME] [PERSON_NAME] [PERSON_NAME] [PERSON_NAME] [PERSON_…" at bounding box center [86, 153] width 39 height 9
select select "93134"
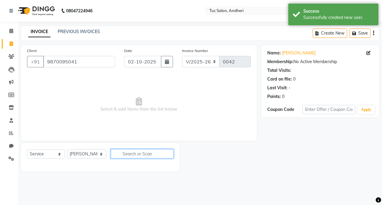
click at [120, 156] on input "text" at bounding box center [142, 153] width 63 height 9
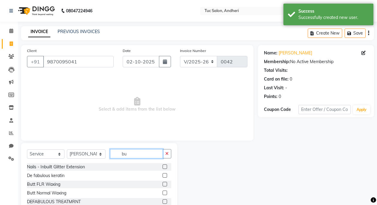
type input "b"
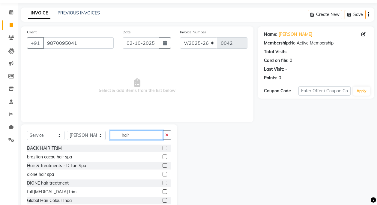
scroll to position [6, 0]
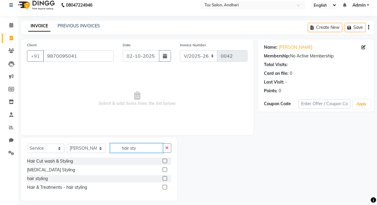
type input "hair sty"
click at [164, 177] on label at bounding box center [165, 178] width 5 height 5
click at [164, 177] on input "checkbox" at bounding box center [165, 178] width 4 height 4
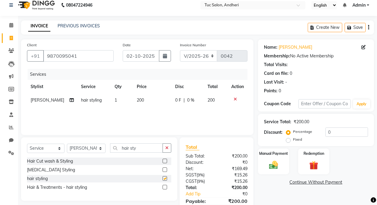
checkbox input "false"
click at [168, 145] on button "button" at bounding box center [167, 147] width 9 height 9
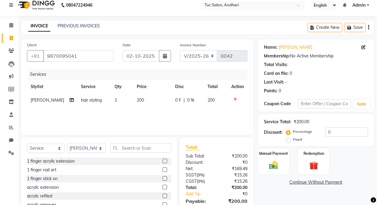
click at [235, 99] on icon at bounding box center [235, 99] width 3 height 4
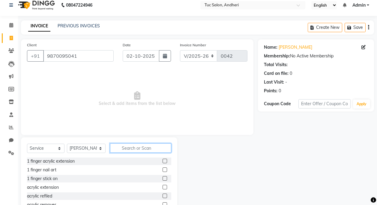
click at [129, 150] on input "text" at bounding box center [140, 147] width 61 height 9
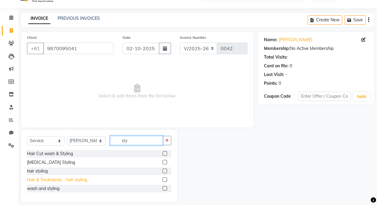
scroll to position [19, 0]
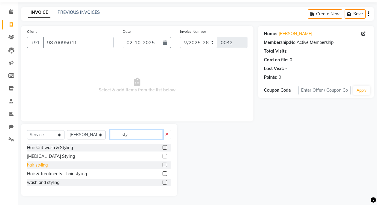
type input "sty"
click at [41, 166] on div "hair styling" at bounding box center [37, 165] width 21 height 6
checkbox input "false"
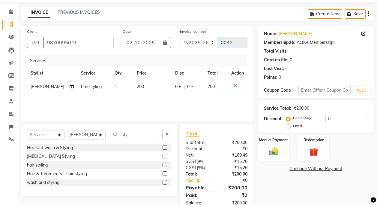
click at [137, 88] on span "200" at bounding box center [140, 86] width 7 height 5
select select "93134"
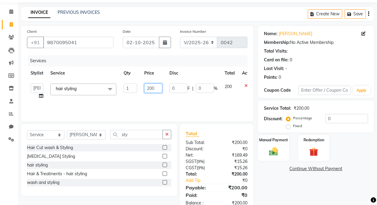
click at [150, 90] on input "200" at bounding box center [153, 87] width 18 height 9
type input "1000"
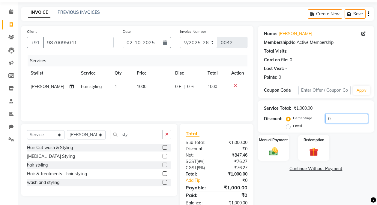
click at [329, 115] on input "0" at bounding box center [347, 118] width 43 height 9
click at [327, 114] on input "0" at bounding box center [347, 118] width 43 height 9
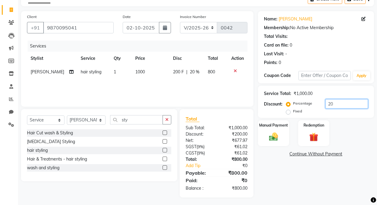
scroll to position [35, 0]
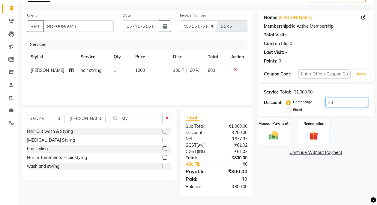
type input "20"
click at [286, 135] on div "Manual Payment" at bounding box center [273, 131] width 33 height 27
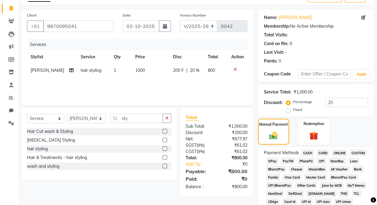
click at [307, 152] on span "CASH" at bounding box center [308, 152] width 13 height 7
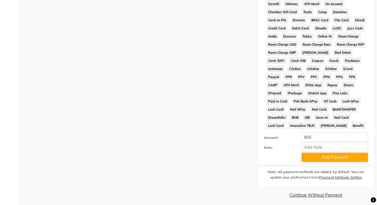
scroll to position [269, 0]
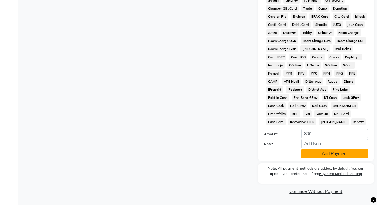
click at [328, 155] on button "Add Payment" at bounding box center [335, 153] width 67 height 9
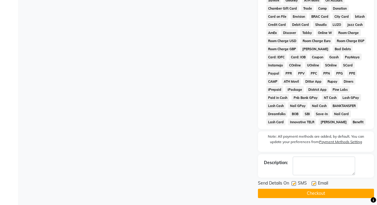
click at [296, 185] on label at bounding box center [294, 183] width 5 height 5
click at [296, 185] on input "checkbox" at bounding box center [294, 184] width 4 height 4
checkbox input "false"
drag, startPoint x: 314, startPoint y: 183, endPoint x: 322, endPoint y: 193, distance: 12.8
click at [314, 183] on label at bounding box center [314, 183] width 5 height 5
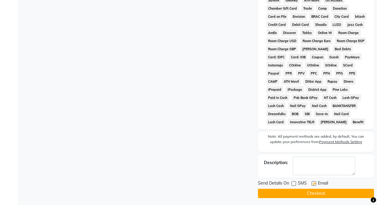
click at [314, 183] on input "checkbox" at bounding box center [314, 184] width 4 height 4
checkbox input "false"
click at [332, 196] on button "Checkout" at bounding box center [316, 192] width 116 height 9
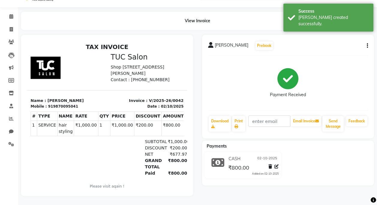
scroll to position [19, 0]
click at [10, 14] on icon at bounding box center [11, 16] width 4 height 5
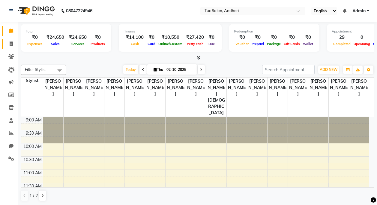
click at [5, 43] on link "Invoice" at bounding box center [9, 44] width 14 height 10
select select "service"
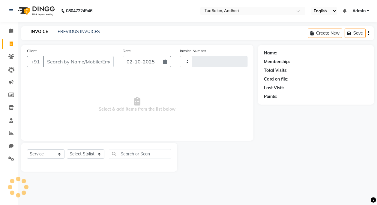
type input "0043"
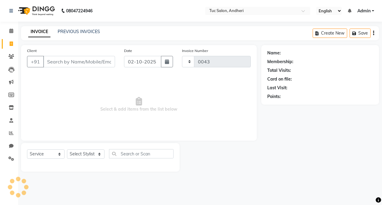
select select "9101"
click at [63, 32] on link "PREVIOUS INVOICES" at bounding box center [79, 31] width 42 height 5
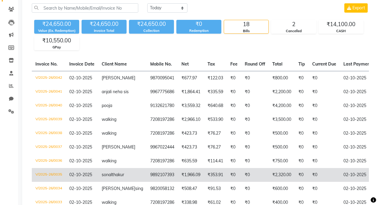
scroll to position [60, 0]
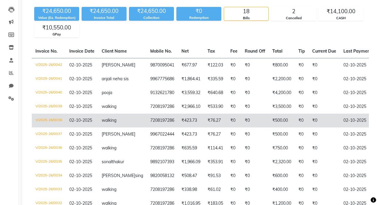
click at [345, 127] on td "02-10-2025" at bounding box center [363, 120] width 46 height 14
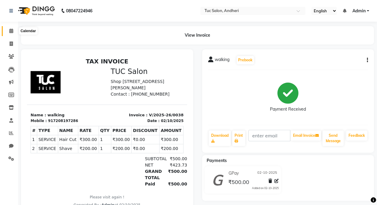
click at [10, 32] on icon at bounding box center [11, 31] width 4 height 5
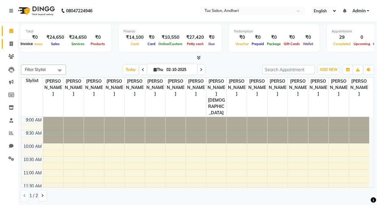
click at [7, 43] on span at bounding box center [11, 44] width 11 height 7
select select "service"
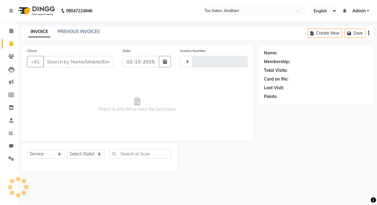
type input "0043"
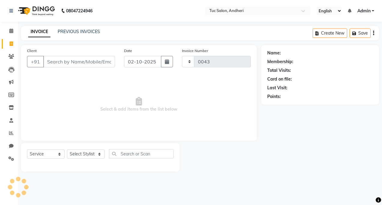
select select "9101"
click at [74, 31] on link "PREVIOUS INVOICES" at bounding box center [79, 31] width 42 height 5
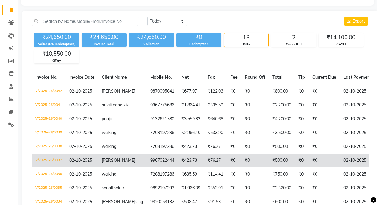
scroll to position [90, 0]
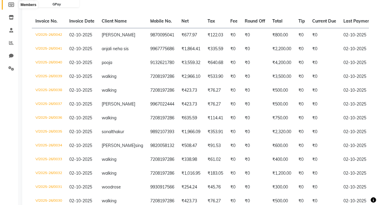
click at [8, 4] on span at bounding box center [11, 5] width 11 height 7
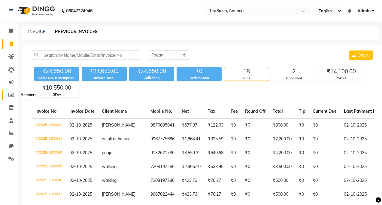
select select
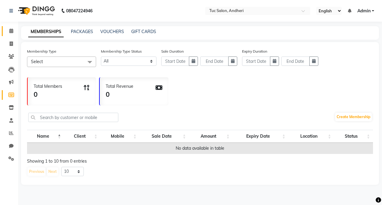
click at [15, 27] on link "Calendar" at bounding box center [9, 31] width 14 height 10
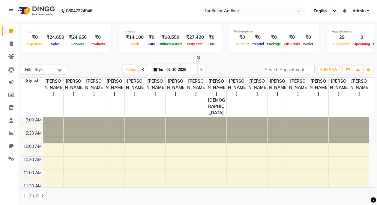
click at [326, 65] on div "Filter Stylist Select All [PERSON_NAME] [PERSON_NAME] [PERSON_NAME] [PERSON_NAM…" at bounding box center [197, 132] width 353 height 141
click at [327, 68] on span "ADD NEW" at bounding box center [329, 69] width 18 height 5
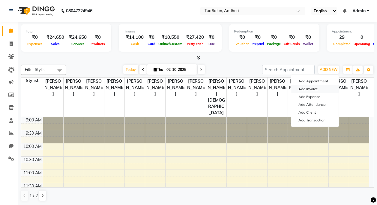
click at [315, 86] on link "Add Invoice" at bounding box center [314, 89] width 47 height 8
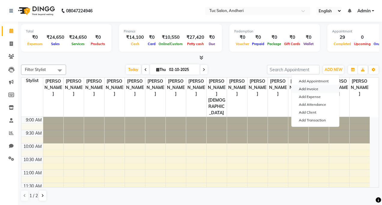
select select "9101"
select select "service"
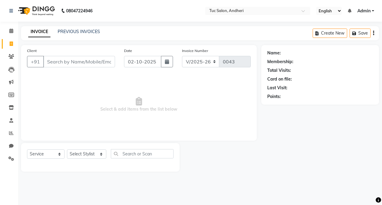
click at [81, 62] on input "Client" at bounding box center [79, 61] width 72 height 11
click at [84, 65] on input "Client" at bounding box center [79, 61] width 72 height 11
type input "n"
type input "mubina"
click at [100, 64] on span "Add Client" at bounding box center [100, 62] width 24 height 6
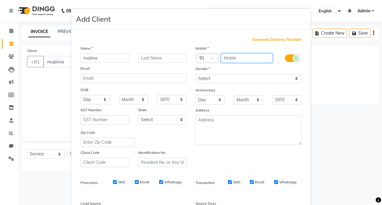
click at [230, 55] on input "text" at bounding box center [247, 57] width 52 height 9
type input "9820801858"
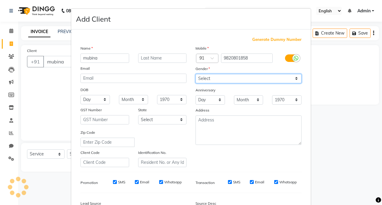
click at [210, 76] on select "Select Male Female Other Prefer Not To Say" at bounding box center [248, 78] width 106 height 9
select select "female"
click at [195, 74] on select "Select Male Female Other Prefer Not To Say" at bounding box center [248, 78] width 106 height 9
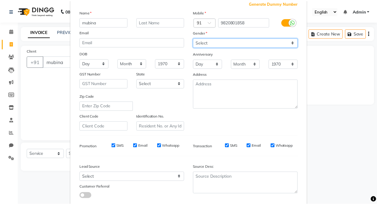
scroll to position [72, 0]
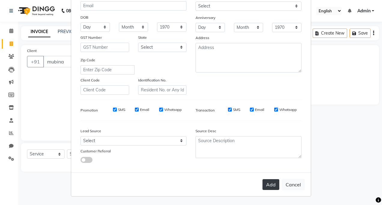
click at [269, 180] on button "Add" at bounding box center [270, 184] width 17 height 11
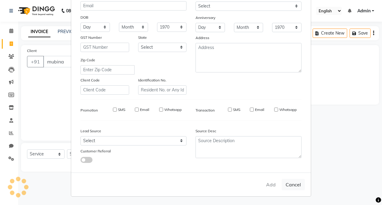
type input "9820801858"
select select
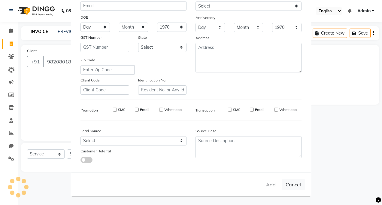
select select
checkbox input "false"
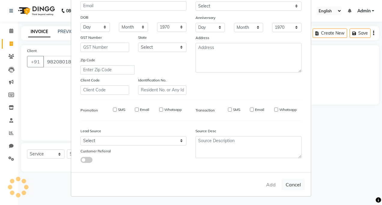
checkbox input "false"
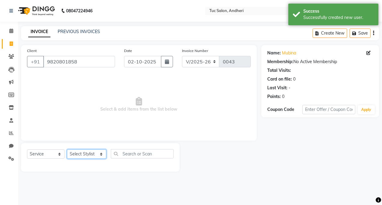
click at [69, 154] on select "Select Stylist [PERSON_NAME] [PERSON_NAME] [PERSON_NAME] [PERSON_NAME] [PERSON_…" at bounding box center [86, 153] width 39 height 9
select select "93134"
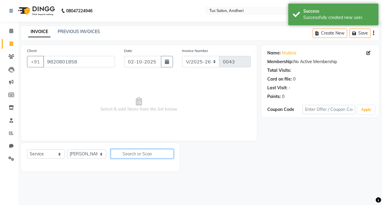
click at [122, 155] on input "text" at bounding box center [142, 153] width 63 height 9
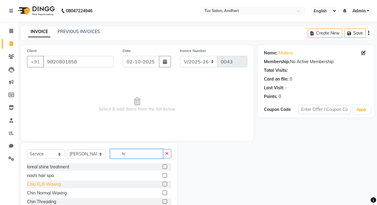
type input "h"
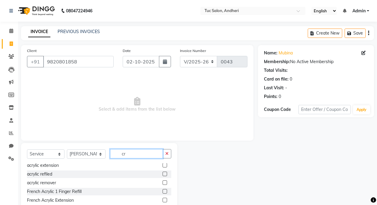
scroll to position [0, 0]
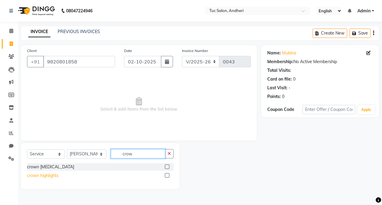
type input "crow"
click at [53, 175] on div "crown highlights" at bounding box center [43, 175] width 32 height 6
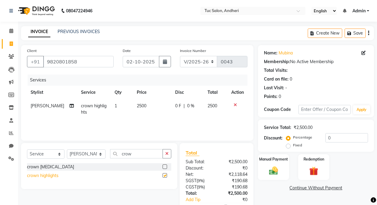
checkbox input "false"
click at [135, 155] on input "crow" at bounding box center [136, 153] width 53 height 9
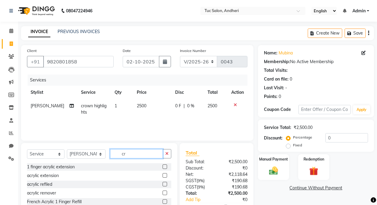
type input "c"
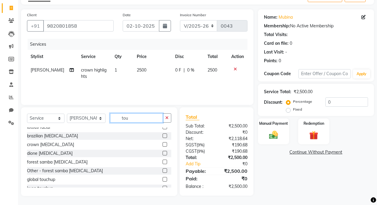
scroll to position [13, 0]
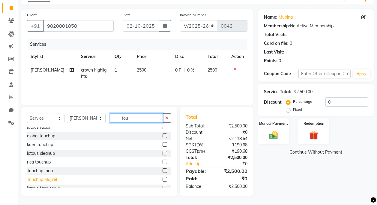
type input "tou"
click at [53, 179] on div "Touchup Majirel" at bounding box center [42, 179] width 30 height 6
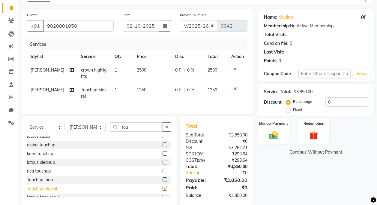
checkbox input "false"
click at [177, 88] on span "0 F" at bounding box center [178, 90] width 6 height 6
select select "93134"
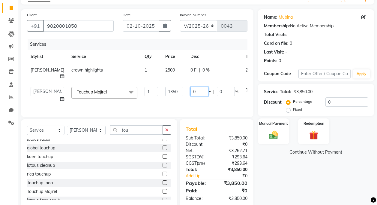
click at [191, 96] on input "0" at bounding box center [200, 91] width 18 height 9
type input "20"
click at [191, 96] on input "20" at bounding box center [200, 91] width 18 height 9
type input "2"
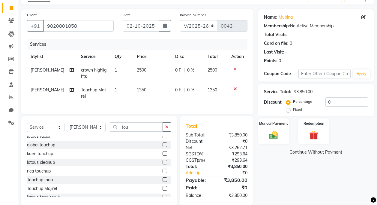
click at [143, 88] on td "1350" at bounding box center [152, 93] width 39 height 20
select select "93134"
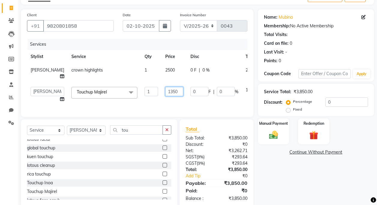
click at [165, 96] on input "1350" at bounding box center [174, 91] width 18 height 9
type input "1100"
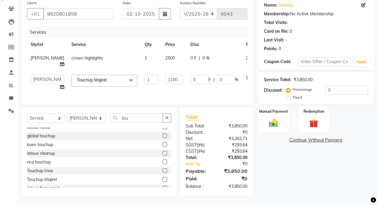
scroll to position [49, 0]
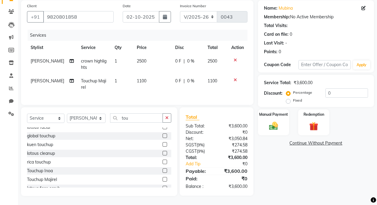
click at [147, 113] on div "Select Service Product Membership Package Voucher Prepaid Gift Card Select Styl…" at bounding box center [99, 151] width 156 height 89
click at [140, 115] on input "tou" at bounding box center [136, 117] width 53 height 9
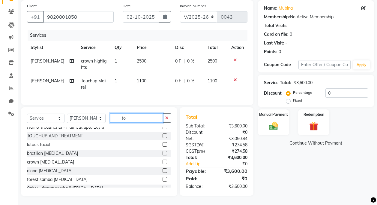
scroll to position [30, 0]
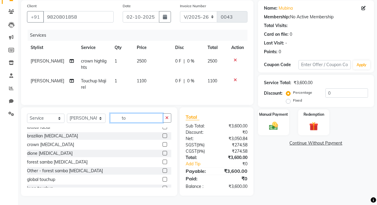
type input "t"
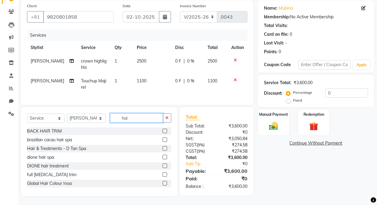
scroll to position [49, 0]
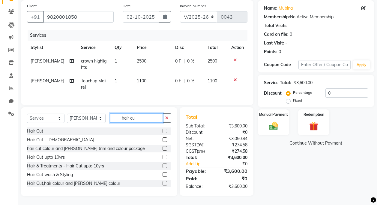
type input "hair cu"
click at [163, 138] on label at bounding box center [165, 139] width 5 height 5
click at [163, 138] on input "checkbox" at bounding box center [165, 140] width 4 height 4
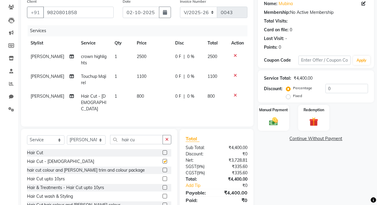
checkbox input "false"
click at [262, 117] on div "Manual Payment" at bounding box center [273, 117] width 33 height 27
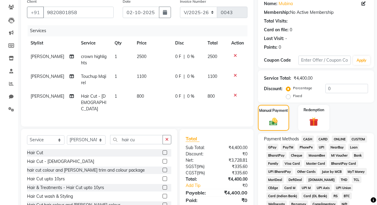
click at [275, 148] on span "GPay" at bounding box center [272, 146] width 12 height 7
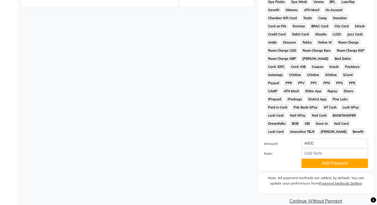
scroll to position [269, 0]
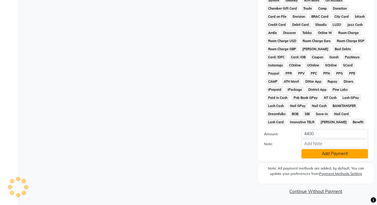
click at [343, 155] on button "Add Payment" at bounding box center [335, 153] width 67 height 9
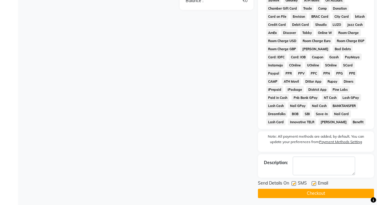
click at [293, 183] on label at bounding box center [294, 183] width 5 height 5
click at [293, 183] on input "checkbox" at bounding box center [294, 184] width 4 height 4
checkbox input "false"
click at [312, 184] on label at bounding box center [314, 183] width 5 height 5
click at [312, 184] on input "checkbox" at bounding box center [314, 184] width 4 height 4
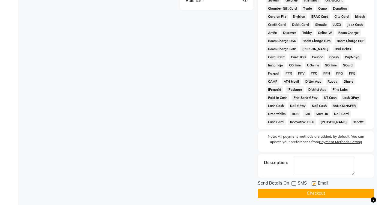
checkbox input "false"
click at [314, 191] on button "Checkout" at bounding box center [316, 192] width 116 height 9
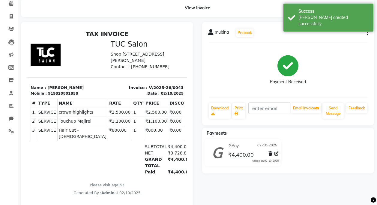
scroll to position [50, 0]
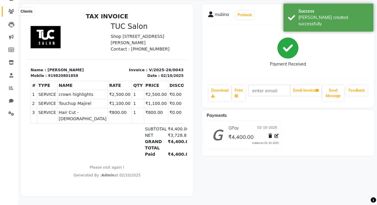
click at [15, 8] on span at bounding box center [11, 11] width 11 height 7
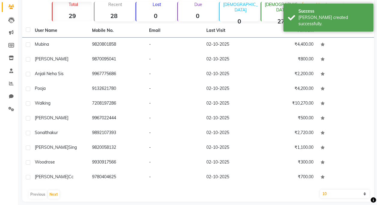
click at [10, 7] on icon at bounding box center [11, 7] width 6 height 5
click at [14, 17] on span at bounding box center [11, 20] width 11 height 7
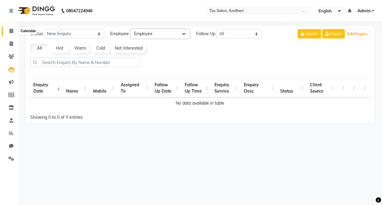
click at [11, 31] on icon at bounding box center [11, 31] width 4 height 5
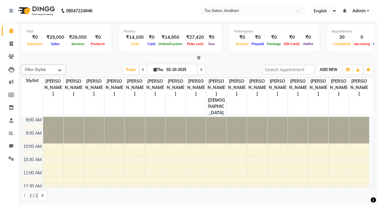
click at [330, 72] on button "ADD NEW Toggle Dropdown" at bounding box center [328, 69] width 21 height 8
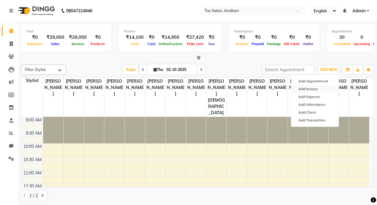
click at [312, 89] on link "Add Invoice" at bounding box center [314, 89] width 47 height 8
select select "9101"
select select "service"
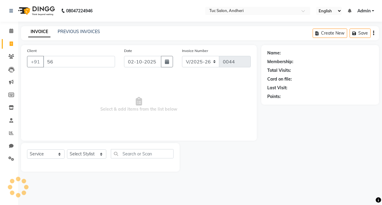
type input "5"
click at [83, 62] on input "Client" at bounding box center [79, 61] width 72 height 11
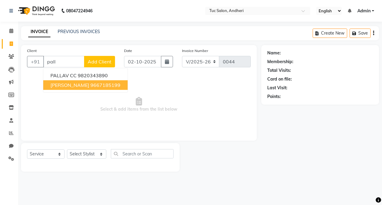
click at [94, 88] on ngb-highlight "9667185199" at bounding box center [105, 85] width 30 height 6
type input "9667185199"
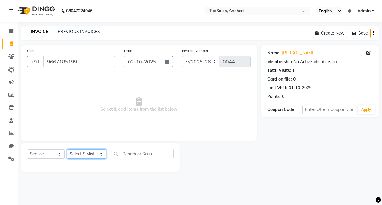
click at [75, 154] on select "Select Stylist [PERSON_NAME] [PERSON_NAME] [PERSON_NAME] [PERSON_NAME] [PERSON_…" at bounding box center [86, 153] width 39 height 9
click at [78, 152] on select "Select Stylist [PERSON_NAME] [PERSON_NAME] [PERSON_NAME] [PERSON_NAME] [PERSON_…" at bounding box center [86, 153] width 39 height 9
select select "93126"
click at [67, 149] on select "Select Stylist [PERSON_NAME] [PERSON_NAME] [PERSON_NAME] [PERSON_NAME] [PERSON_…" at bounding box center [86, 153] width 39 height 9
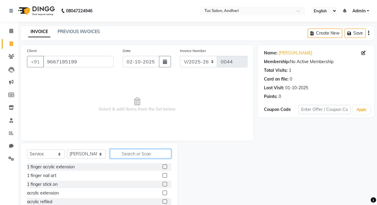
click at [141, 155] on input "text" at bounding box center [140, 153] width 61 height 9
type input "oxy"
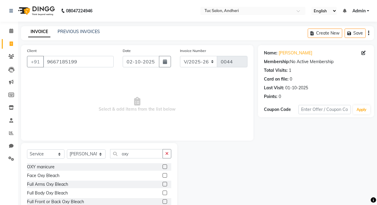
click at [63, 167] on div "OXY manicure" at bounding box center [99, 167] width 144 height 8
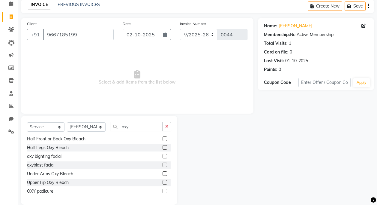
scroll to position [30, 0]
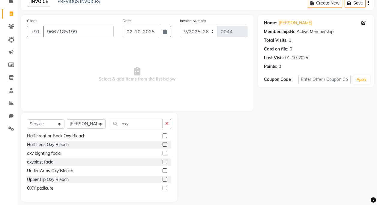
click at [163, 188] on label at bounding box center [165, 187] width 5 height 5
click at [163, 188] on input "checkbox" at bounding box center [165, 188] width 4 height 4
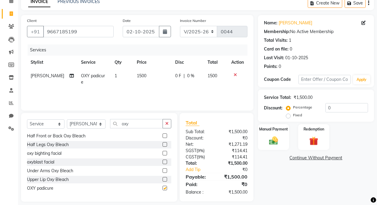
checkbox input "false"
click at [88, 125] on select "Select Stylist [PERSON_NAME] [PERSON_NAME] [PERSON_NAME] [PERSON_NAME] [PERSON_…" at bounding box center [86, 123] width 39 height 9
select select "93122"
click at [131, 125] on input "oxy" at bounding box center [136, 123] width 53 height 9
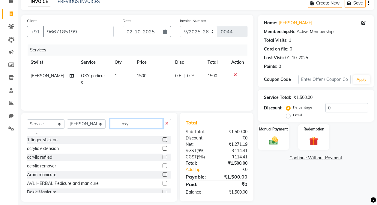
scroll to position [32, 0]
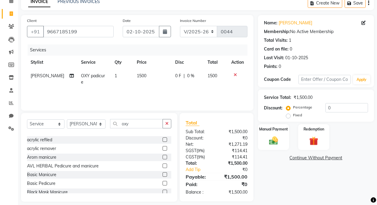
click at [163, 158] on label at bounding box center [165, 157] width 5 height 5
click at [163, 158] on input "checkbox" at bounding box center [165, 157] width 4 height 4
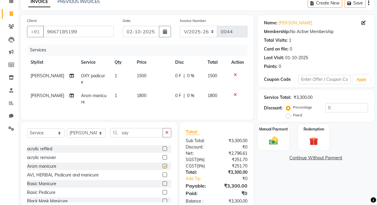
checkbox input "false"
click at [235, 92] on icon at bounding box center [235, 94] width 3 height 4
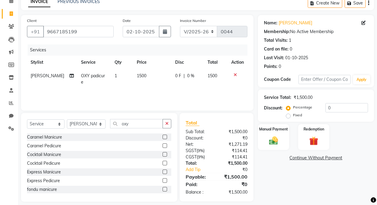
scroll to position [122, 0]
click at [139, 125] on input "oxy" at bounding box center [136, 123] width 53 height 9
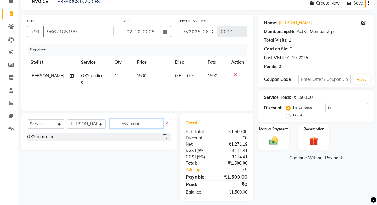
type input "oxy mani"
click at [164, 137] on label at bounding box center [165, 136] width 5 height 5
click at [164, 137] on input "checkbox" at bounding box center [165, 137] width 4 height 4
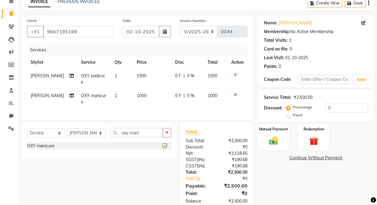
checkbox input "false"
click at [211, 93] on span "1000" at bounding box center [213, 95] width 10 height 5
select select "93122"
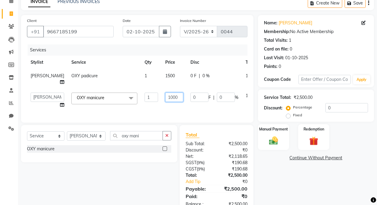
click at [165, 97] on input "1000" at bounding box center [174, 96] width 18 height 9
type input "900"
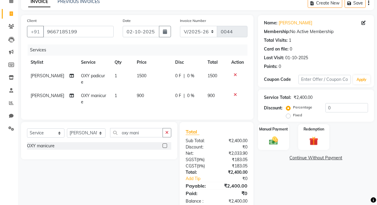
click at [151, 77] on td "1500" at bounding box center [152, 79] width 39 height 20
select select "93126"
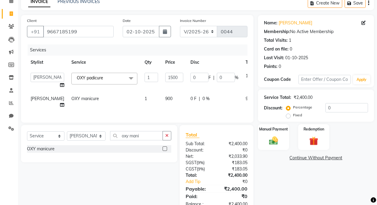
click at [162, 82] on td "1500" at bounding box center [174, 80] width 25 height 23
click at [165, 80] on input "1500" at bounding box center [174, 77] width 18 height 9
type input "1100"
click at [235, 77] on tr "[PERSON_NAME] [PERSON_NAME] [PERSON_NAME] [PERSON_NAME] [PERSON_NAME] Kaudare […" at bounding box center [153, 80] width 252 height 23
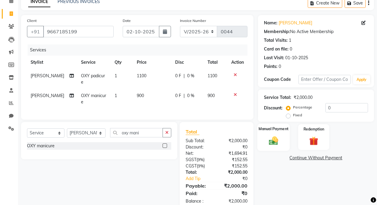
click at [269, 135] on div "Manual Payment" at bounding box center [273, 136] width 33 height 27
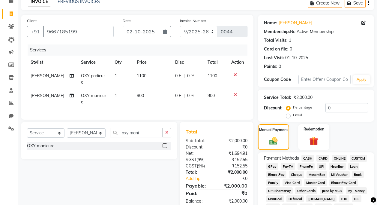
click at [273, 167] on span "GPay" at bounding box center [272, 166] width 12 height 7
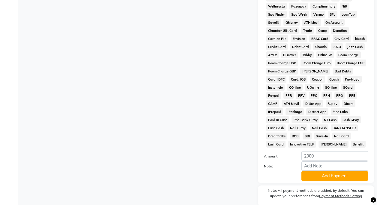
scroll to position [269, 0]
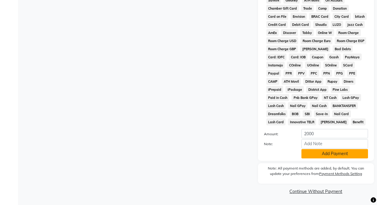
click at [331, 158] on button "Add Payment" at bounding box center [335, 153] width 67 height 9
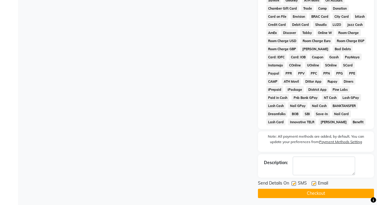
click at [292, 186] on div at bounding box center [294, 184] width 4 height 6
click at [293, 184] on label at bounding box center [294, 183] width 5 height 5
click at [293, 184] on input "checkbox" at bounding box center [294, 184] width 4 height 4
checkbox input "false"
click at [314, 183] on label at bounding box center [314, 183] width 5 height 5
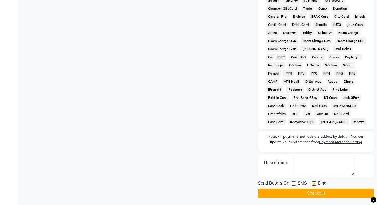
click at [314, 183] on input "checkbox" at bounding box center [314, 184] width 4 height 4
checkbox input "false"
click at [318, 195] on button "Checkout" at bounding box center [316, 192] width 116 height 9
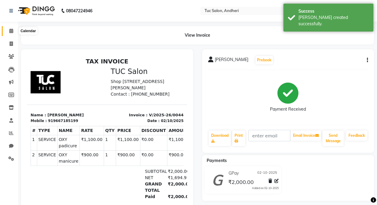
click at [10, 29] on icon at bounding box center [11, 31] width 4 height 5
